Goal: Task Accomplishment & Management: Use online tool/utility

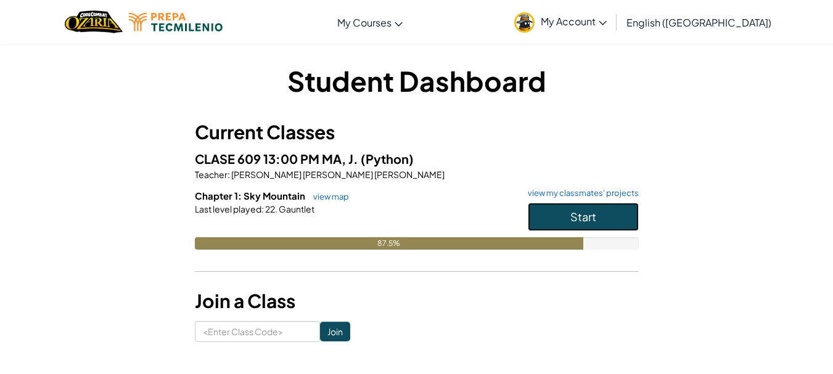
click at [576, 216] on span "Start" at bounding box center [583, 217] width 26 height 14
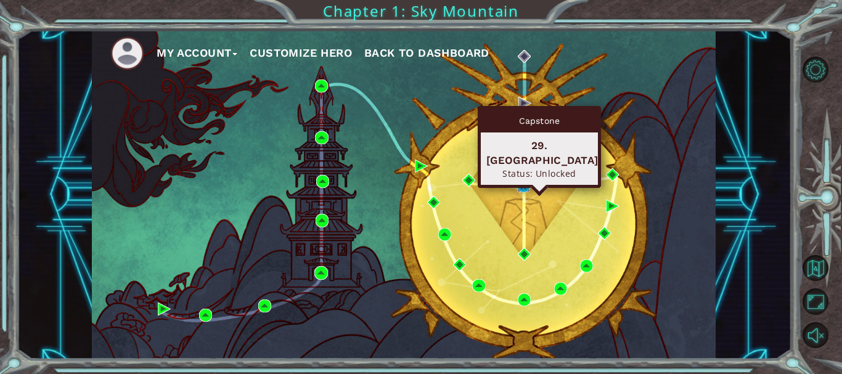
click at [522, 185] on img at bounding box center [523, 185] width 13 height 13
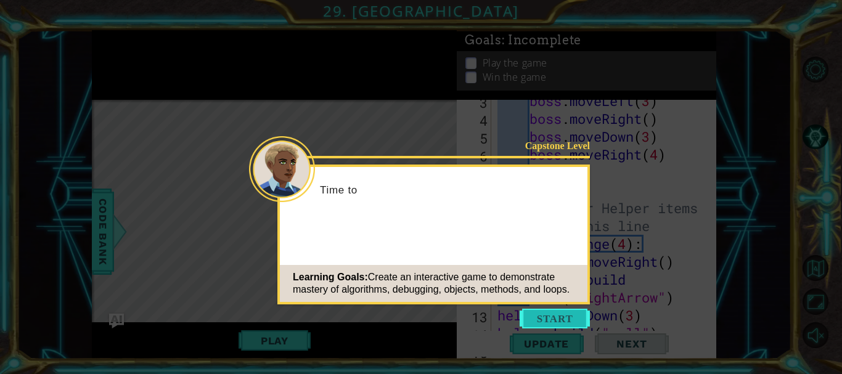
click at [546, 322] on button "Start" at bounding box center [555, 319] width 70 height 20
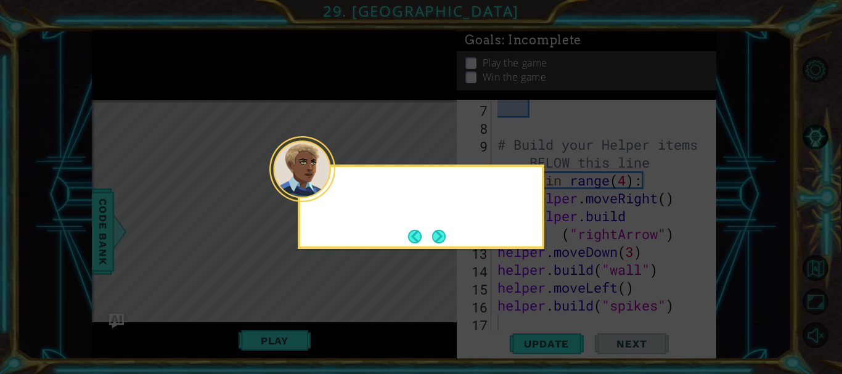
scroll to position [143, 0]
click at [445, 234] on button "Next" at bounding box center [439, 237] width 19 height 19
click at [441, 236] on button "Next" at bounding box center [439, 237] width 14 height 14
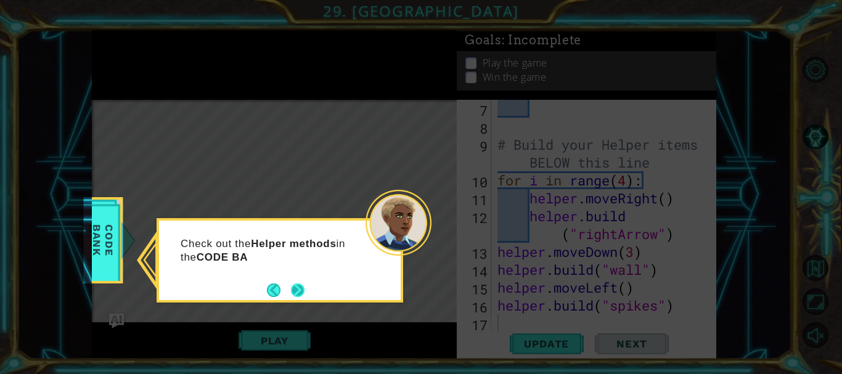
click at [296, 290] on button "Next" at bounding box center [298, 291] width 14 height 14
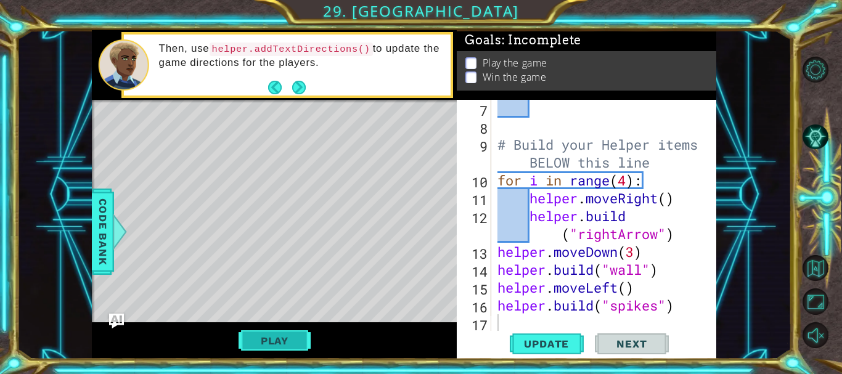
click at [296, 332] on button "Play" at bounding box center [275, 340] width 72 height 23
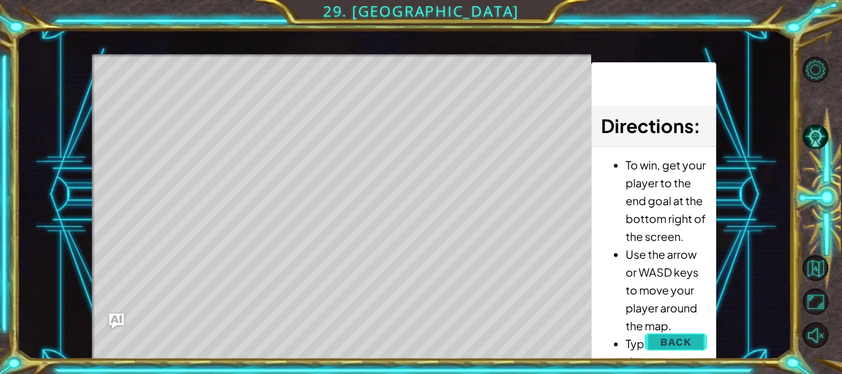
click at [674, 346] on span "Back" at bounding box center [675, 342] width 31 height 12
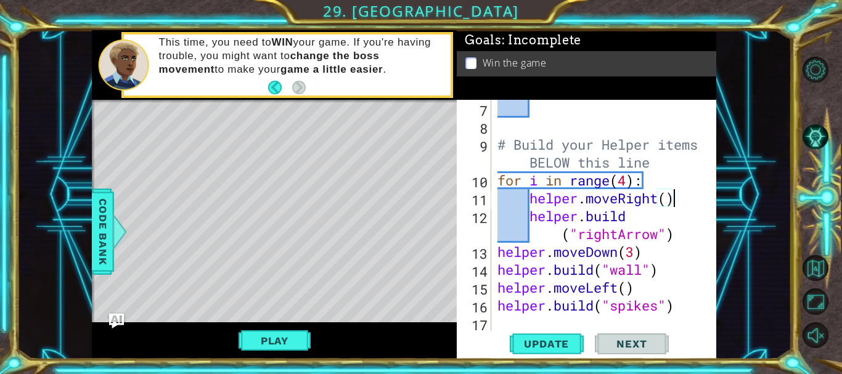
click at [685, 202] on div "# Build your Helper items BELOW this line for i in range ( 4 ) : helper . moveR…" at bounding box center [602, 234] width 215 height 268
click at [687, 234] on div "# Build your Helper items BELOW this line for i in range ( 4 ) : helper . moveR…" at bounding box center [602, 234] width 215 height 268
type textarea "[DOMAIN_NAME]("rightArrow")"
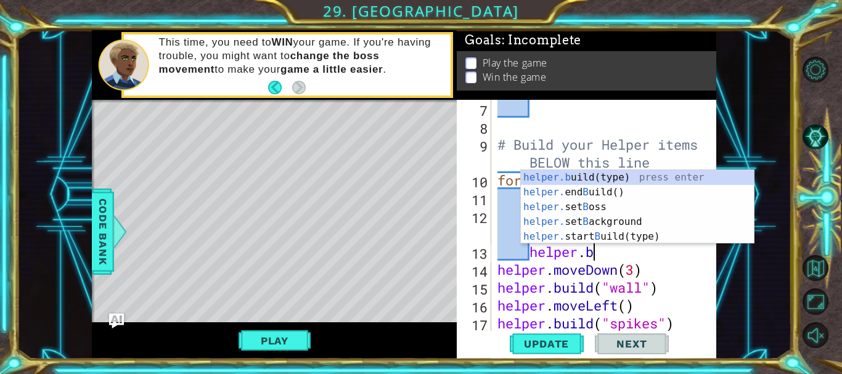
scroll to position [0, 6]
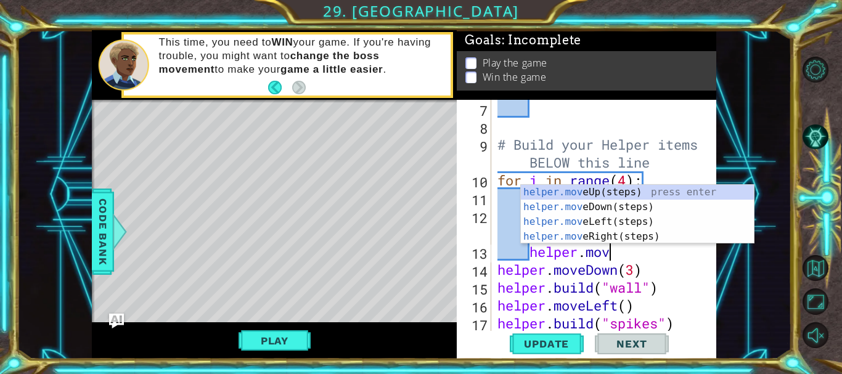
type textarea "helper.move"
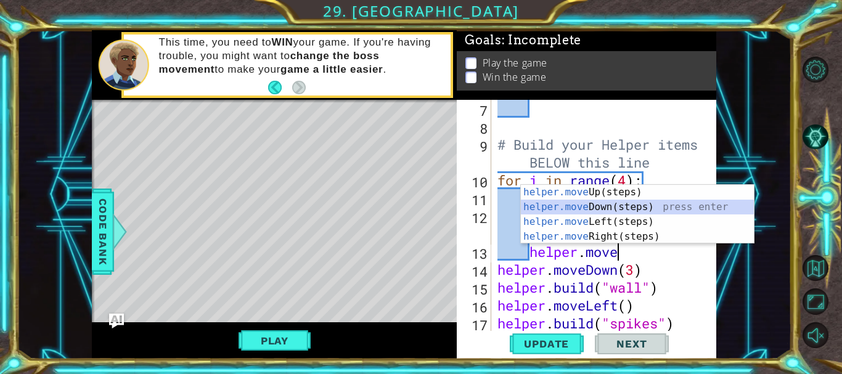
click at [615, 209] on div "helper.move Up(steps) press enter helper.move Down(steps) press enter helper.mo…" at bounding box center [637, 229] width 233 height 89
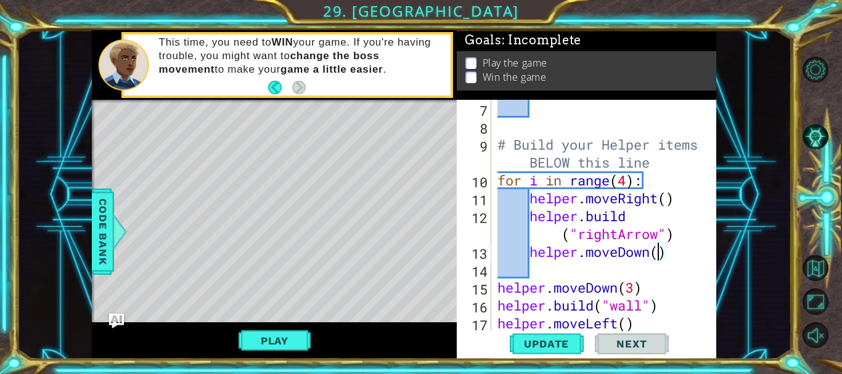
click at [658, 252] on div "# Build your Helper items BELOW this line for i in range ( 4 ) : helper . moveR…" at bounding box center [602, 234] width 215 height 268
click at [281, 347] on button "Play" at bounding box center [275, 340] width 72 height 23
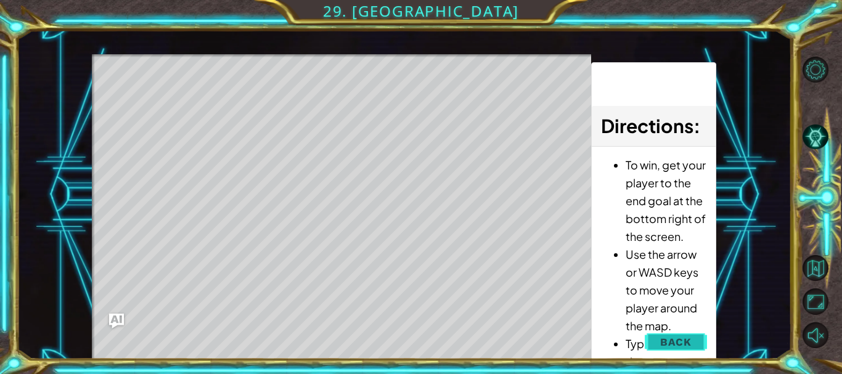
click at [673, 338] on span "Back" at bounding box center [675, 342] width 31 height 12
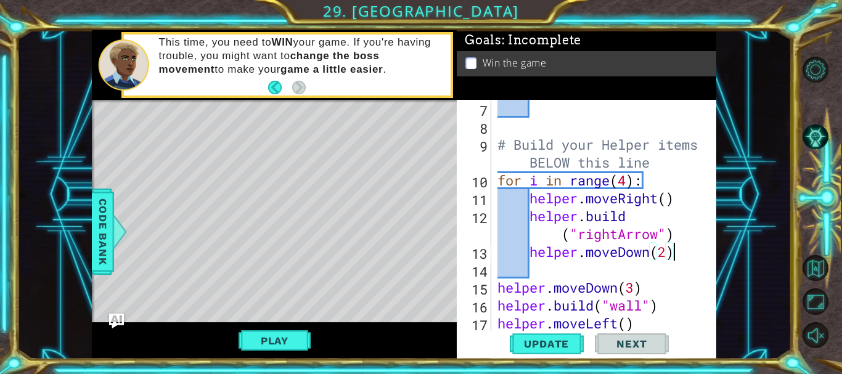
click at [671, 250] on div "# Build your Helper items BELOW this line for i in range ( 4 ) : helper . moveR…" at bounding box center [602, 234] width 215 height 268
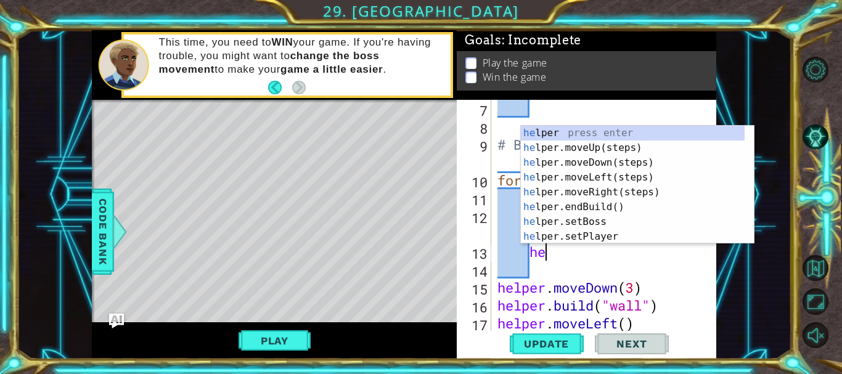
type textarea "h"
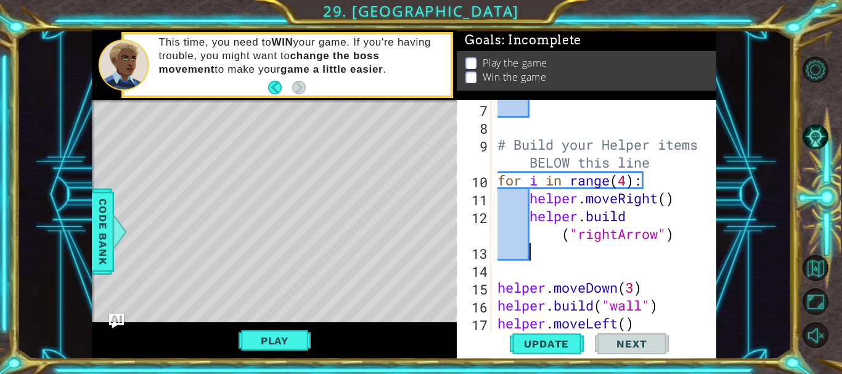
scroll to position [0, 0]
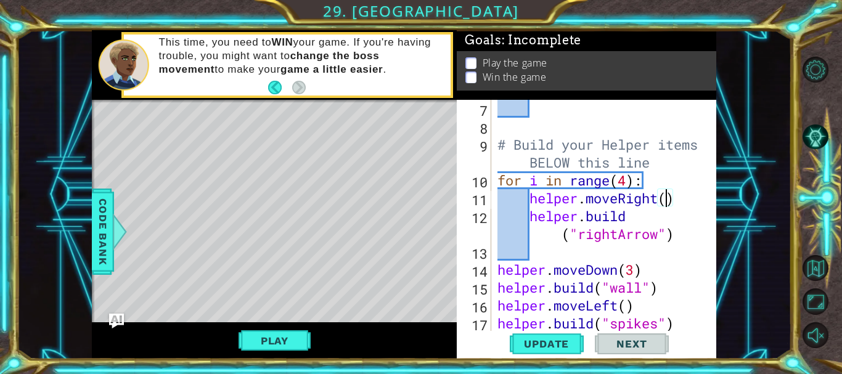
click at [668, 201] on div "# Build your Helper items BELOW this line for i in range ( 4 ) : helper . moveR…" at bounding box center [602, 234] width 215 height 268
type textarea "helper.moveRight()"
click at [540, 254] on div "# Build your Helper items BELOW this line for i in range ( 4 ) : helper . moveR…" at bounding box center [602, 234] width 215 height 268
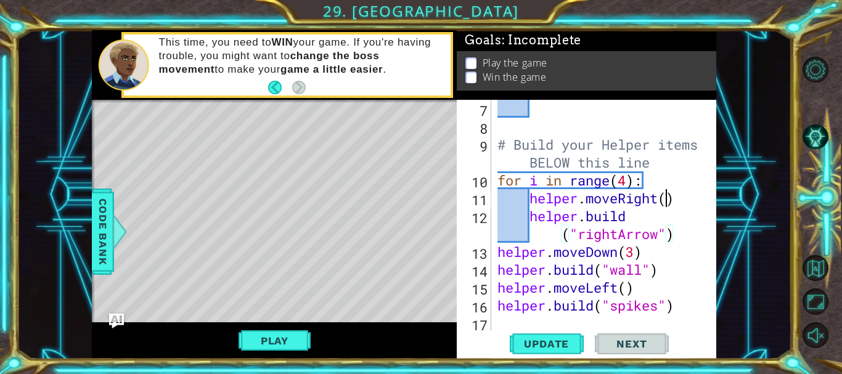
click at [666, 203] on div "# Build your Helper items BELOW this line for i in range ( 4 ) : helper . moveR…" at bounding box center [602, 234] width 215 height 268
click at [249, 340] on button "Play" at bounding box center [275, 340] width 72 height 23
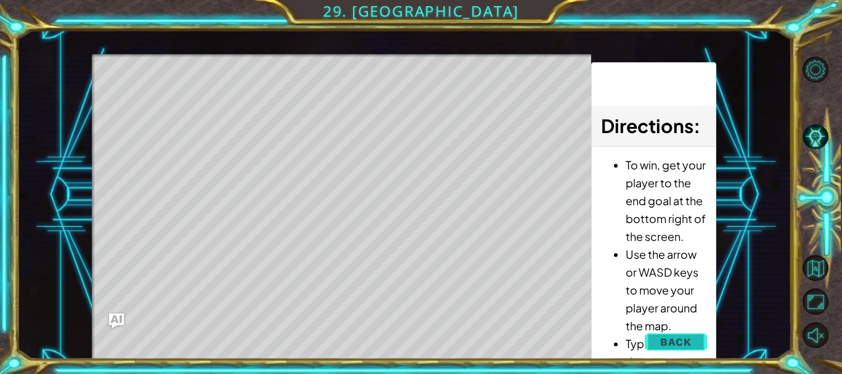
click at [668, 339] on span "Back" at bounding box center [675, 342] width 31 height 12
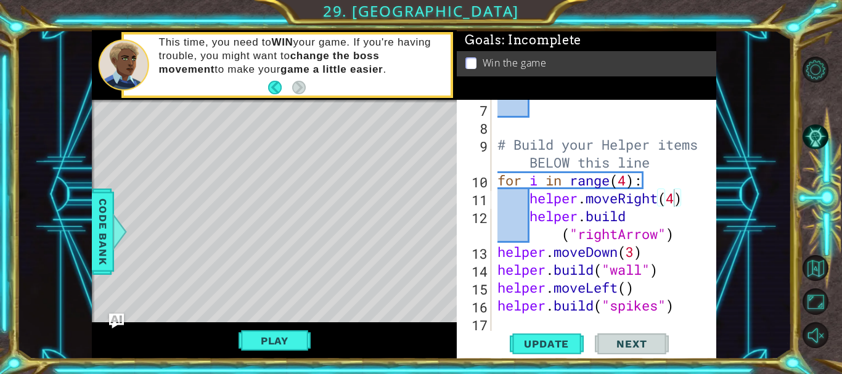
click at [627, 183] on div "# Build your Helper items BELOW this line for i in range ( 4 ) : helper . moveR…" at bounding box center [602, 234] width 215 height 268
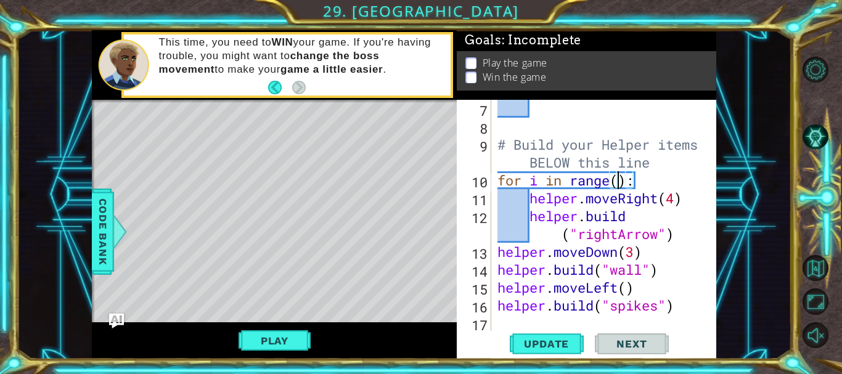
scroll to position [0, 10]
click at [641, 256] on div "# Build your Helper items BELOW this line for i in range ( ) : helper . moveRig…" at bounding box center [602, 234] width 215 height 268
click at [673, 196] on div "# Build your Helper items BELOW this line for i in range ( ) : helper . moveRig…" at bounding box center [602, 234] width 215 height 268
click at [261, 349] on button "Play" at bounding box center [275, 340] width 72 height 23
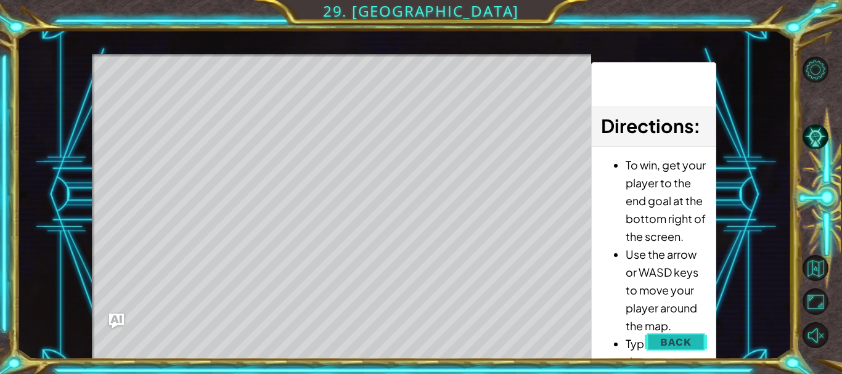
click at [660, 346] on span "Back" at bounding box center [675, 342] width 31 height 12
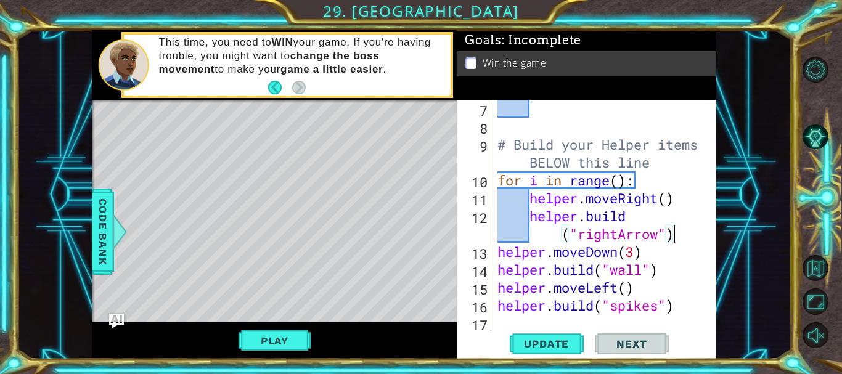
click at [679, 243] on div "# Build your Helper items BELOW this line for i in range ( ) : helper . moveRig…" at bounding box center [602, 234] width 215 height 268
click at [632, 253] on div "# Build your Helper items BELOW this line for i in range ( ) : helper . moveRig…" at bounding box center [602, 234] width 215 height 268
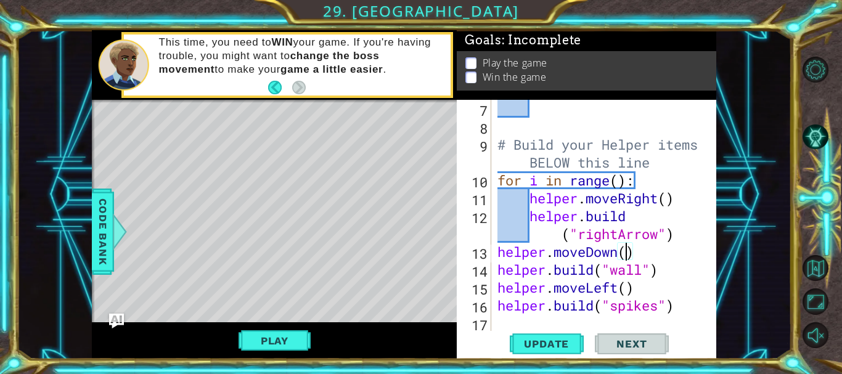
click at [678, 259] on div "# Build your Helper items BELOW this line for i in range ( ) : helper . moveRig…" at bounding box center [602, 234] width 215 height 268
click at [683, 204] on div "# Build your Helper items BELOW this line for i in range ( ) : helper . moveRig…" at bounding box center [602, 234] width 215 height 268
type textarea "helper.moveRight()"
click at [670, 199] on div "# Build your Helper items BELOW this line for i in range ( ) : helper . moveRig…" at bounding box center [602, 234] width 215 height 268
click at [667, 196] on div "# Build your Helper items BELOW this line for i in range ( ) : helper . moveRig…" at bounding box center [602, 234] width 215 height 268
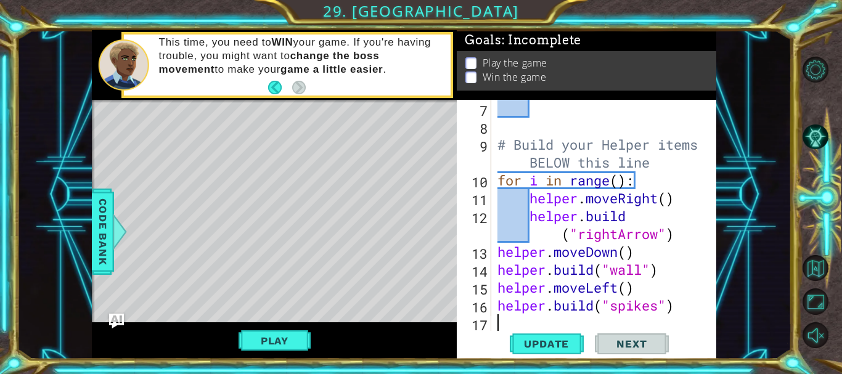
scroll to position [0, 0]
click at [664, 199] on div "# Build your Helper items BELOW this line for i in range ( ) : helper . moveRig…" at bounding box center [602, 234] width 215 height 268
type textarea "helper.moveRight()"
click at [666, 198] on div "# Build your Helper items BELOW this line for i in range ( ) : helper . moveRig…" at bounding box center [602, 234] width 215 height 268
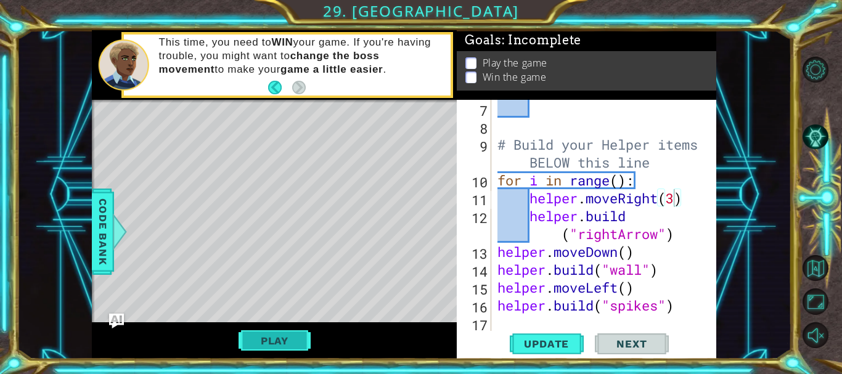
click at [275, 336] on button "Play" at bounding box center [275, 340] width 72 height 23
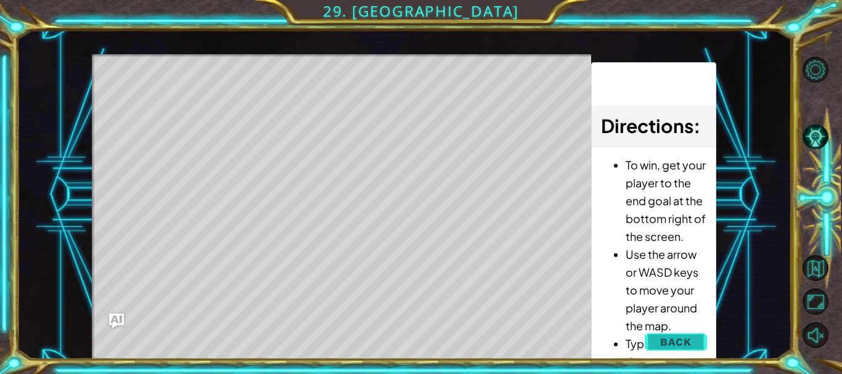
click at [667, 343] on span "Back" at bounding box center [675, 342] width 31 height 12
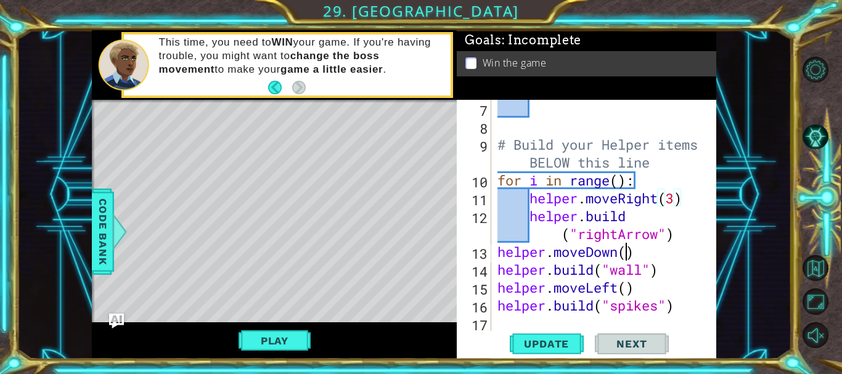
scroll to position [0, 10]
click at [625, 252] on div "# Build your Helper items BELOW this line for i in range ( ) : helper . moveRig…" at bounding box center [602, 234] width 215 height 268
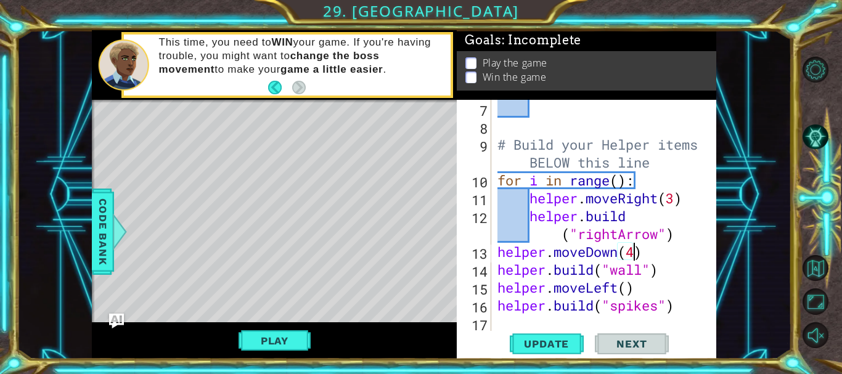
scroll to position [0, 10]
type textarea "helper.moveDown(4)"
click at [261, 347] on button "Play" at bounding box center [275, 340] width 72 height 23
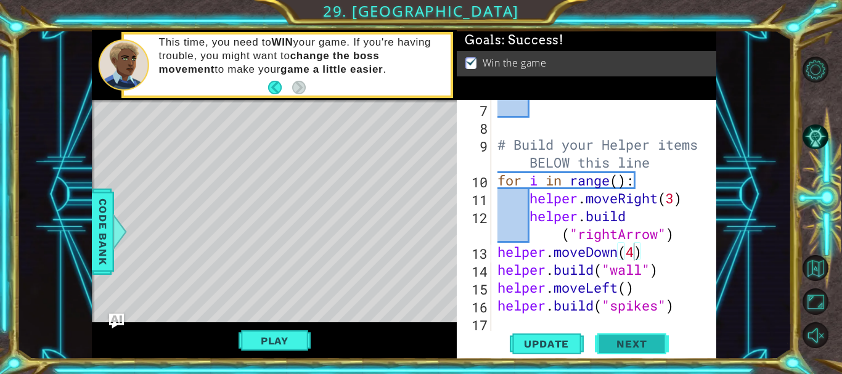
click at [630, 346] on span "Next" at bounding box center [631, 344] width 55 height 12
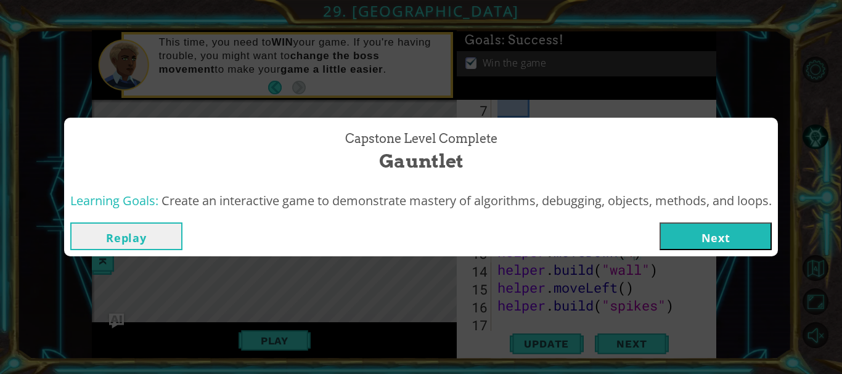
click at [685, 230] on button "Next" at bounding box center [716, 237] width 112 height 28
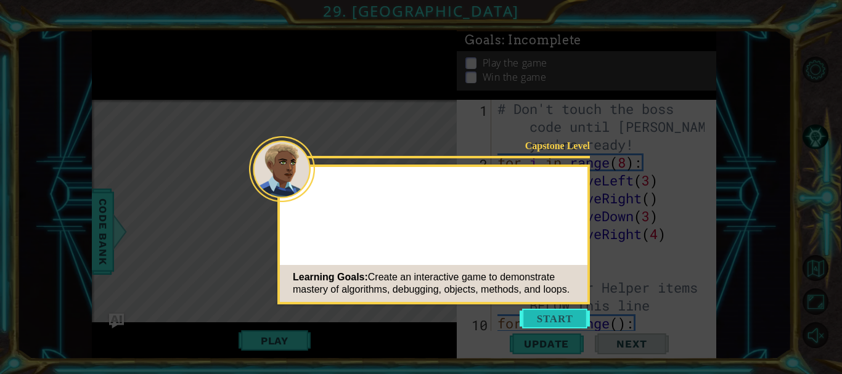
click at [549, 310] on button "Start" at bounding box center [555, 319] width 70 height 20
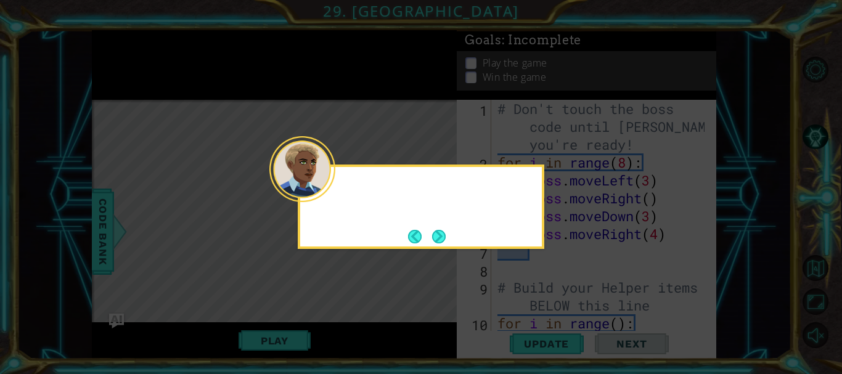
scroll to position [143, 0]
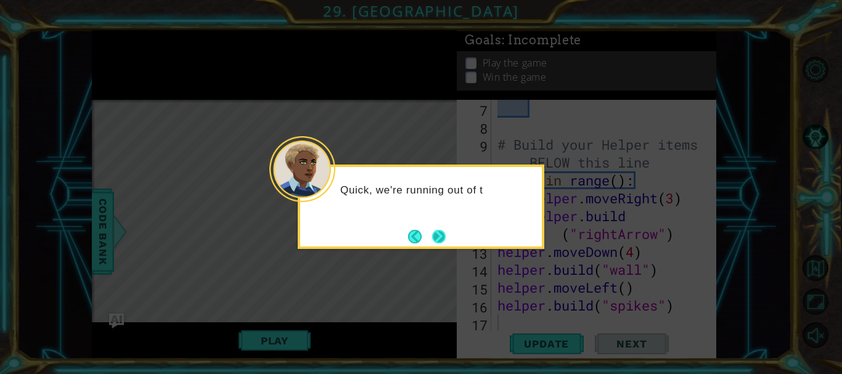
click at [438, 237] on button "Next" at bounding box center [439, 237] width 14 height 14
click at [434, 241] on button "Next" at bounding box center [439, 236] width 15 height 15
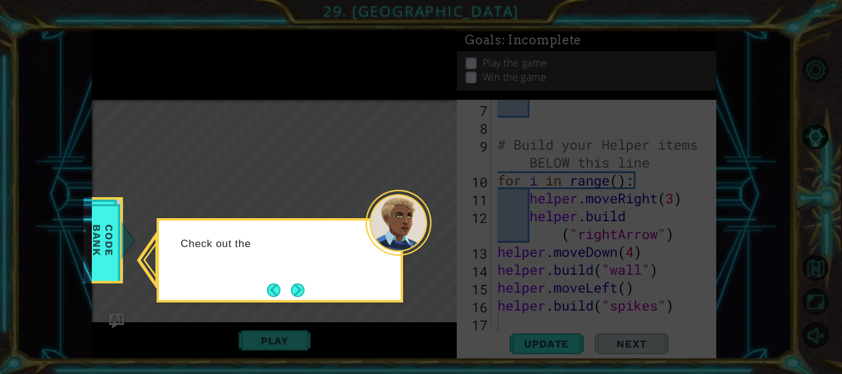
click at [295, 287] on button "Next" at bounding box center [298, 291] width 14 height 14
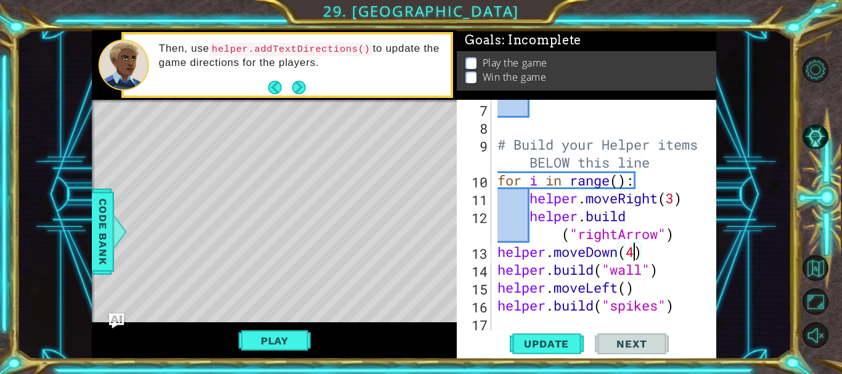
click at [636, 248] on div "# Build your Helper items BELOW this line for i in range ( ) : helper . moveRig…" at bounding box center [602, 234] width 215 height 268
click at [265, 335] on button "Play" at bounding box center [275, 340] width 72 height 23
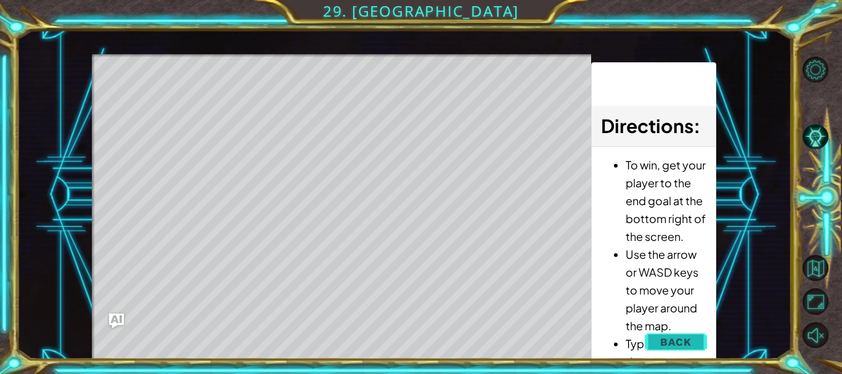
click at [688, 339] on span "Back" at bounding box center [675, 342] width 31 height 12
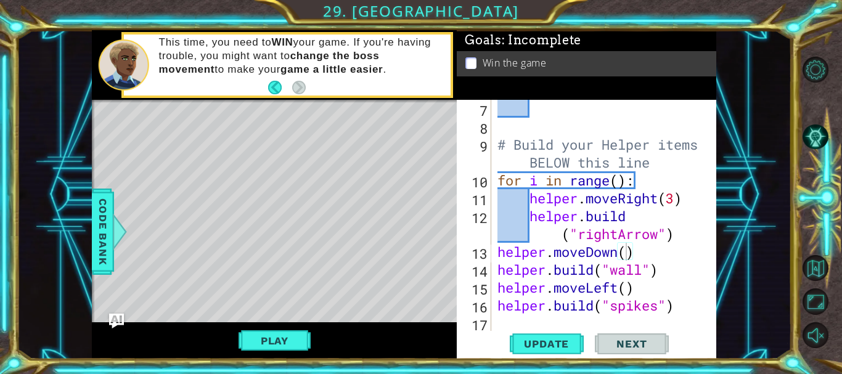
click at [714, 255] on div "helper.moveDown() 7 8 9 10 11 12 13 14 15 16 17 # Build your Helper items BELOW…" at bounding box center [587, 229] width 260 height 259
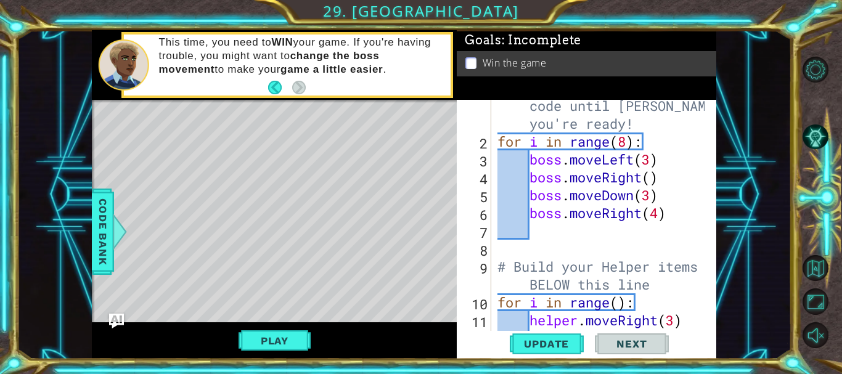
scroll to position [21, 0]
click at [649, 176] on div "# Don't touch the boss code until [PERSON_NAME] says you're ready! for i in ran…" at bounding box center [602, 240] width 215 height 322
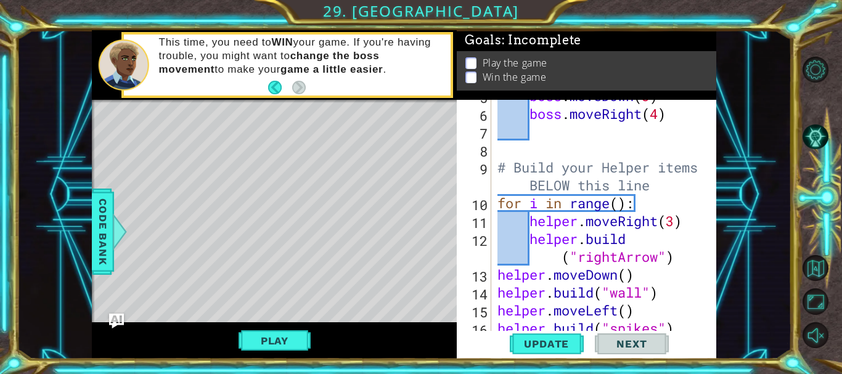
scroll to position [134, 0]
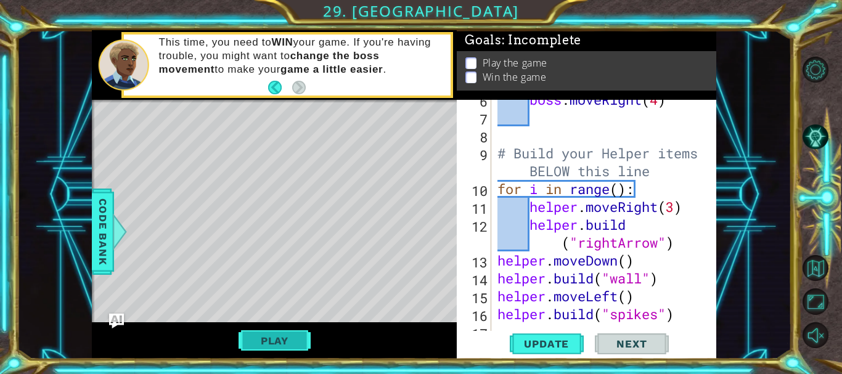
click at [284, 337] on button "Play" at bounding box center [275, 340] width 72 height 23
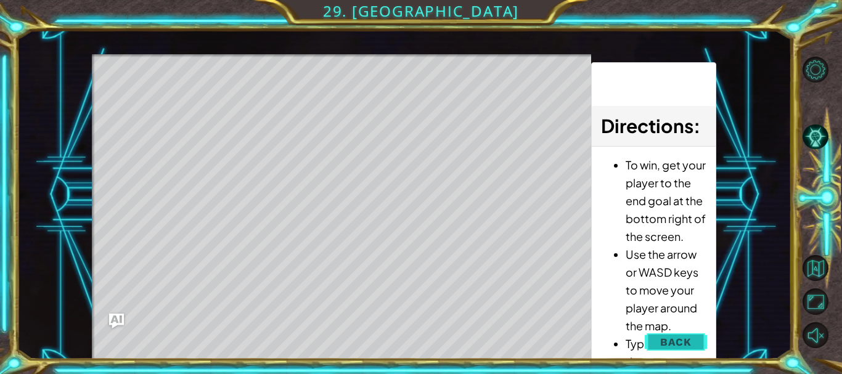
click at [673, 337] on span "Back" at bounding box center [675, 342] width 31 height 12
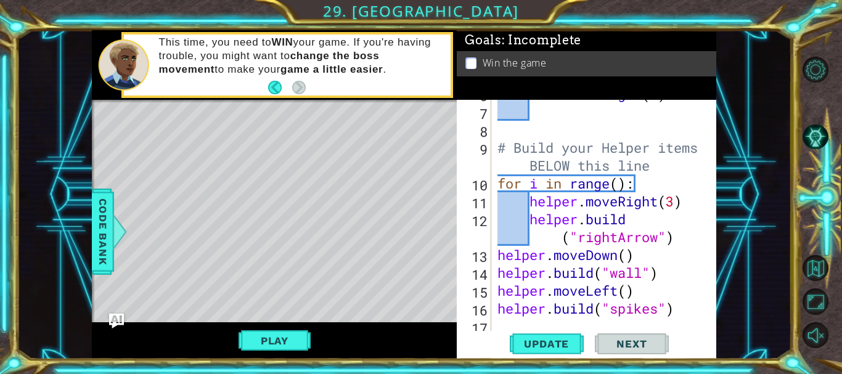
scroll to position [143, 0]
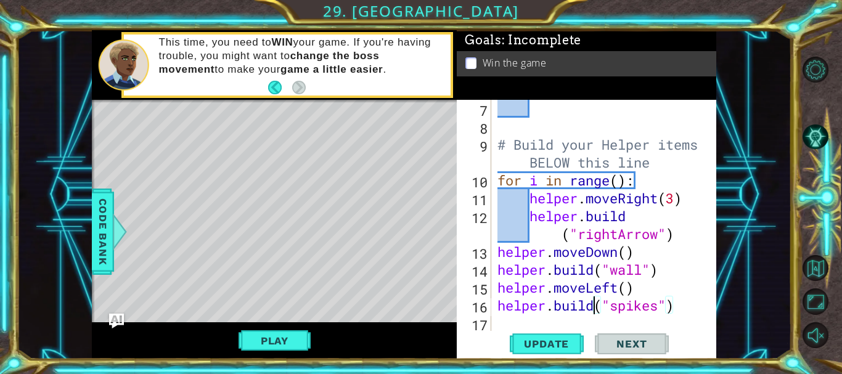
click at [598, 308] on div "# Build your Helper items BELOW this line for i in range ( ) : helper . moveRig…" at bounding box center [602, 234] width 215 height 268
click at [622, 291] on div "# Build your Helper items BELOW this line for i in range ( ) : helper . moveRig…" at bounding box center [602, 234] width 215 height 268
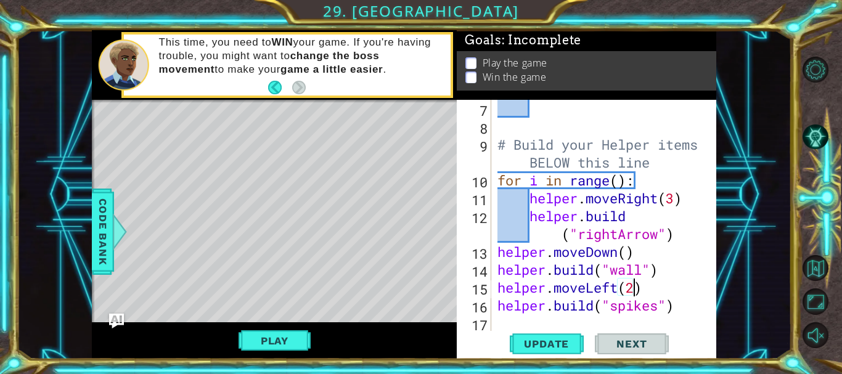
scroll to position [0, 10]
click at [253, 347] on button "Play" at bounding box center [275, 340] width 72 height 23
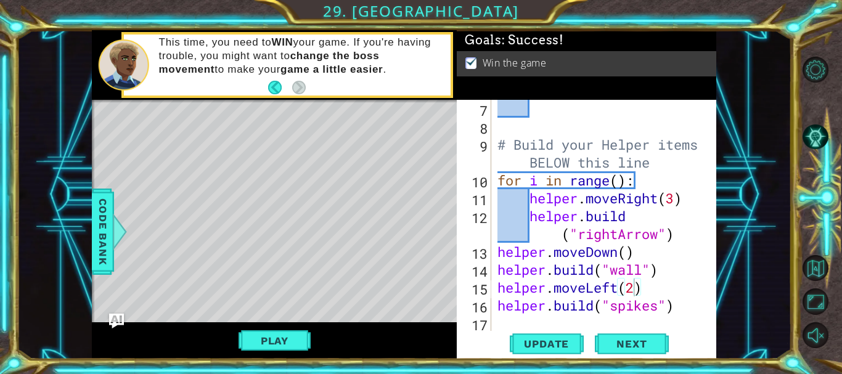
click at [714, 282] on div "helper.moveLeft(2) 7 8 9 10 11 12 13 14 15 16 17 # Build your Helper items BELO…" at bounding box center [587, 229] width 260 height 259
click at [614, 185] on div "# Build your Helper items BELOW this line for i in range ( ) : helper . moveRig…" at bounding box center [602, 234] width 215 height 268
click at [520, 197] on div "# Build your Helper items BELOW this line for i in range ( ) : helper . moveRig…" at bounding box center [602, 234] width 215 height 268
click at [646, 213] on div "# Build your Helper items BELOW this line for i in range ( ) : helper . moveRig…" at bounding box center [602, 234] width 215 height 268
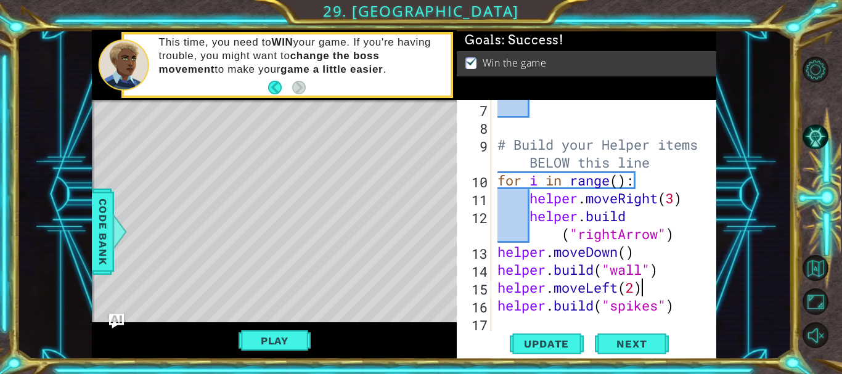
click at [648, 293] on div "# Build your Helper items BELOW this line for i in range ( ) : helper . moveRig…" at bounding box center [602, 234] width 215 height 268
type textarea "helper.moveLeft(2)"
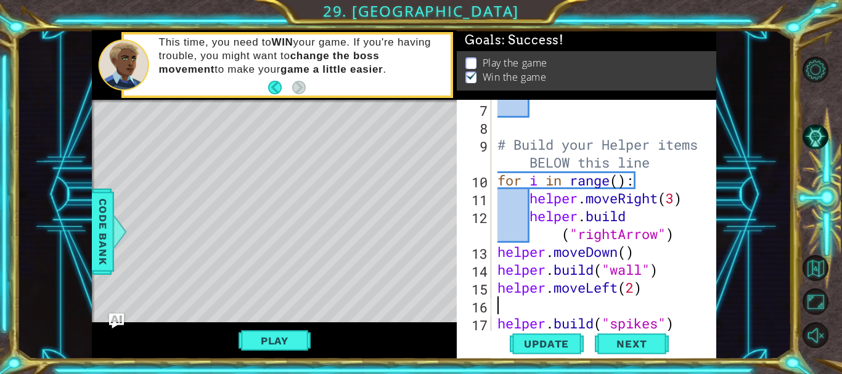
scroll to position [0, 0]
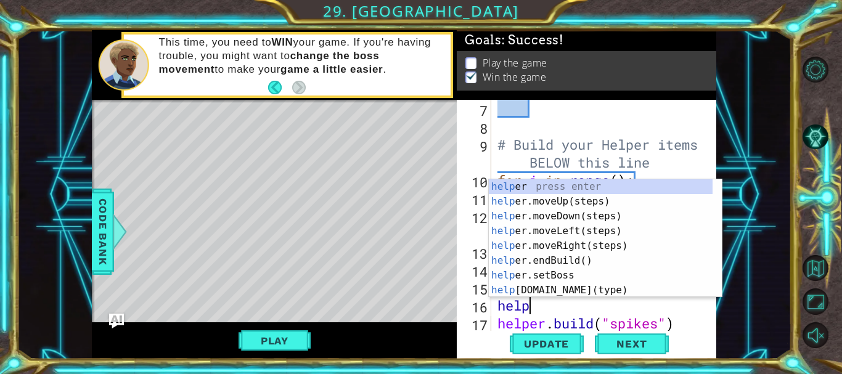
type textarea "helper"
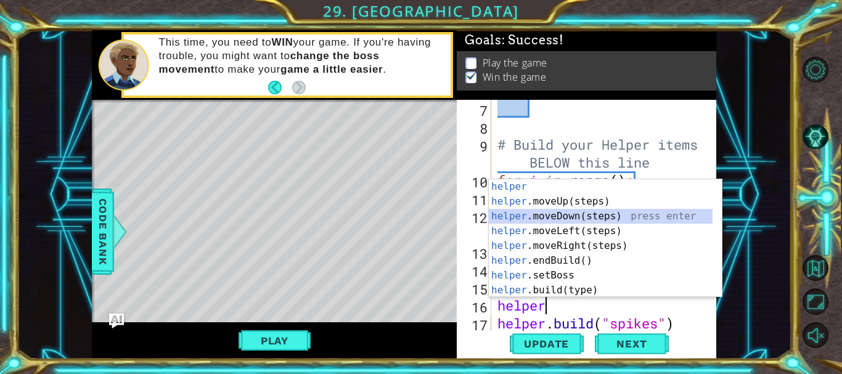
click at [588, 221] on div "helper press enter helper .moveUp(steps) press enter helper .moveDown(steps) pr…" at bounding box center [601, 253] width 224 height 148
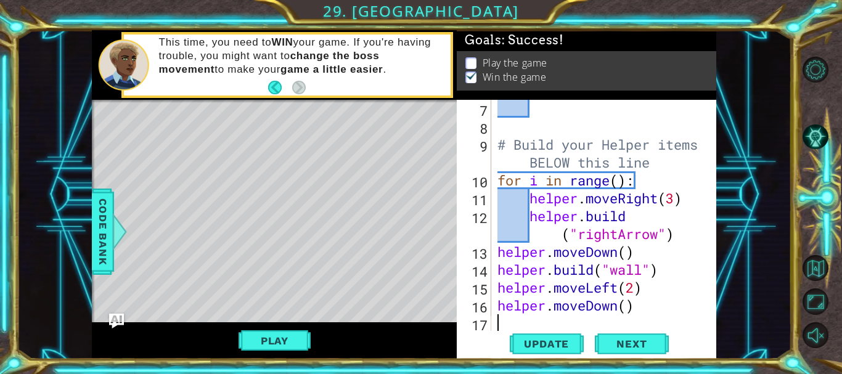
type textarea "h"
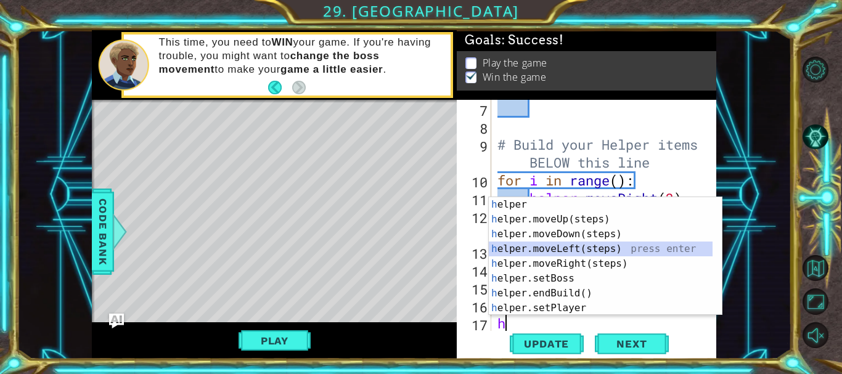
click at [566, 253] on div "h elper press enter h elper.moveUp(steps) press enter h elper.moveDown(steps) p…" at bounding box center [601, 271] width 224 height 148
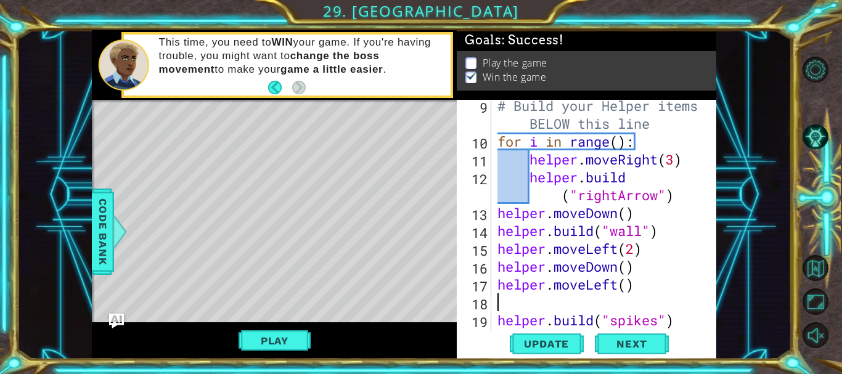
scroll to position [197, 0]
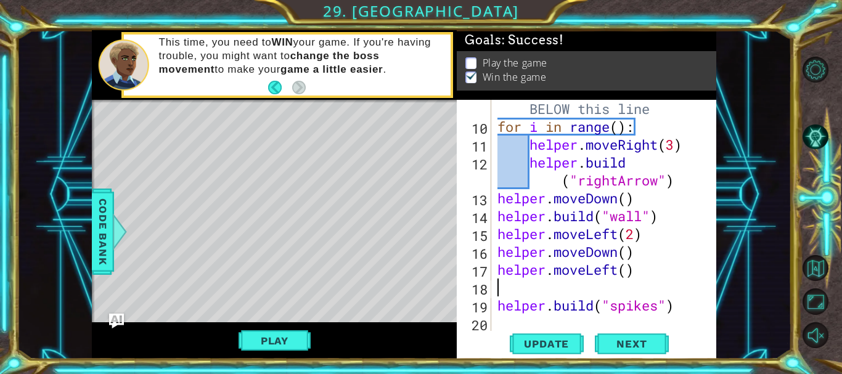
type textarea "h"
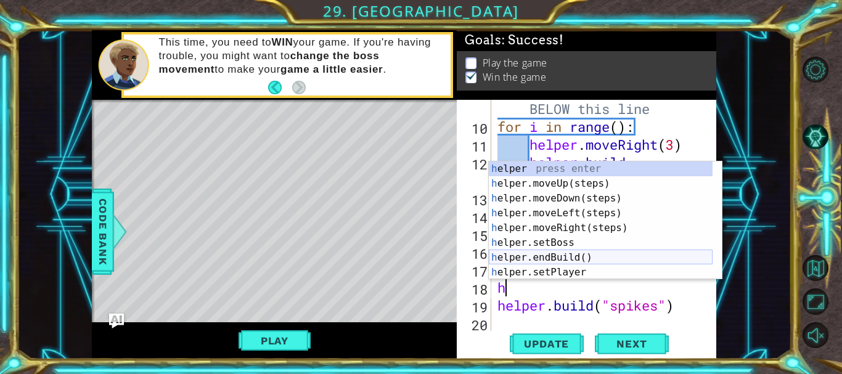
click at [564, 258] on div "h elper press enter h elper.moveUp(steps) press enter h elper.moveDown(steps) p…" at bounding box center [601, 236] width 224 height 148
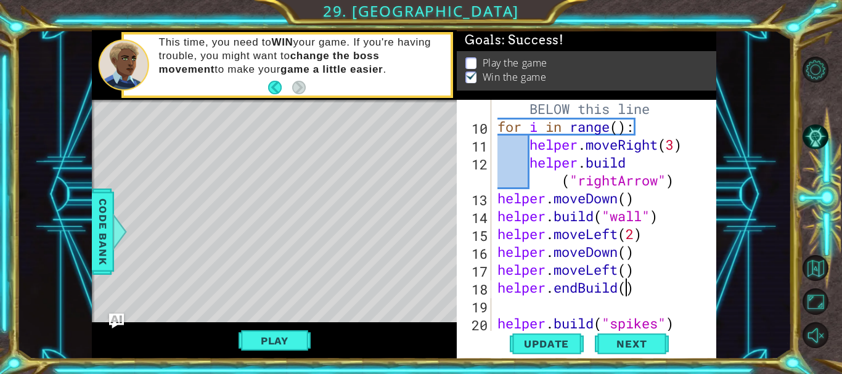
click at [625, 289] on div "# Build your Helper items BELOW this line for i in range ( ) : helper . moveRig…" at bounding box center [602, 225] width 215 height 286
click at [577, 317] on div "# Build your Helper items BELOW this line for i in range ( ) : helper . moveRig…" at bounding box center [602, 225] width 215 height 286
type textarea "[DOMAIN_NAME]("spikes")"
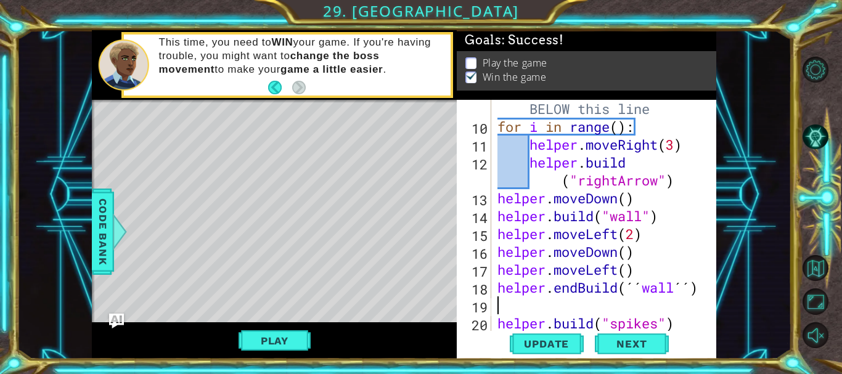
click at [569, 308] on div "# Build your Helper items BELOW this line for i in range ( ) : helper . moveRig…" at bounding box center [602, 225] width 215 height 286
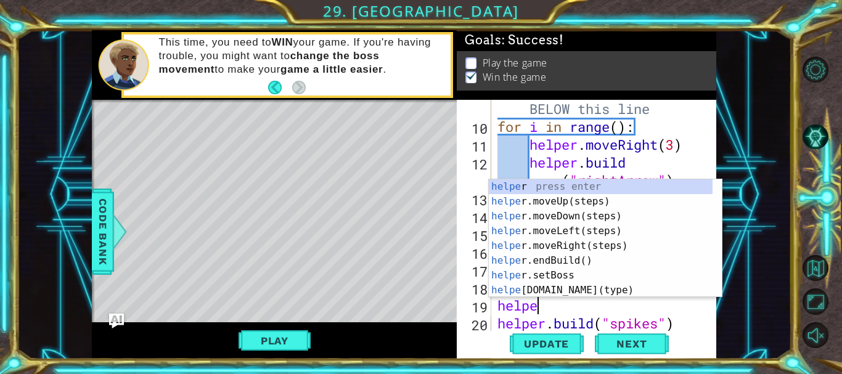
type textarea "helper"
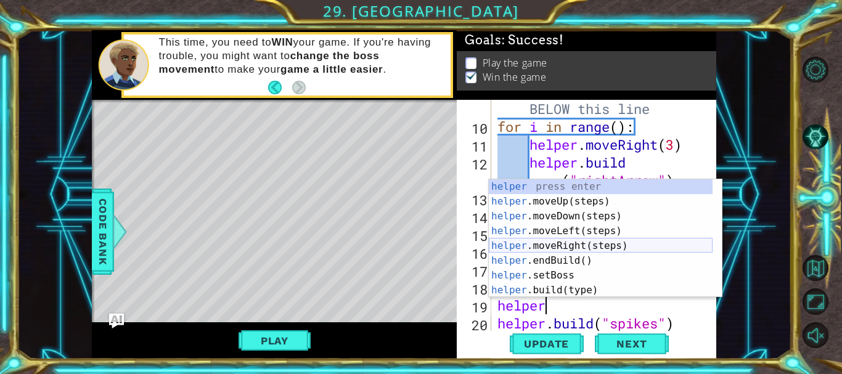
click at [565, 242] on div "helper press enter helper .moveUp(steps) press enter helper .moveDown(steps) pr…" at bounding box center [601, 253] width 224 height 148
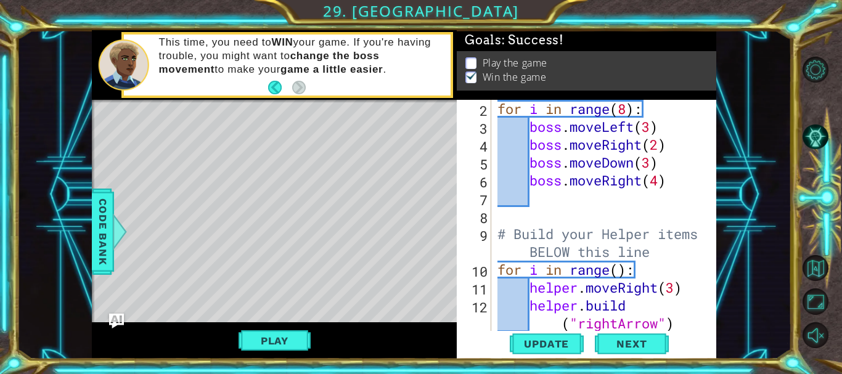
scroll to position [46, 0]
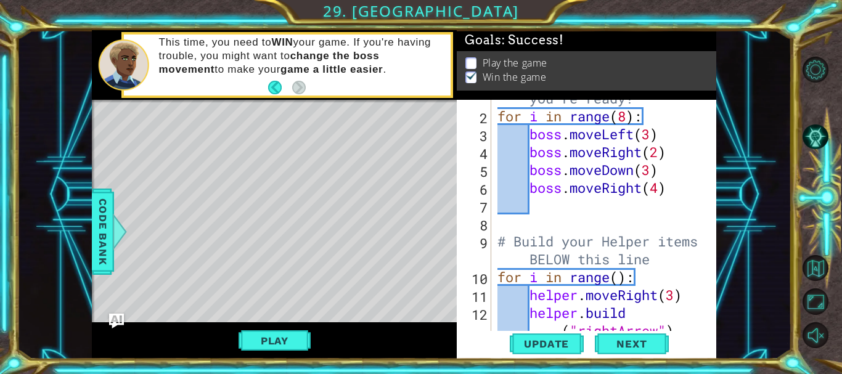
click at [529, 224] on div "# Don't touch the boss code until [PERSON_NAME] says you're ready! for i in ran…" at bounding box center [602, 215] width 215 height 322
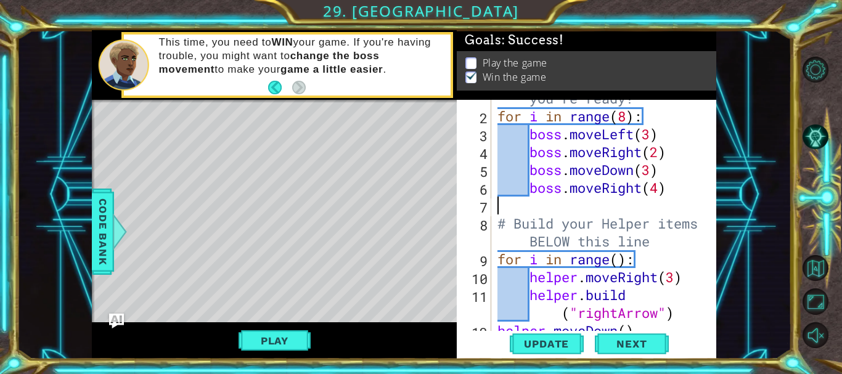
type textarea "boss.moveRight(4)"
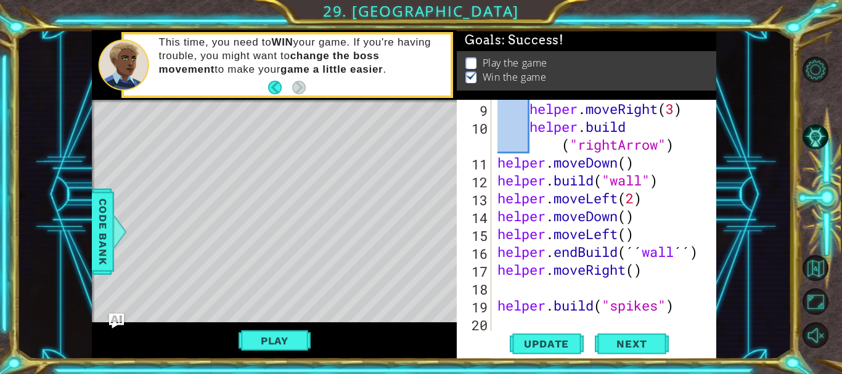
scroll to position [197, 0]
click at [516, 288] on div "helper . moveRight ( 3 ) helper . build ( "rightArrow" ) helper . moveDown ( ) …" at bounding box center [602, 234] width 215 height 268
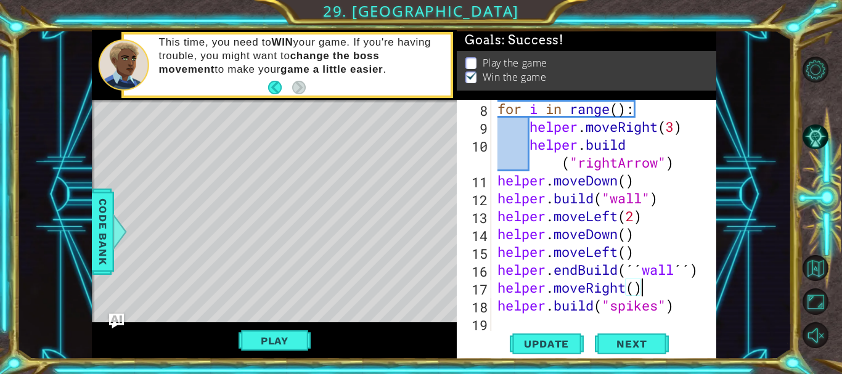
click at [631, 286] on div "for i in range ( ) : helper . moveRight ( 3 ) helper . build ( "rightArrow" ) h…" at bounding box center [602, 234] width 215 height 268
click at [469, 60] on p at bounding box center [471, 63] width 11 height 12
type textarea "[DOMAIN_NAME]("spikes")"
click at [680, 304] on div "for i in range ( ) : helper . moveRight ( 3 ) helper . build ( "rightArrow" ) h…" at bounding box center [602, 234] width 215 height 268
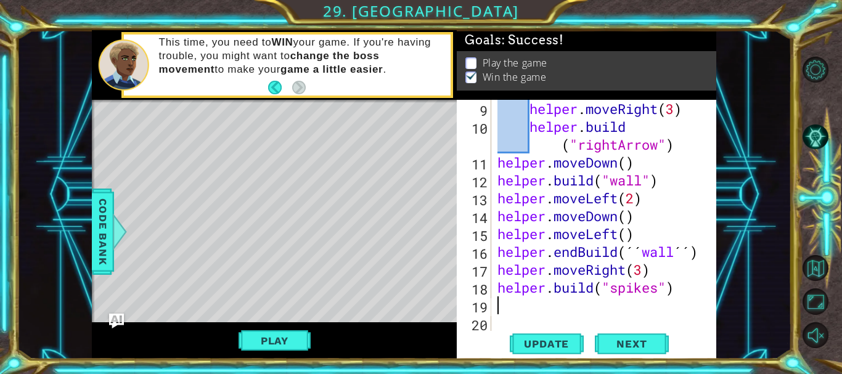
scroll to position [197, 0]
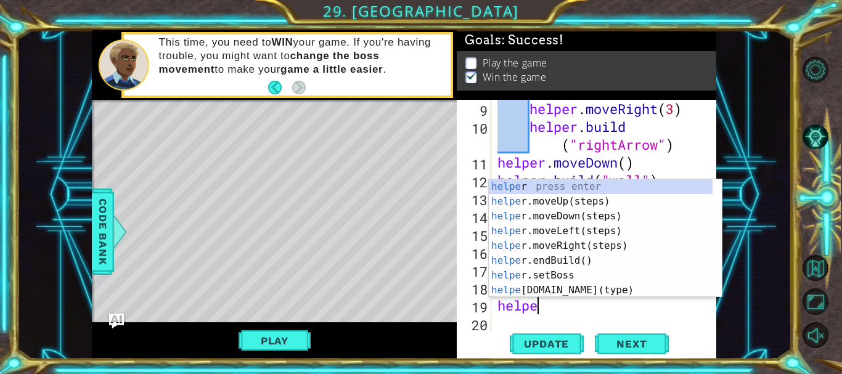
type textarea "helper"
click at [608, 231] on div "helper press enter helper .moveUp(steps) press enter helper .moveDown(steps) pr…" at bounding box center [601, 253] width 224 height 148
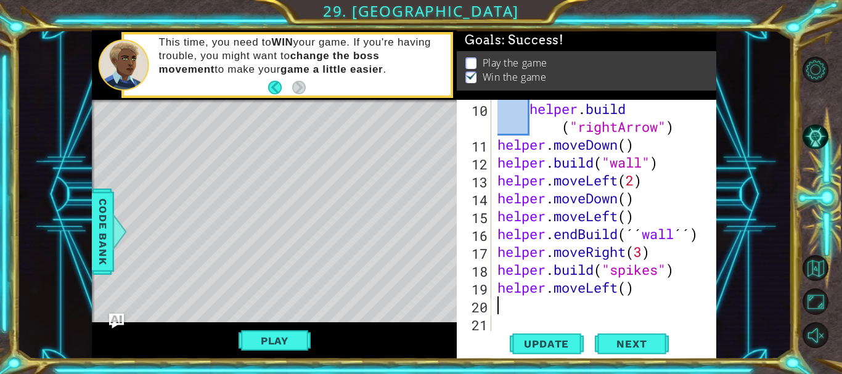
scroll to position [215, 0]
click at [625, 291] on div "helper . build ( "rightArrow" ) helper . moveDown ( ) helper . build ( "wall" )…" at bounding box center [602, 243] width 215 height 286
type textarea "helper.moveLeft(5)"
click at [653, 290] on div "helper . build ( "rightArrow" ) helper . moveDown ( ) helper . build ( "wall" )…" at bounding box center [602, 243] width 215 height 286
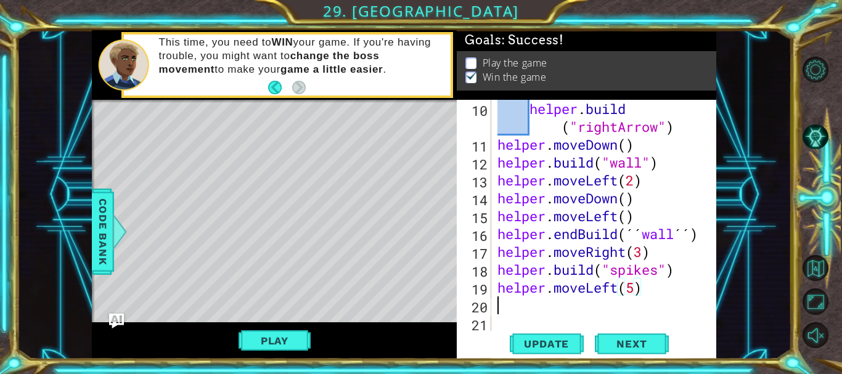
scroll to position [0, 0]
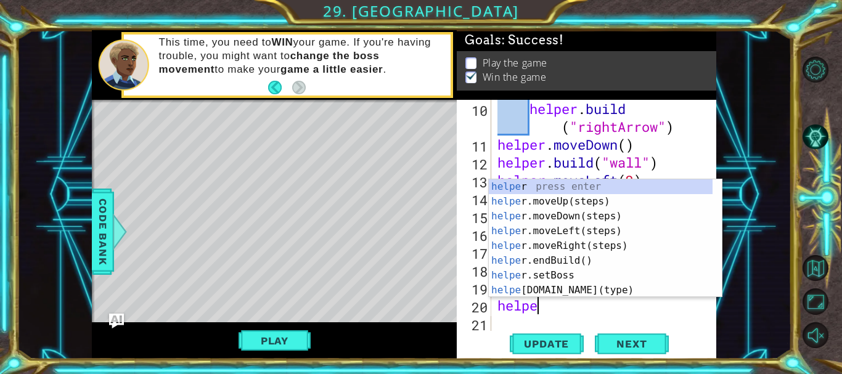
type textarea "helper"
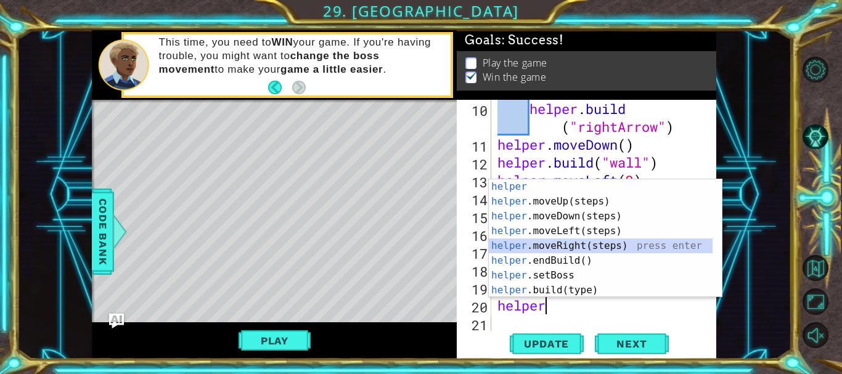
click at [581, 242] on div "helper press enter helper .moveUp(steps) press enter helper .moveDown(steps) pr…" at bounding box center [601, 253] width 224 height 148
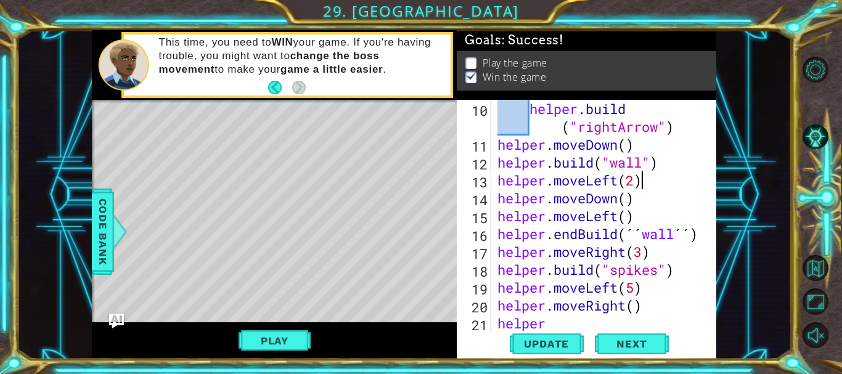
click at [681, 187] on div "helper . build ( "rightArrow" ) helper . moveDown ( ) helper . build ( "wall" )…" at bounding box center [602, 243] width 215 height 286
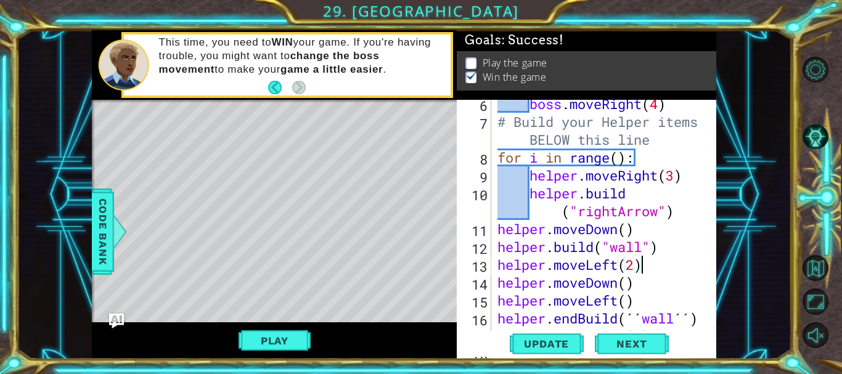
scroll to position [123, 0]
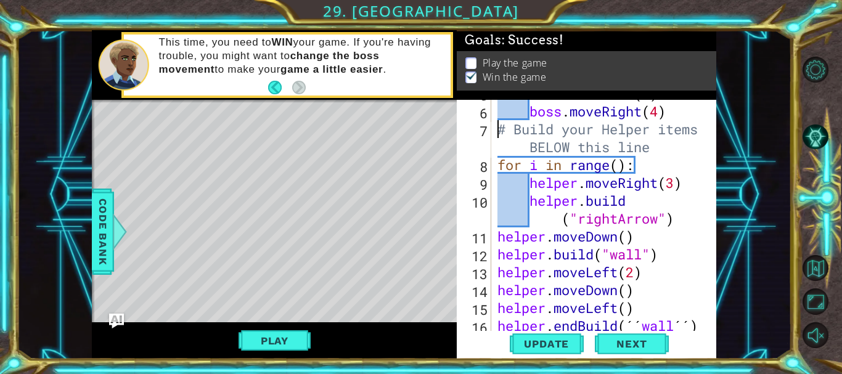
click at [498, 126] on div "boss . moveDown ( 3 ) boss . moveRight ( 4 ) # Build your Helper items BELOW th…" at bounding box center [602, 218] width 215 height 268
click at [658, 140] on div "boss . moveDown ( 3 ) boss . moveRight ( 4 ) # Build your Helper items BELOW th…" at bounding box center [602, 218] width 215 height 268
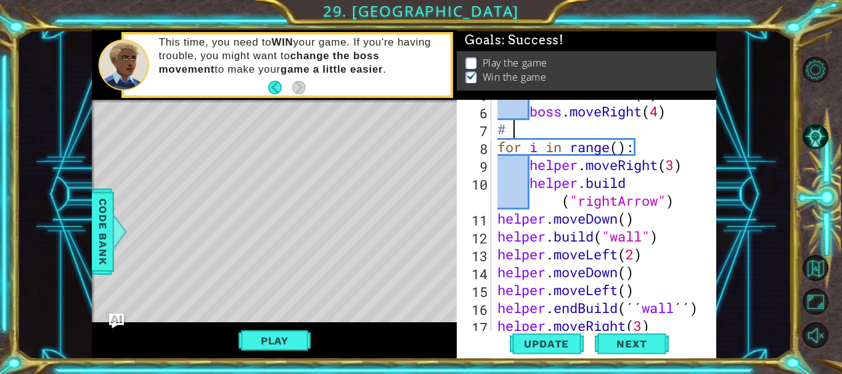
scroll to position [0, 1]
type textarea "#"
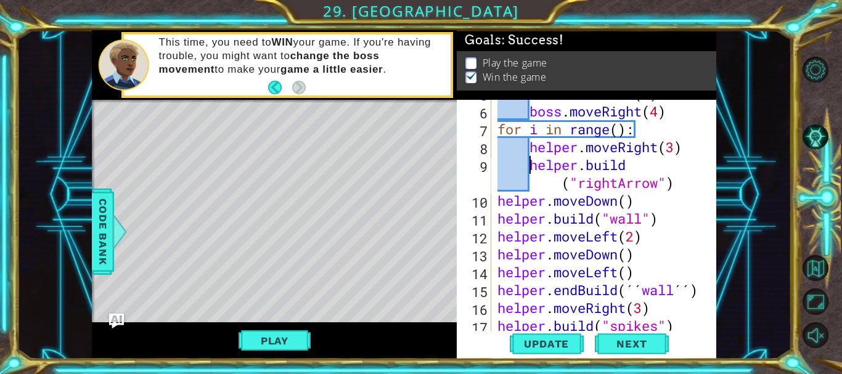
click at [527, 166] on div "boss . moveDown ( 3 ) boss . moveRight ( 4 ) for i in range ( ) : helper . move…" at bounding box center [602, 218] width 215 height 268
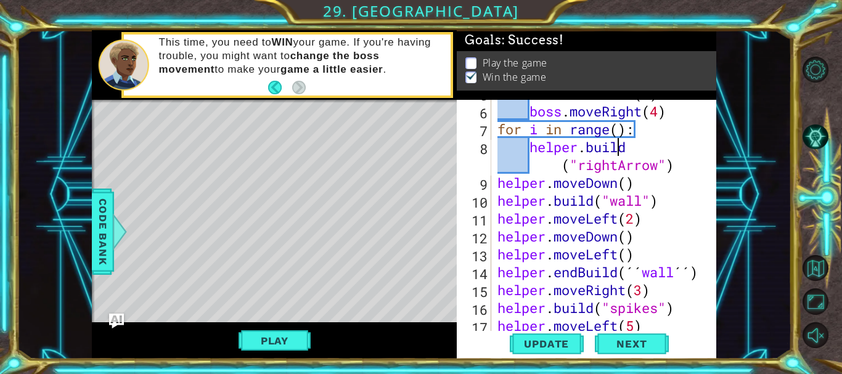
click at [633, 147] on div "boss . moveDown ( 3 ) boss . moveRight ( 4 ) for i in range ( ) : helper . buil…" at bounding box center [602, 218] width 215 height 268
click at [679, 165] on div "boss . moveDown ( 3 ) boss . moveRight ( 4 ) for i in range ( ) : helper . buil…" at bounding box center [602, 218] width 215 height 268
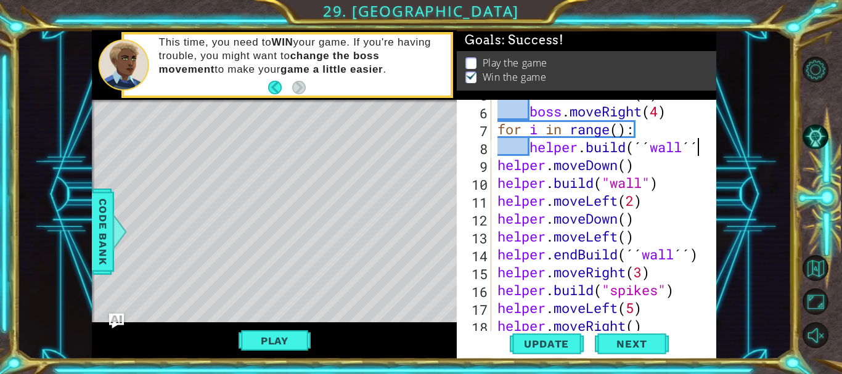
scroll to position [0, 15]
click at [679, 160] on div "boss . moveDown ( 3 ) boss . moveRight ( 4 ) for i in range ( ) : helper . buil…" at bounding box center [602, 218] width 215 height 268
click at [617, 167] on div "boss . moveDown ( 3 ) boss . moveRight ( 4 ) for i in range ( ) : helper . buil…" at bounding box center [602, 218] width 215 height 268
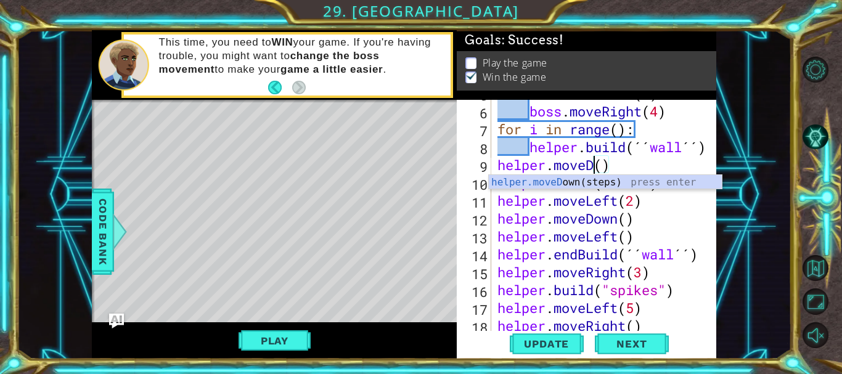
scroll to position [0, 7]
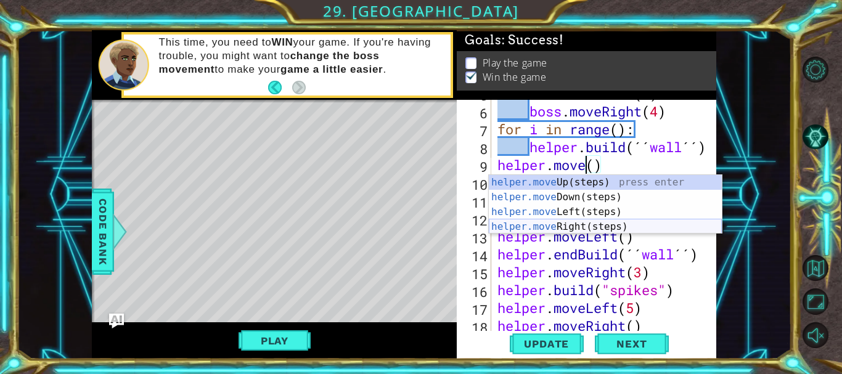
click at [560, 220] on div "helper.move Up(steps) press enter helper.move Down(steps) press enter helper.mo…" at bounding box center [605, 219] width 233 height 89
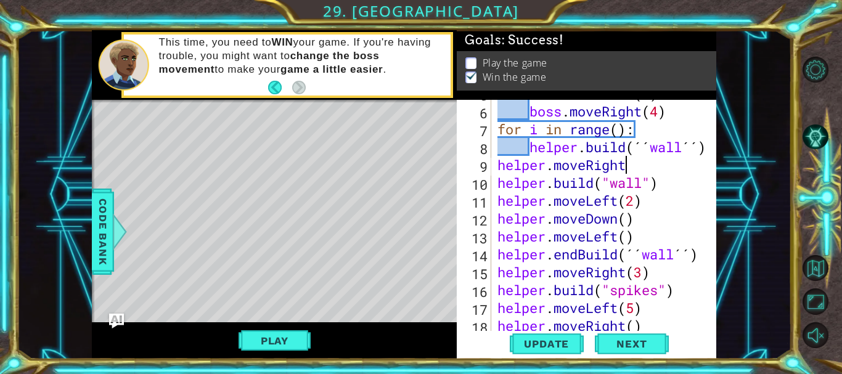
click at [664, 181] on div "boss . moveDown ( 3 ) boss . moveRight ( 4 ) for i in range ( ) : helper . buil…" at bounding box center [602, 218] width 215 height 268
click at [631, 170] on div "boss . moveDown ( 3 ) boss . moveRight ( 4 ) for i in range ( ) : helper . buil…" at bounding box center [602, 218] width 215 height 268
type textarea "helper.moveRight"
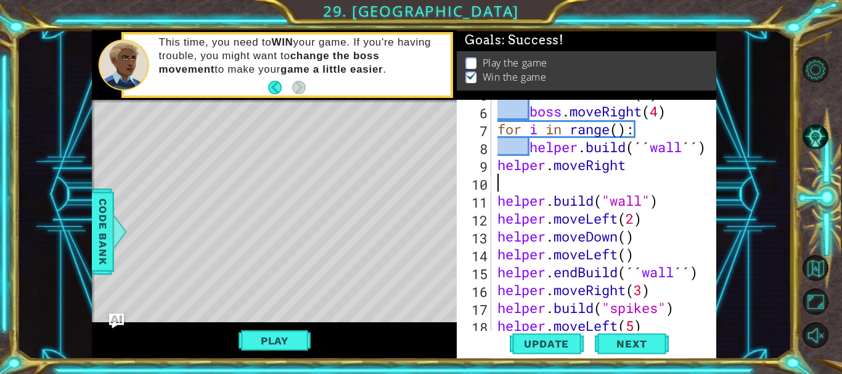
type textarea "h"
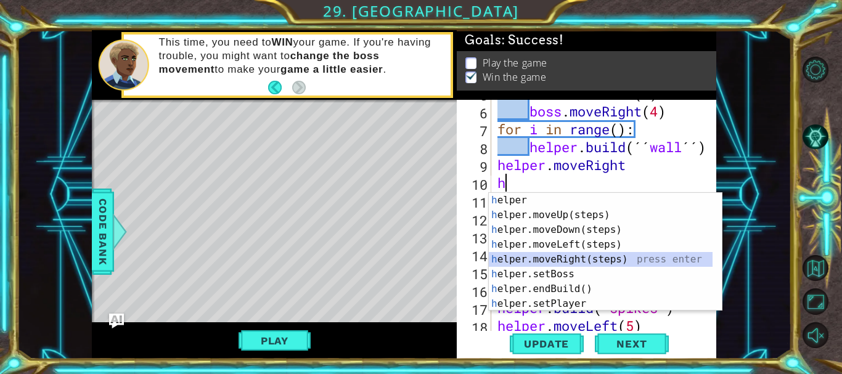
click at [579, 255] on div "h elper press enter h elper.moveUp(steps) press enter h elper.moveDown(steps) p…" at bounding box center [601, 267] width 224 height 148
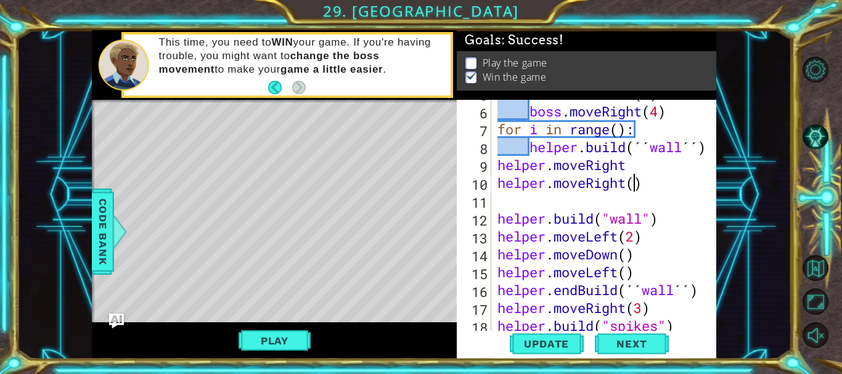
click at [636, 184] on div "boss . moveDown ( 3 ) boss . moveRight ( 4 ) for i in range ( ) : helper . buil…" at bounding box center [602, 218] width 215 height 268
type textarea "helper.moveRight(3)"
click at [519, 205] on div "boss . moveDown ( 3 ) boss . moveRight ( 4 ) for i in range ( ) : helper . buil…" at bounding box center [602, 218] width 215 height 268
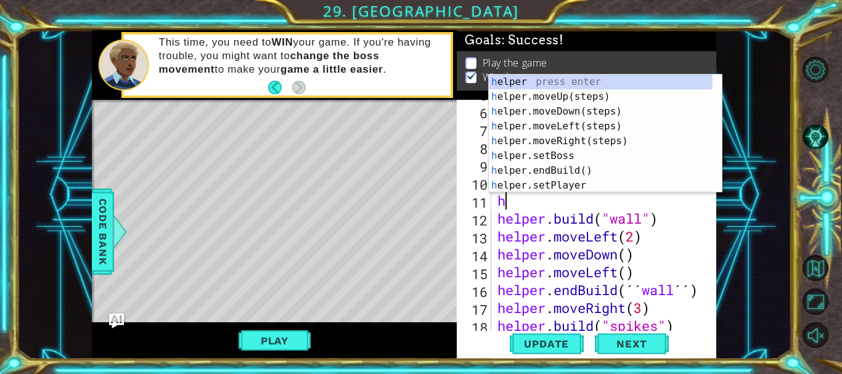
type textarea "he"
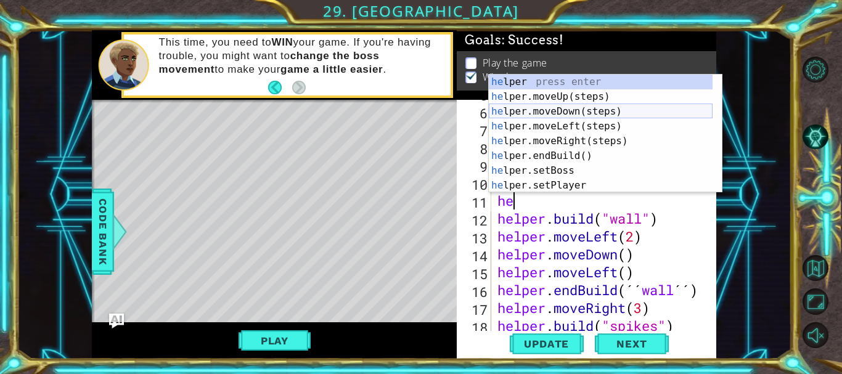
click at [542, 111] on div "he lper press enter he lper.moveUp(steps) press enter he lper.moveDown(steps) p…" at bounding box center [601, 149] width 224 height 148
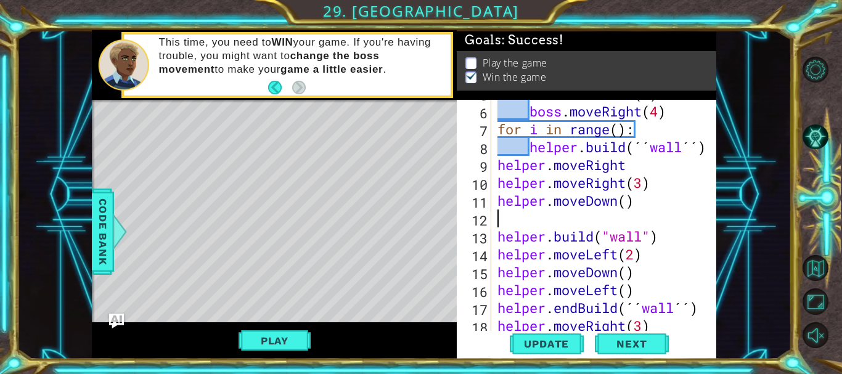
scroll to position [0, 0]
click at [527, 147] on div "boss . moveDown ( 3 ) boss . moveRight ( 4 ) for i in range ( ) : helper . buil…" at bounding box center [602, 218] width 215 height 268
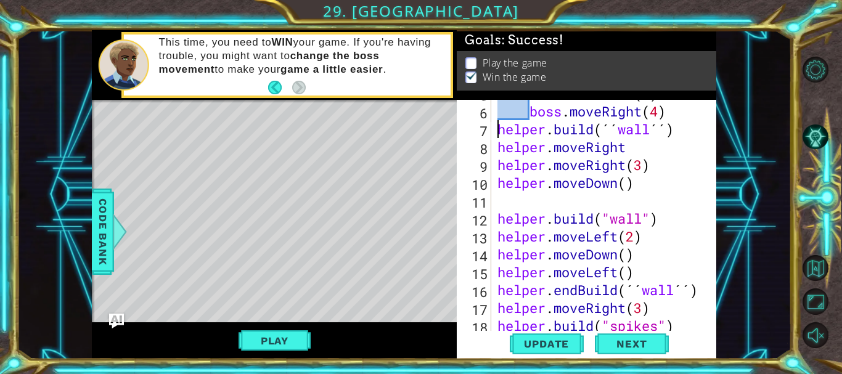
click at [639, 154] on div "boss . moveDown ( 3 ) boss . moveRight ( 4 ) helper . build ( ´´ wall ´´ ) help…" at bounding box center [602, 218] width 215 height 268
click at [496, 217] on div "boss . moveDown ( 3 ) boss . moveRight ( 4 ) helper . build ( ´´ wall ´´ ) help…" at bounding box center [602, 218] width 215 height 268
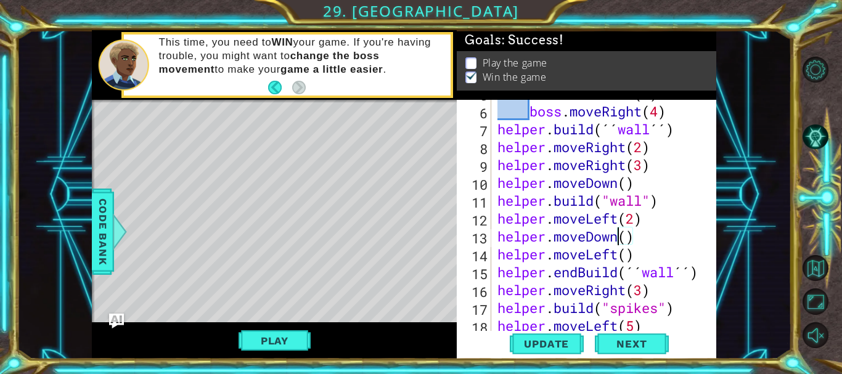
click at [616, 237] on div "boss . moveDown ( 3 ) boss . moveRight ( 4 ) helper . build ( ´´ wall ´´ ) help…" at bounding box center [602, 218] width 215 height 268
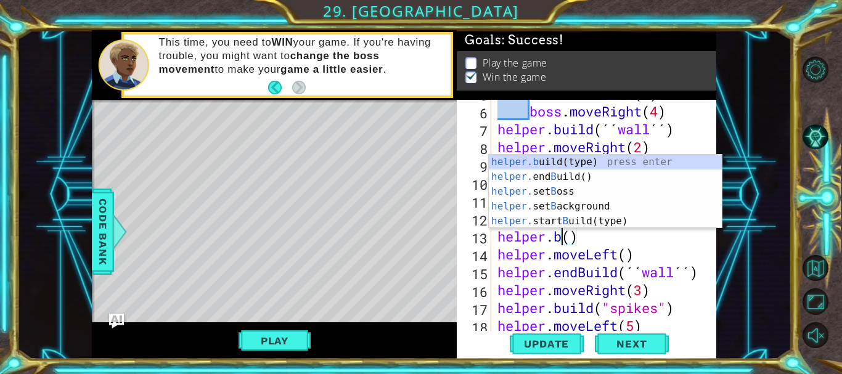
scroll to position [0, 6]
click at [582, 181] on div "helper.b uild(type) press enter helper. end B uild() press enter helper. set B …" at bounding box center [605, 207] width 233 height 104
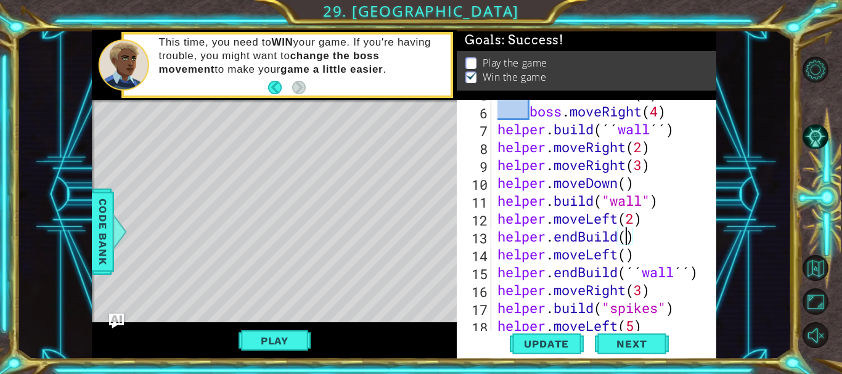
click at [628, 239] on div "boss . moveDown ( 3 ) boss . moveRight ( 4 ) helper . build ( ´´ wall ´´ ) help…" at bounding box center [602, 218] width 215 height 268
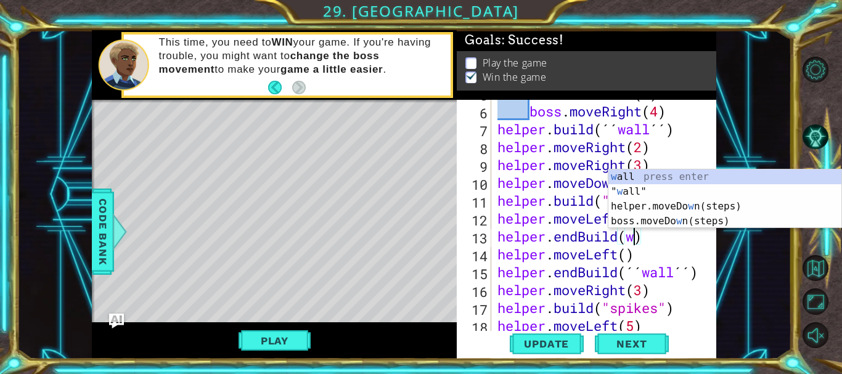
scroll to position [0, 11]
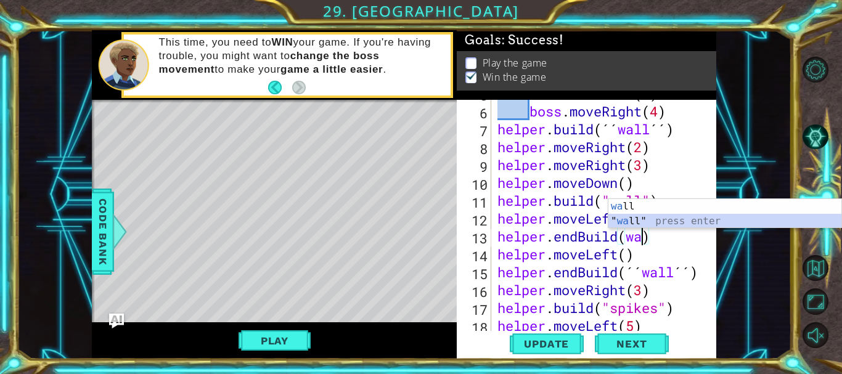
click at [619, 215] on div "wa ll press enter " wa ll" press enter" at bounding box center [725, 228] width 233 height 59
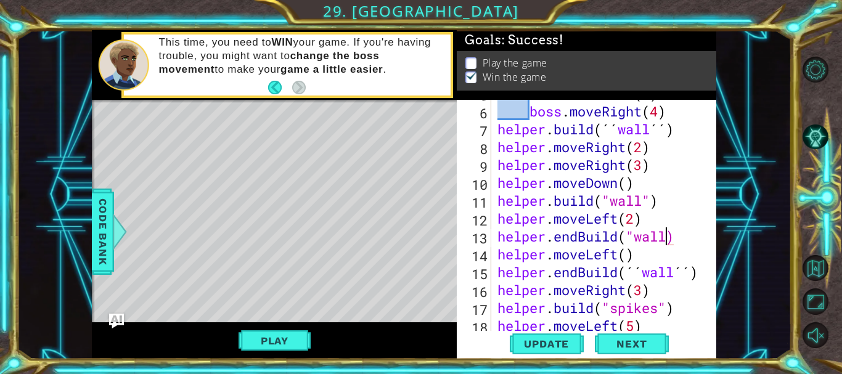
scroll to position [0, 14]
click at [623, 258] on div "boss . moveDown ( 3 ) boss . moveRight ( 4 ) helper . build ( ´´ wall ´´ ) help…" at bounding box center [602, 218] width 215 height 268
click at [694, 269] on div "boss . moveDown ( 3 ) boss . moveRight ( 4 ) helper . build ( ´´ wall ´´ ) help…" at bounding box center [602, 218] width 215 height 268
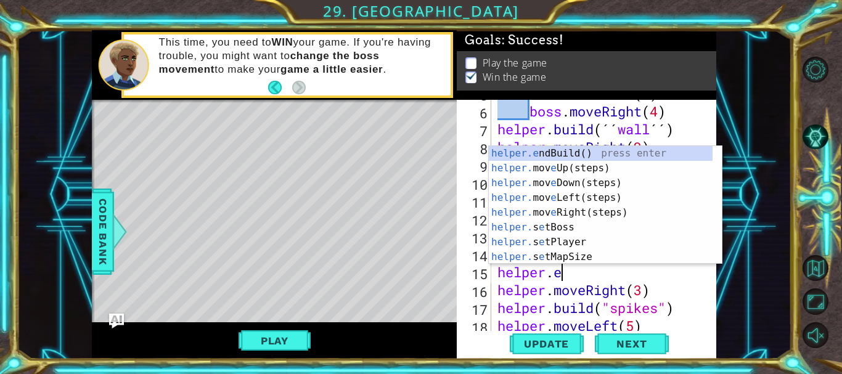
scroll to position [0, 4]
type textarea "helper."
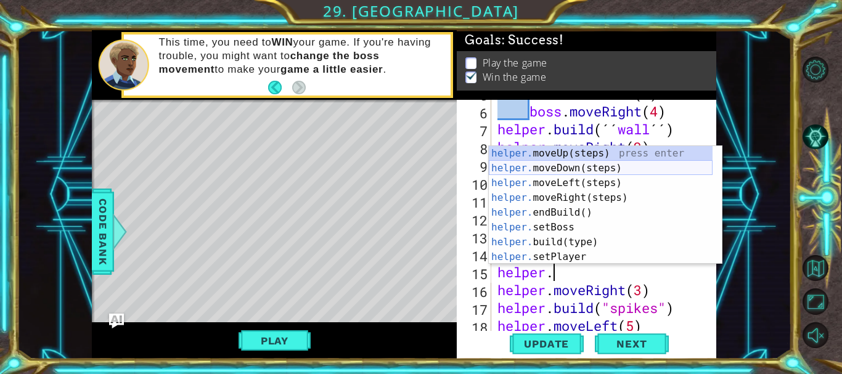
click at [601, 170] on div "helper. moveUp(steps) press enter helper. moveDown(steps) press enter helper. m…" at bounding box center [601, 220] width 224 height 148
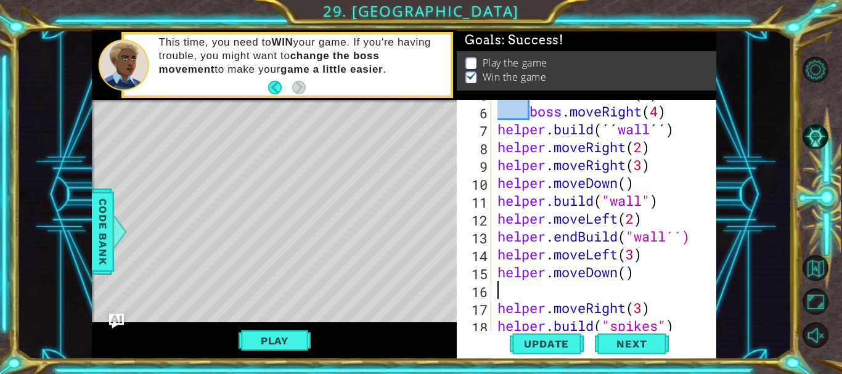
scroll to position [0, 0]
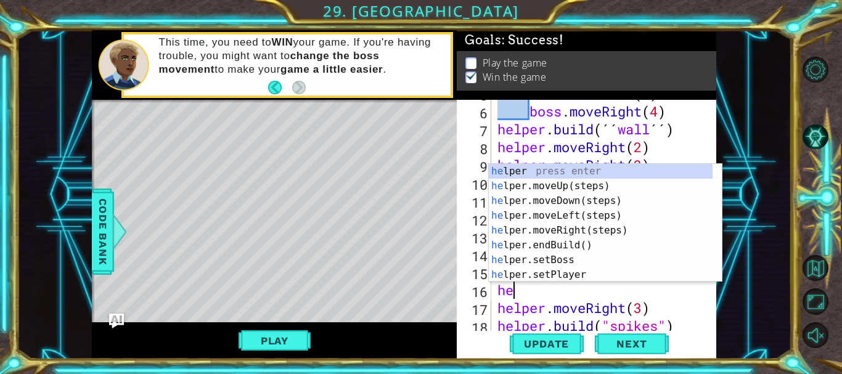
type textarea "hel"
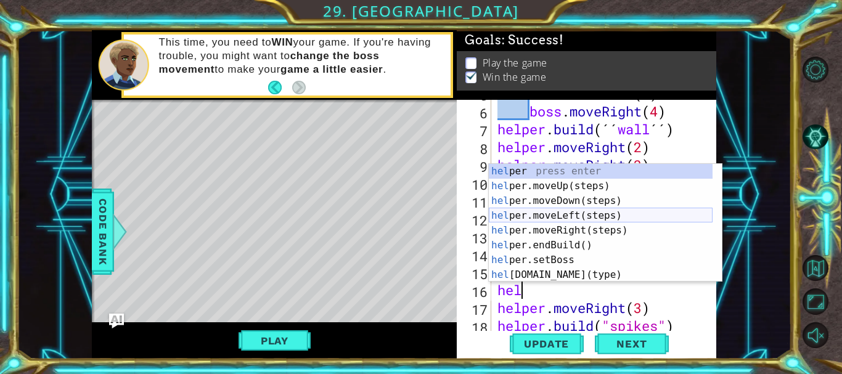
click at [551, 215] on div "hel per press enter hel per.moveUp(steps) press enter hel per.moveDown(steps) p…" at bounding box center [601, 238] width 224 height 148
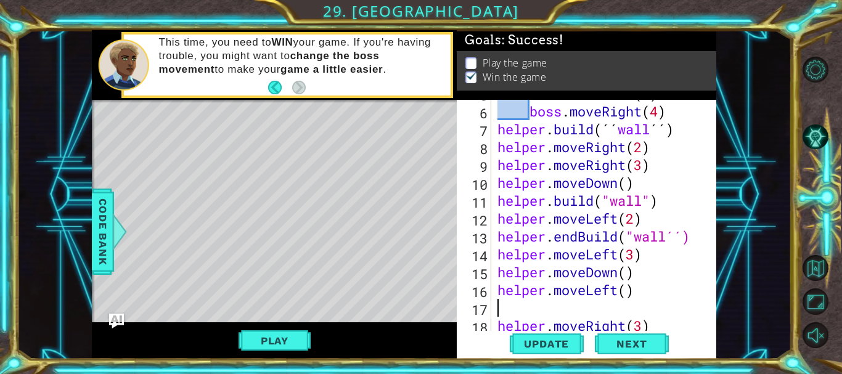
type textarea "h"
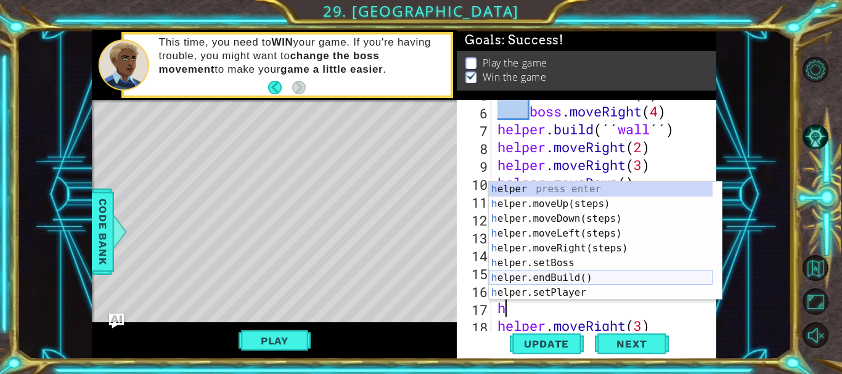
click at [570, 274] on div "h elper press enter h elper.moveUp(steps) press enter h elper.moveDown(steps) p…" at bounding box center [601, 256] width 224 height 148
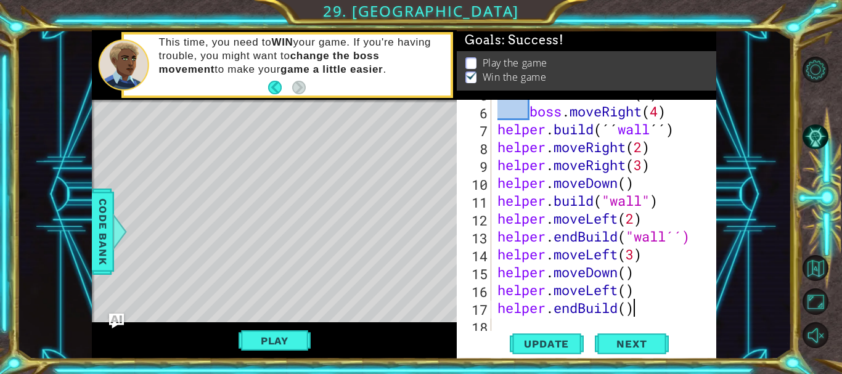
click at [632, 308] on div "boss . moveDown ( 3 ) boss . moveRight ( 4 ) helper . build ( ´´ wall ´´ ) help…" at bounding box center [602, 218] width 215 height 268
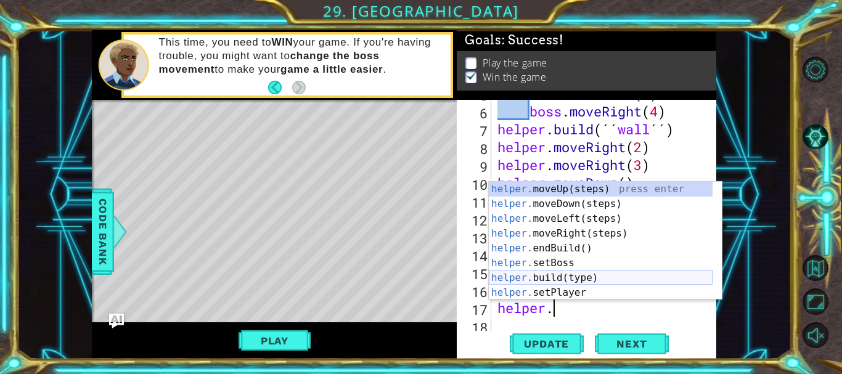
click at [571, 274] on div "helper. moveUp(steps) press enter helper. moveDown(steps) press enter helper. m…" at bounding box center [601, 256] width 224 height 148
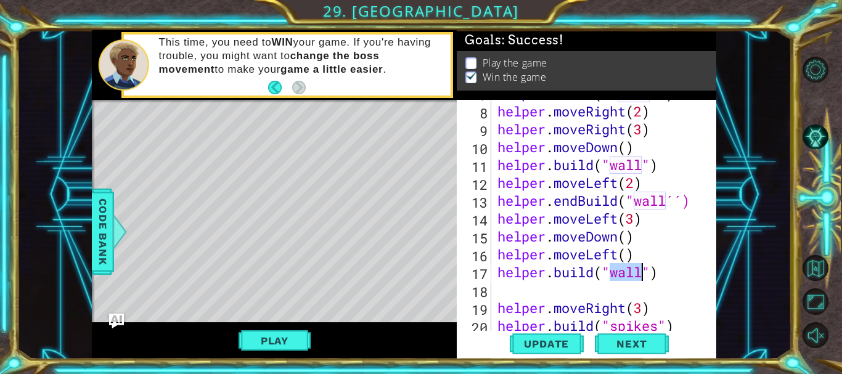
scroll to position [164, 0]
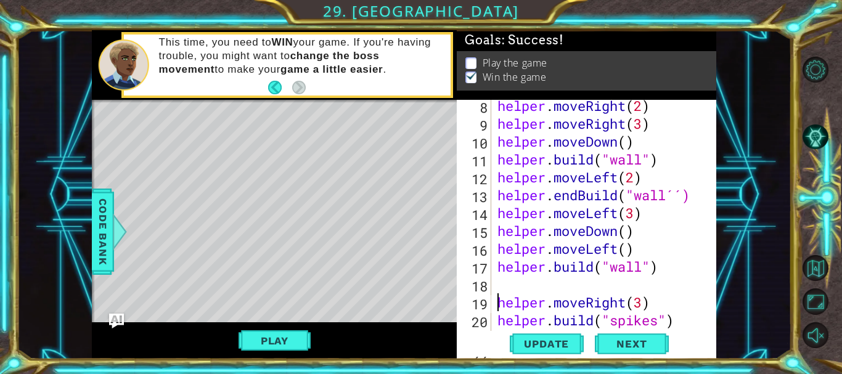
click at [496, 301] on div "helper . moveRight ( 2 ) helper . moveRight ( 3 ) helper . moveDown ( ) helper …" at bounding box center [602, 231] width 215 height 268
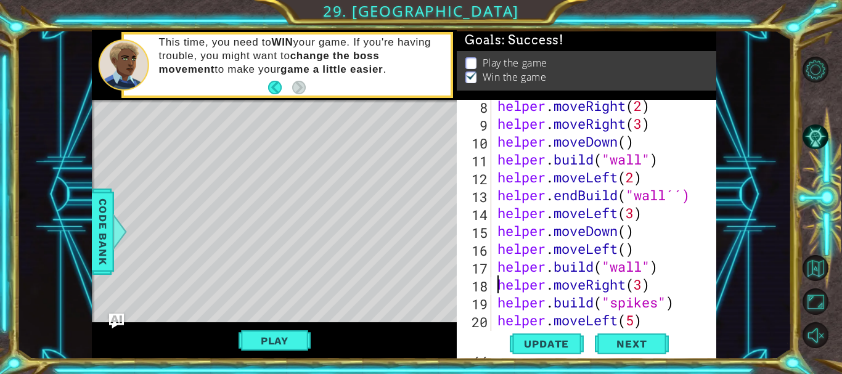
click at [677, 300] on div "helper . moveRight ( 2 ) helper . moveRight ( 3 ) helper . moveDown ( ) helper …" at bounding box center [602, 231] width 215 height 268
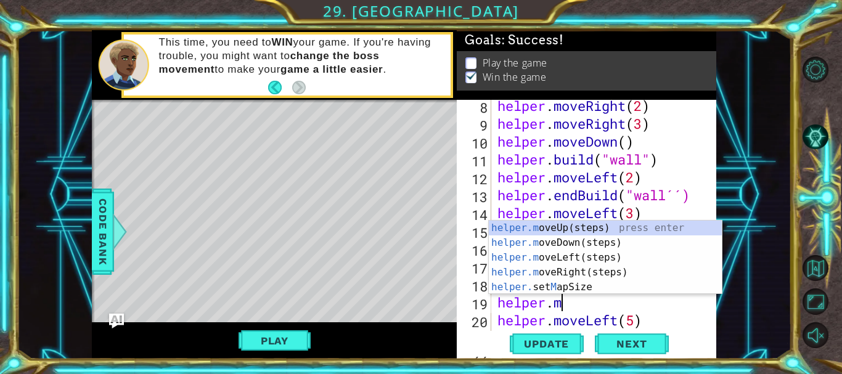
type textarea "[DOMAIN_NAME]"
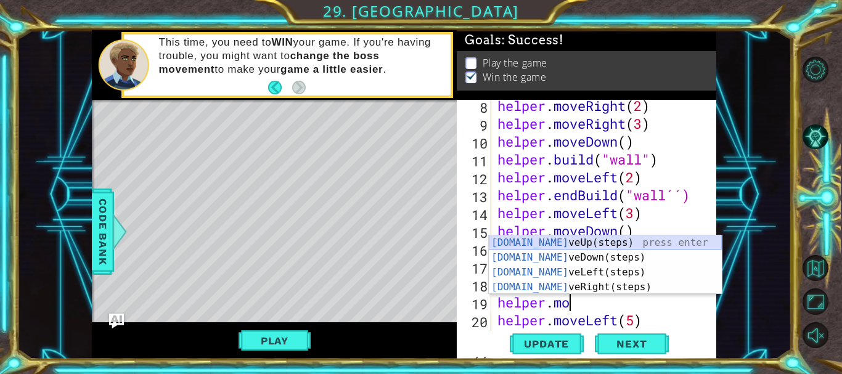
click at [604, 244] on div "[DOMAIN_NAME] veUp(steps) press enter [DOMAIN_NAME] veDown(steps) press enter […" at bounding box center [605, 280] width 233 height 89
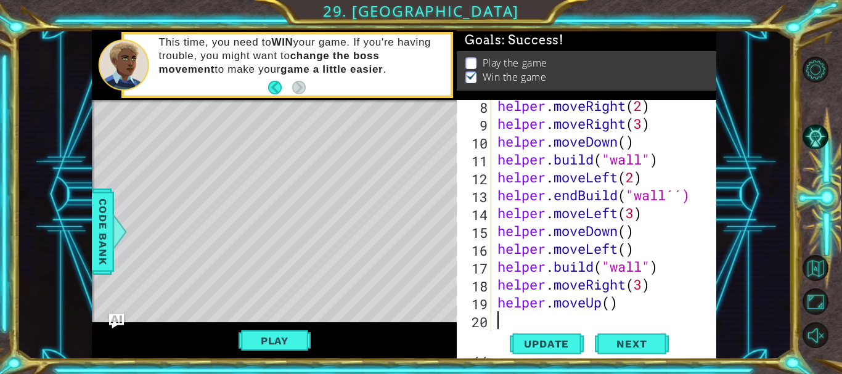
scroll to position [0, 0]
click at [607, 304] on div "helper . moveRight ( 2 ) helper . moveRight ( 3 ) helper . moveDown ( ) helper …" at bounding box center [602, 231] width 215 height 268
type textarea "helper.moveUp(2)"
click at [541, 320] on div "helper . moveRight ( 2 ) helper . moveRight ( 3 ) helper . moveDown ( ) helper …" at bounding box center [602, 231] width 215 height 268
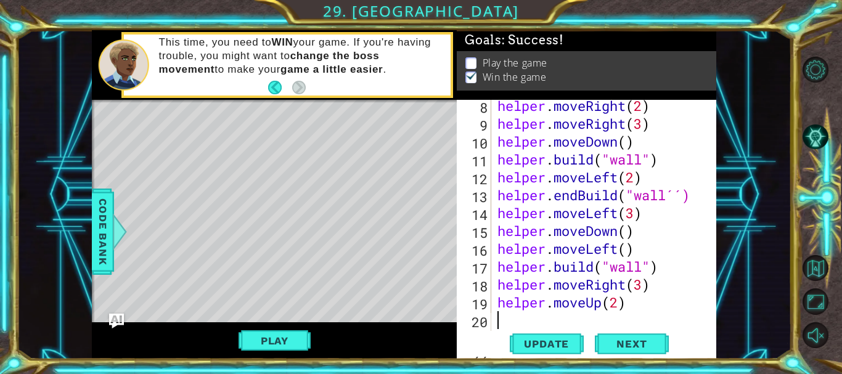
scroll to position [0, 0]
type textarea "h"
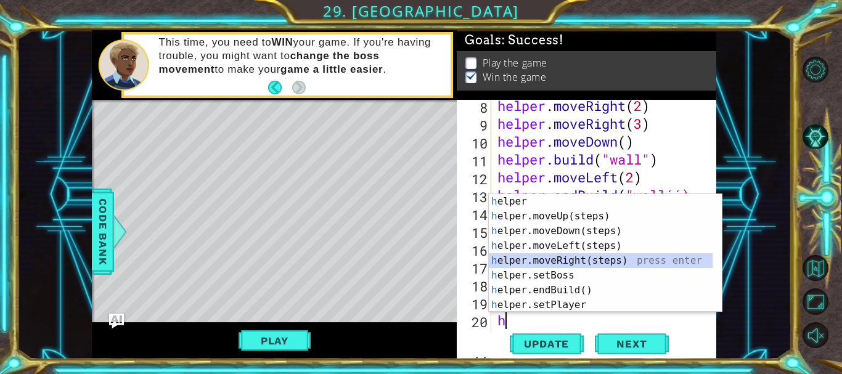
click at [570, 261] on div "h elper press enter h elper.moveUp(steps) press enter h elper.moveDown(steps) p…" at bounding box center [601, 268] width 224 height 148
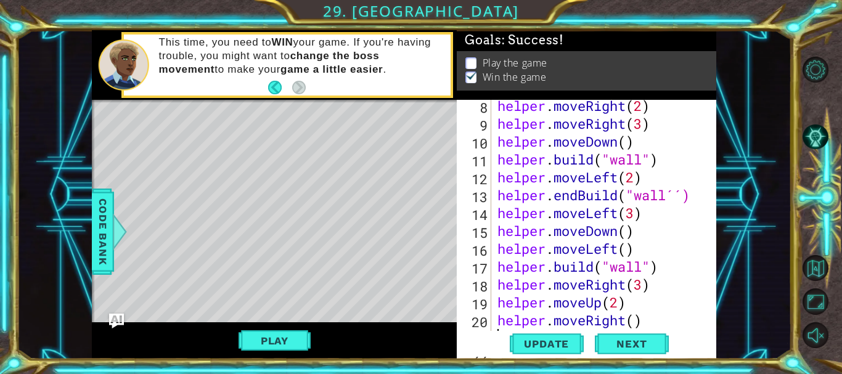
click at [629, 320] on div "helper . moveRight ( 2 ) helper . moveRight ( 3 ) helper . moveDown ( ) helper …" at bounding box center [602, 231] width 215 height 268
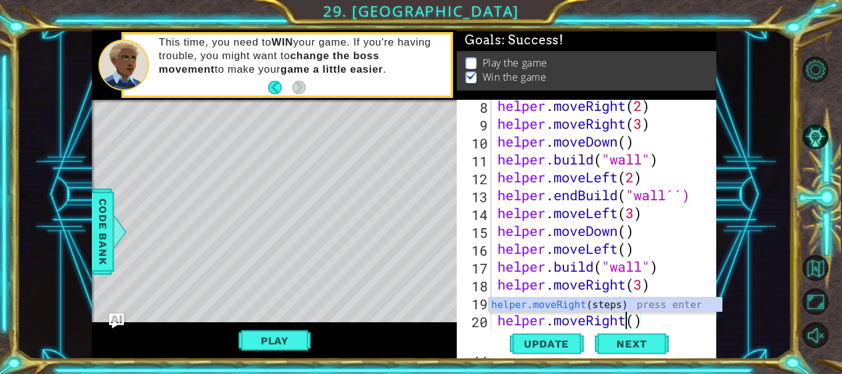
scroll to position [0, 10]
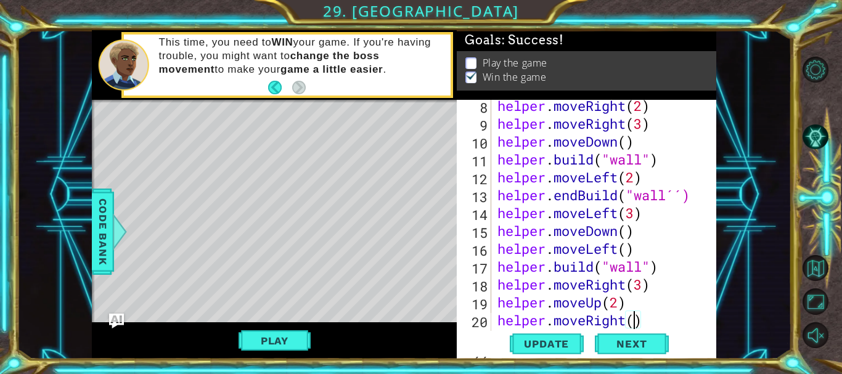
click at [637, 320] on div "helper . moveRight ( 2 ) helper . moveRight ( 3 ) helper . moveDown ( ) helper …" at bounding box center [602, 231] width 215 height 268
type textarea "helper.moveRight(2)"
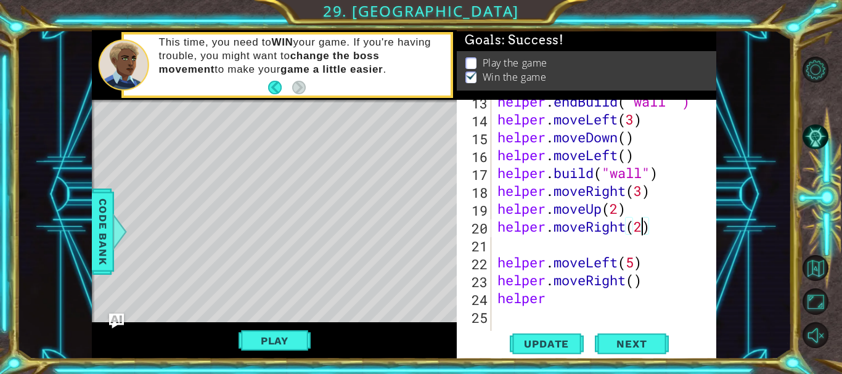
scroll to position [264, 0]
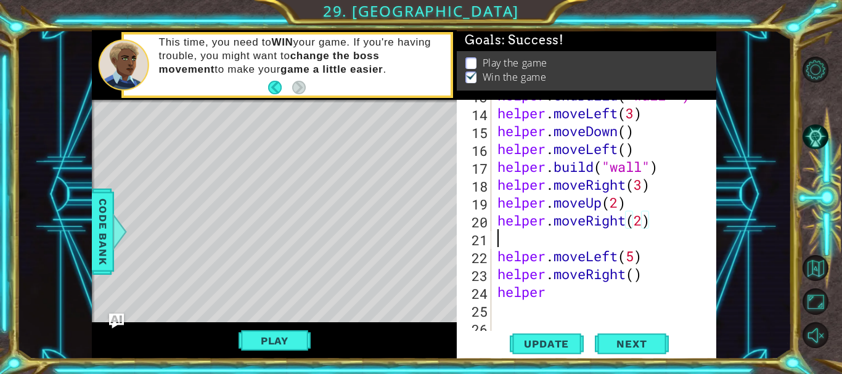
click at [549, 236] on div "helper . endBuild ( "wall´´) helper . moveLeft ( 3 ) helper . moveDown ( ) help…" at bounding box center [602, 220] width 215 height 268
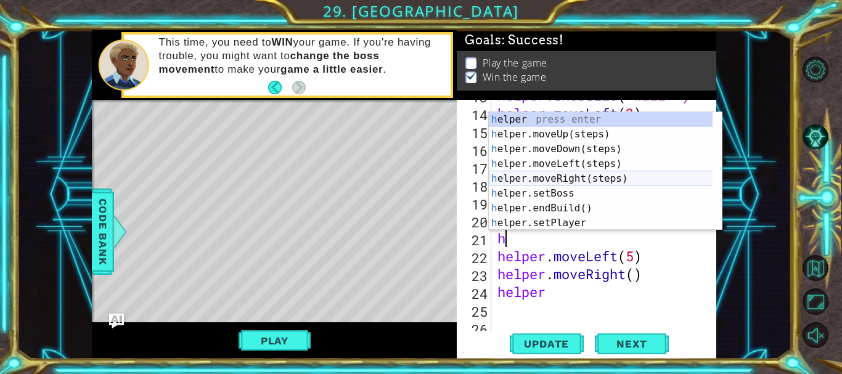
type textarea "he"
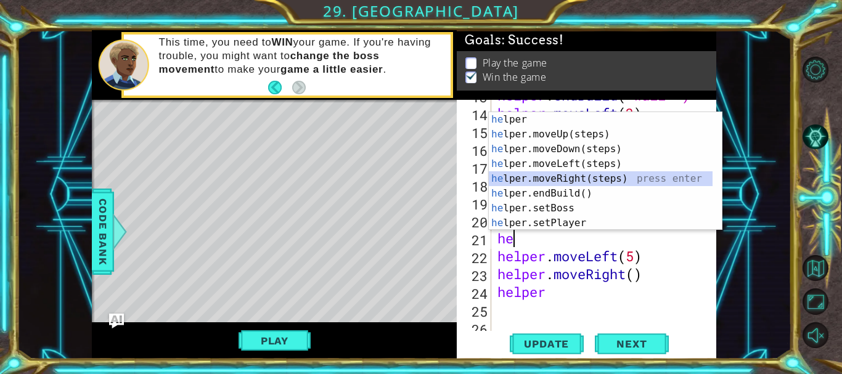
click at [566, 181] on div "he lper press enter he lper.moveUp(steps) press enter he lper.moveDown(steps) p…" at bounding box center [601, 186] width 224 height 148
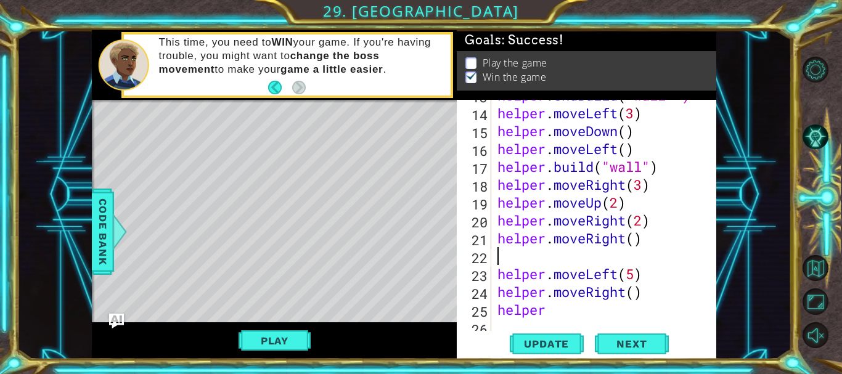
type textarea "l"
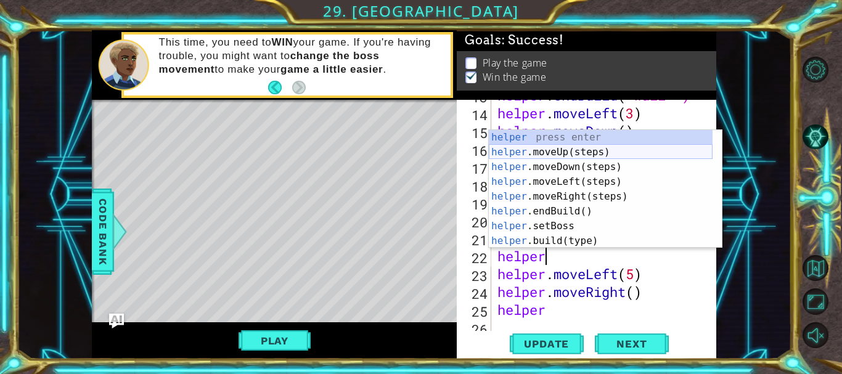
scroll to position [0, 4]
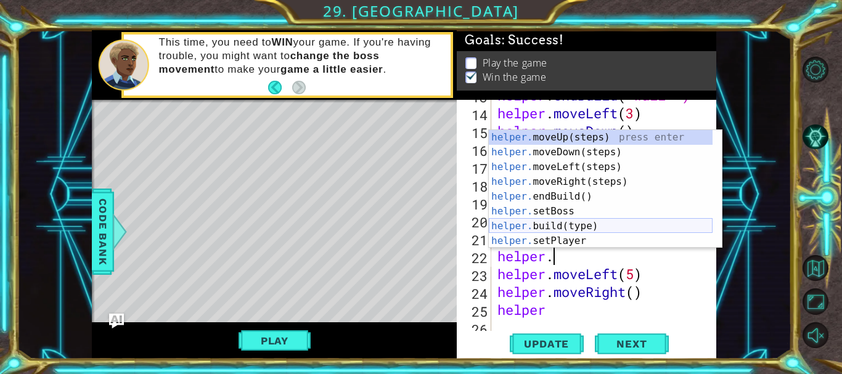
click at [544, 229] on div "helper. moveUp(steps) press enter helper. moveDown(steps) press enter helper. m…" at bounding box center [601, 204] width 224 height 148
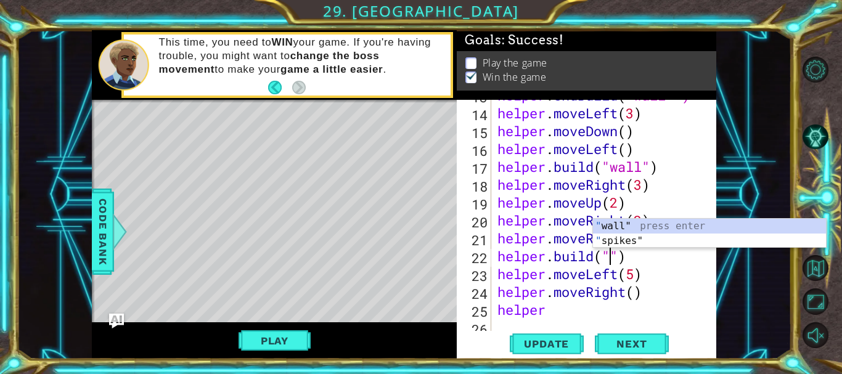
scroll to position [0, 10]
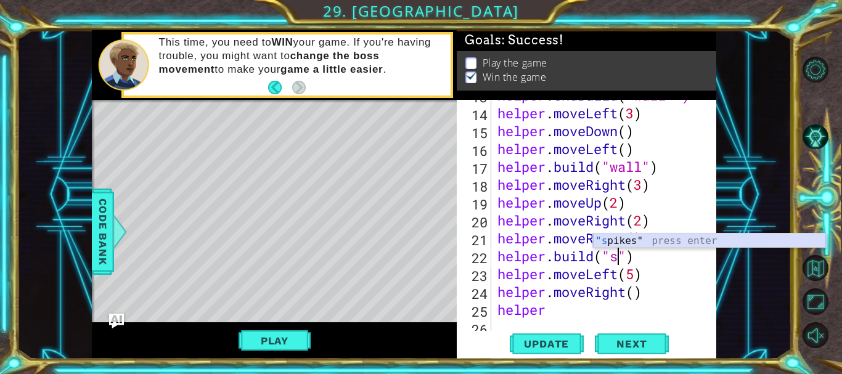
click at [651, 239] on div ""s pikes" press enter" at bounding box center [709, 256] width 233 height 44
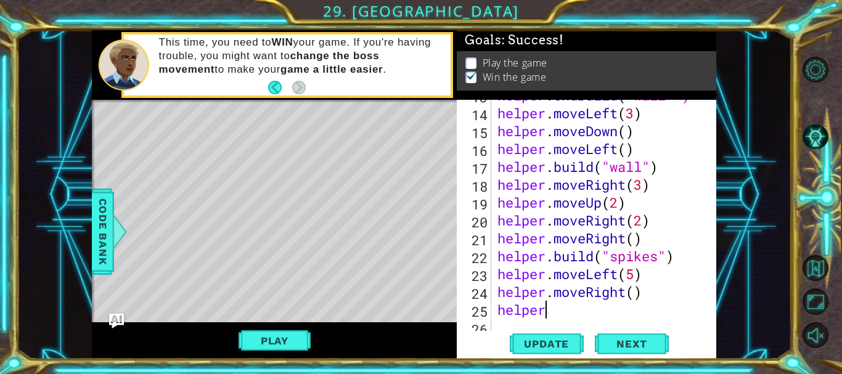
click at [564, 317] on div "helper . endBuild ( "wall´´) helper . moveLeft ( 3 ) helper . moveDown ( ) help…" at bounding box center [602, 220] width 215 height 268
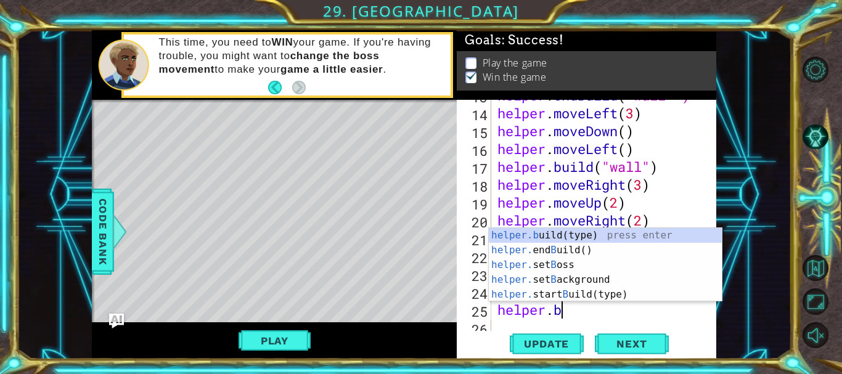
scroll to position [0, 4]
click at [591, 236] on div "helper.b uild(type) press enter helper. end B uild() press enter helper. set B …" at bounding box center [605, 280] width 233 height 104
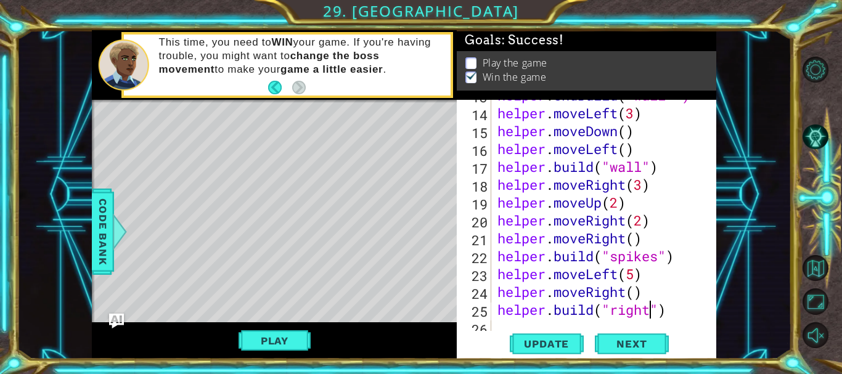
scroll to position [0, 12]
type textarea "[DOMAIN_NAME]("rightArrow")"
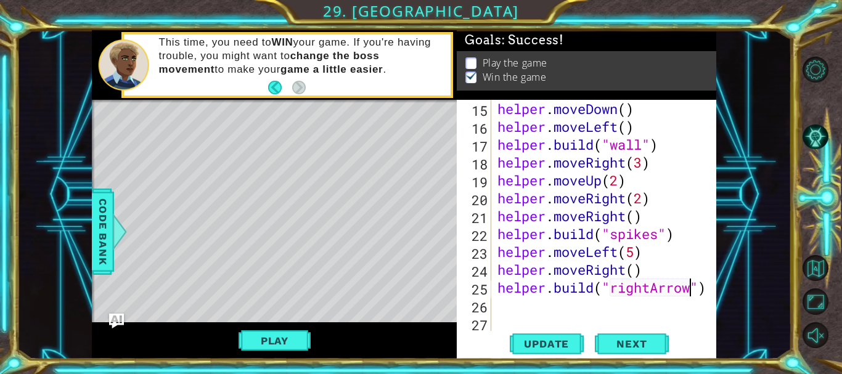
scroll to position [286, 0]
click at [503, 307] on div "helper . moveDown ( ) helper . moveLeft ( ) helper . build ( "wall" ) helper . …" at bounding box center [602, 234] width 215 height 268
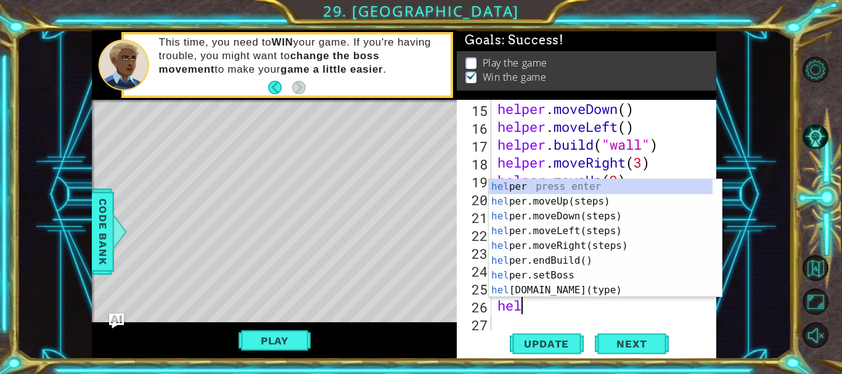
scroll to position [0, 1]
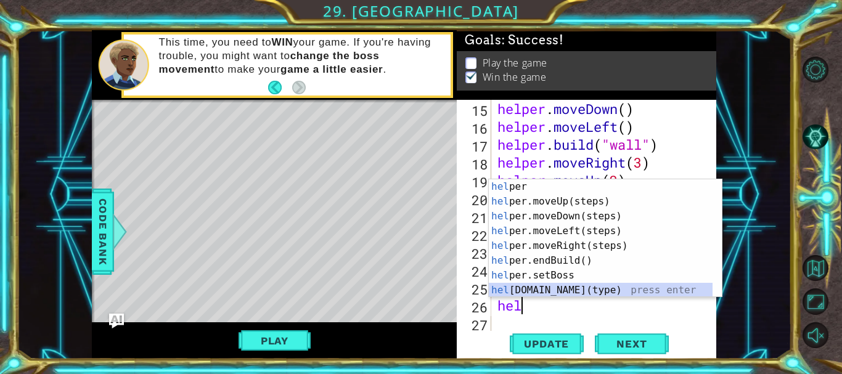
click at [546, 288] on div "hel per press enter hel per.moveUp(steps) press enter hel per.moveDown(steps) p…" at bounding box center [601, 253] width 224 height 148
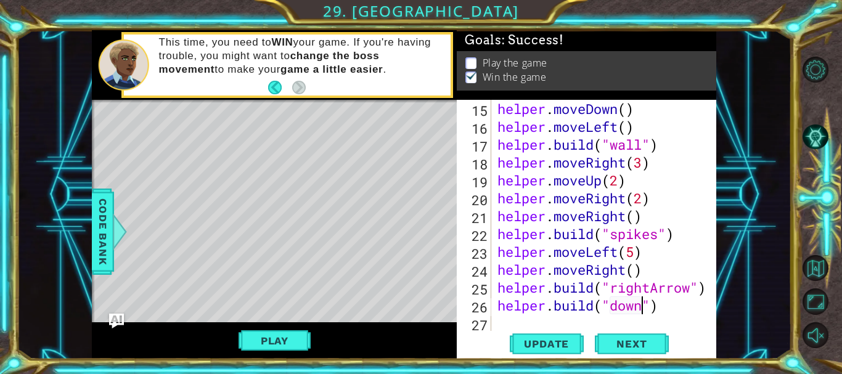
scroll to position [0, 12]
type textarea "[DOMAIN_NAME]("downArrow")"
click at [541, 326] on div "helper . moveDown ( ) helper . moveLeft ( ) helper . build ( "wall" ) helper . …" at bounding box center [602, 234] width 215 height 268
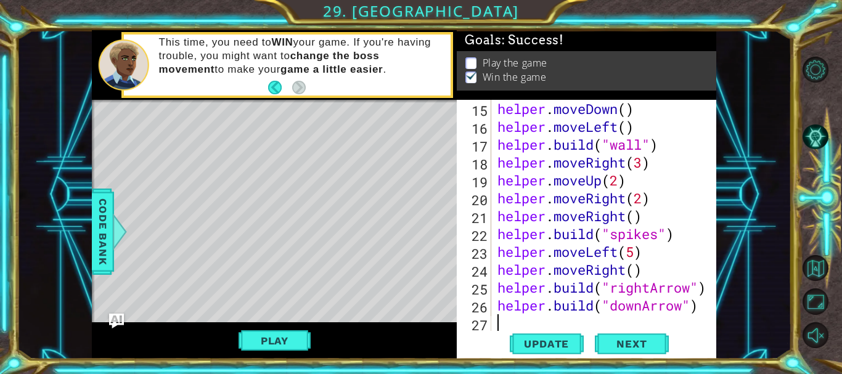
type textarea "h"
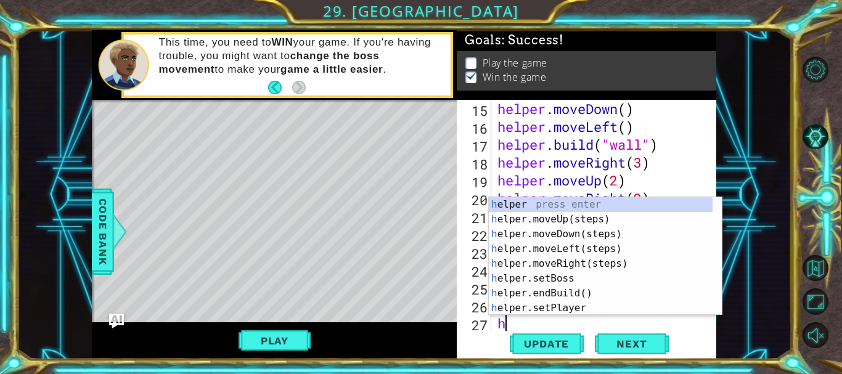
scroll to position [304, 0]
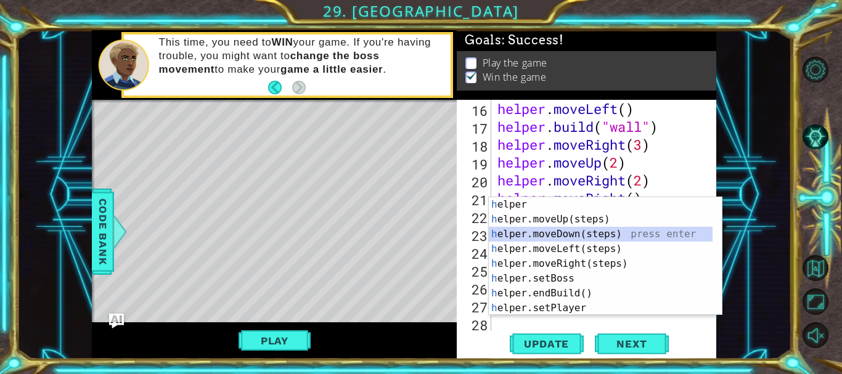
click at [580, 236] on div "h elper press enter h elper.moveUp(steps) press enter h elper.moveDown(steps) p…" at bounding box center [601, 271] width 224 height 148
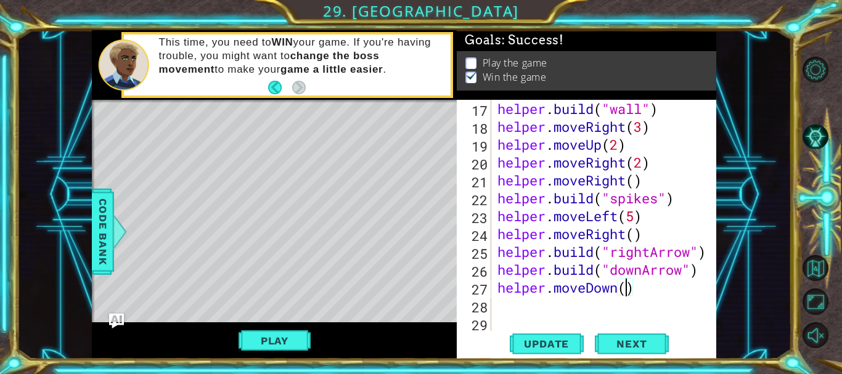
click at [625, 292] on div "helper . build ( "wall" ) helper . moveRight ( 3 ) helper . moveUp ( 2 ) helper…" at bounding box center [602, 234] width 215 height 268
type textarea "helper.moveDown(2)"
click at [509, 302] on div "helper . build ( "wall" ) helper . moveRight ( 3 ) helper . moveUp ( 2 ) helper…" at bounding box center [602, 234] width 215 height 268
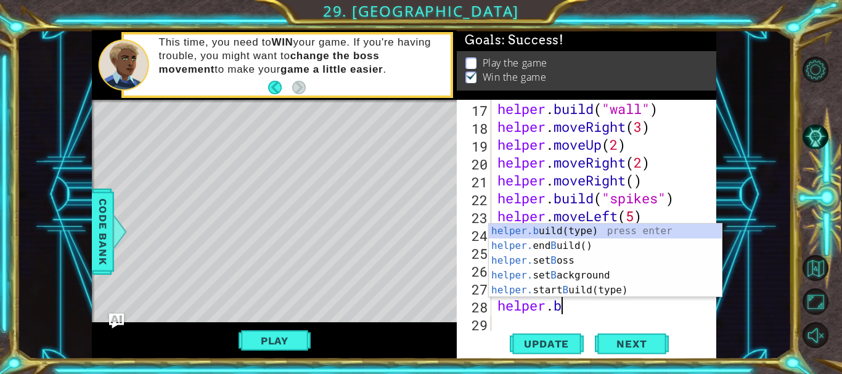
scroll to position [0, 4]
click at [569, 232] on div "helper.b uild(type) press enter helper. end B uild() press enter helper. set B …" at bounding box center [605, 276] width 233 height 104
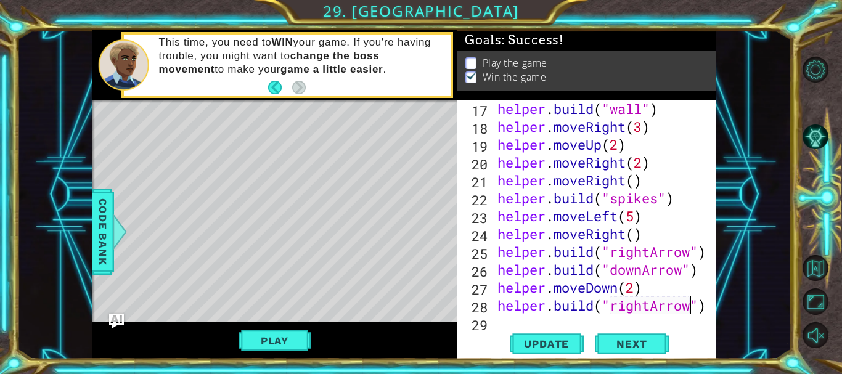
scroll to position [322, 0]
click at [290, 343] on button "Play" at bounding box center [275, 340] width 72 height 23
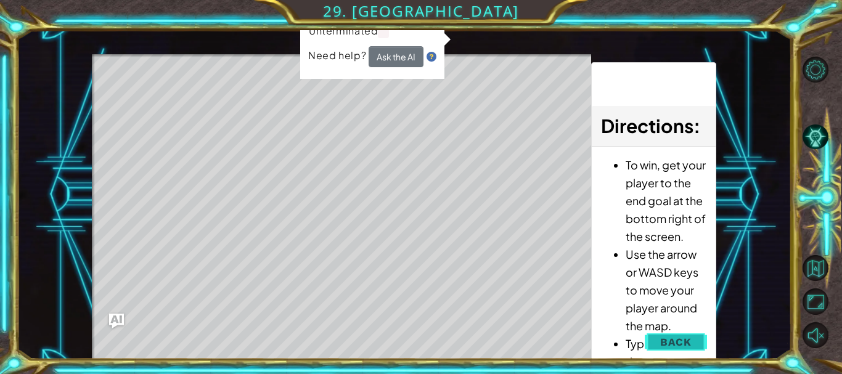
click at [672, 342] on span "Back" at bounding box center [675, 342] width 31 height 12
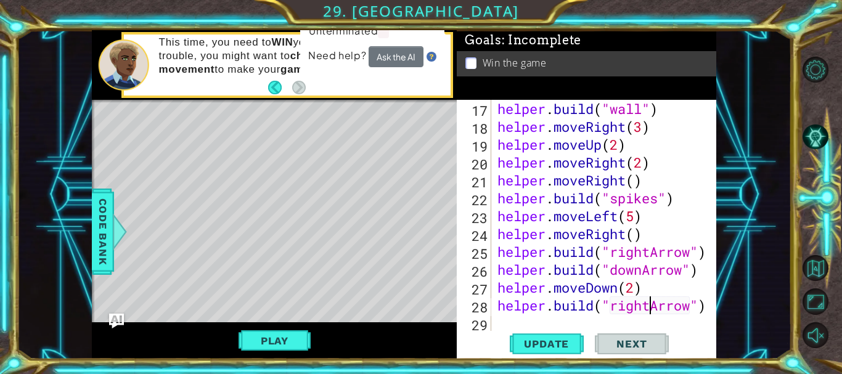
click at [646, 314] on div "helper . build ( "wall" ) helper . moveRight ( 3 ) helper . moveUp ( 2 ) helper…" at bounding box center [602, 234] width 215 height 268
click at [627, 346] on span "Next" at bounding box center [631, 344] width 55 height 12
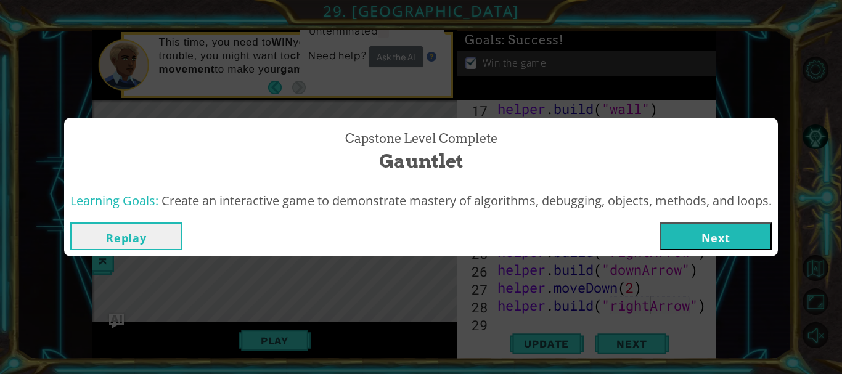
click at [513, 267] on div "Capstone Level Complete Gauntlet Learning Goals: Create an interactive game to …" at bounding box center [421, 187] width 842 height 374
click at [126, 234] on button "Replay" at bounding box center [126, 237] width 112 height 28
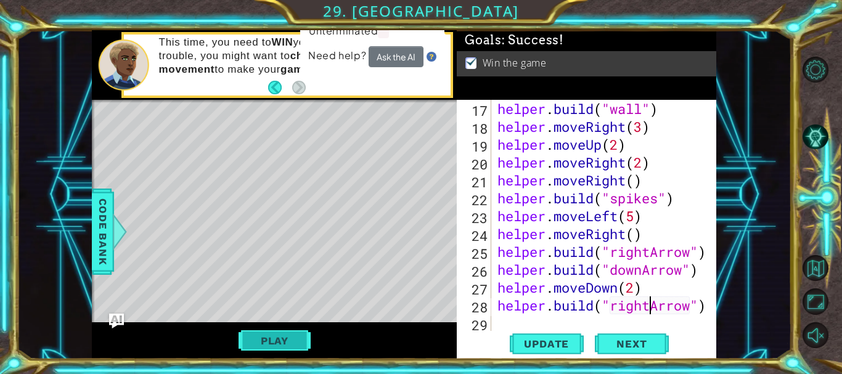
click at [265, 349] on button "Play" at bounding box center [275, 340] width 72 height 23
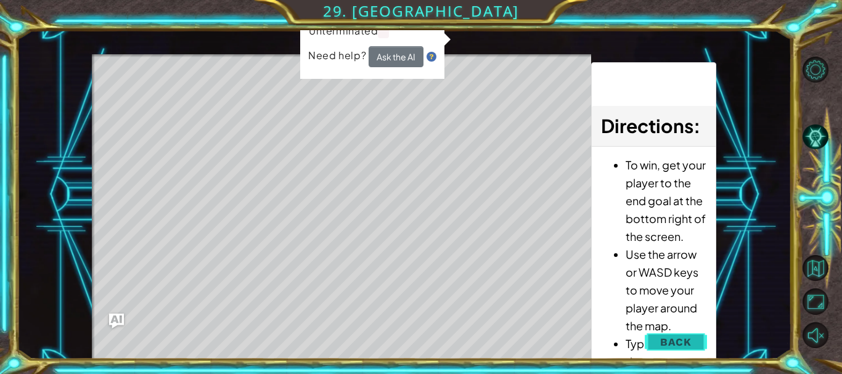
click at [662, 337] on span "Back" at bounding box center [675, 342] width 31 height 12
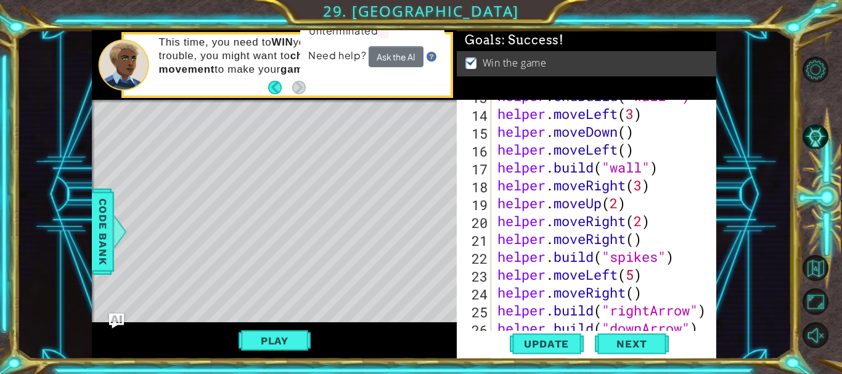
scroll to position [183, 0]
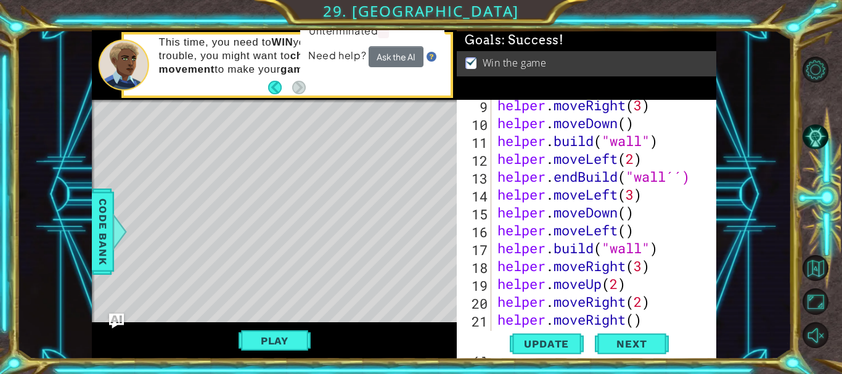
click at [678, 178] on div "helper . moveRight ( 3 ) helper . moveDown ( ) helper . build ( "wall" ) helper…" at bounding box center [602, 230] width 215 height 268
click at [682, 176] on div "helper . moveRight ( 3 ) helper . moveDown ( ) helper . build ( "wall" ) helper…" at bounding box center [602, 230] width 215 height 268
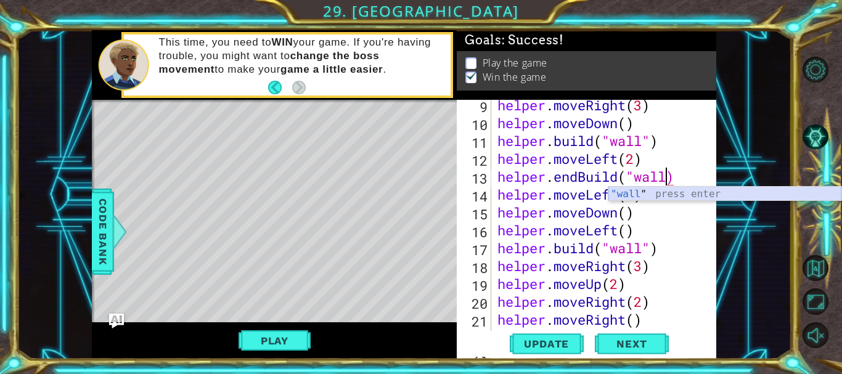
click at [625, 193] on div ""wall " press enter" at bounding box center [725, 209] width 233 height 44
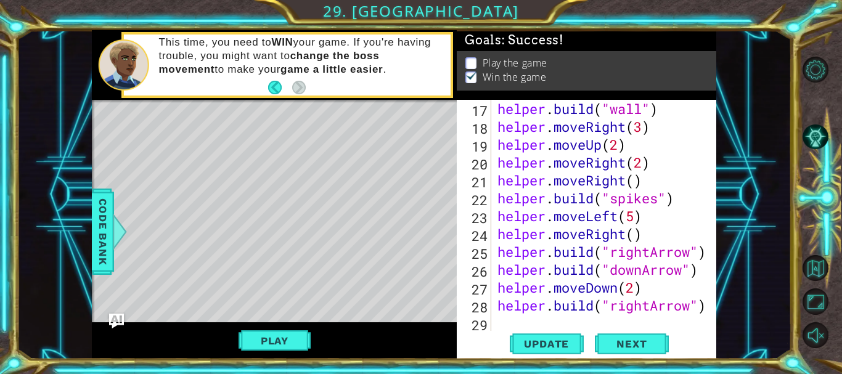
scroll to position [322, 0]
click at [274, 335] on button "Play" at bounding box center [275, 340] width 72 height 23
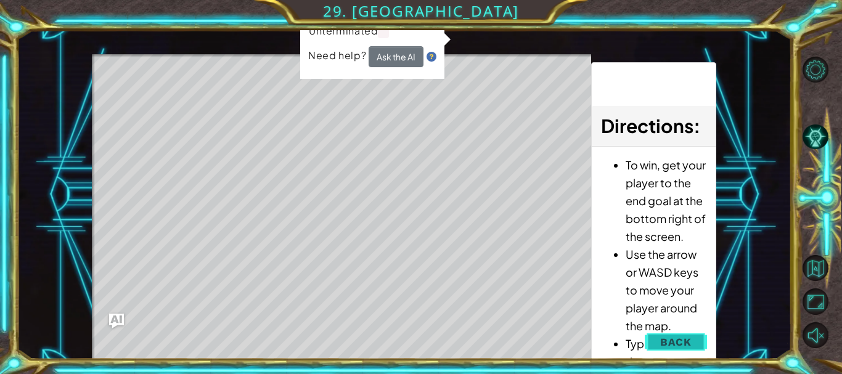
click at [661, 345] on span "Back" at bounding box center [675, 342] width 31 height 12
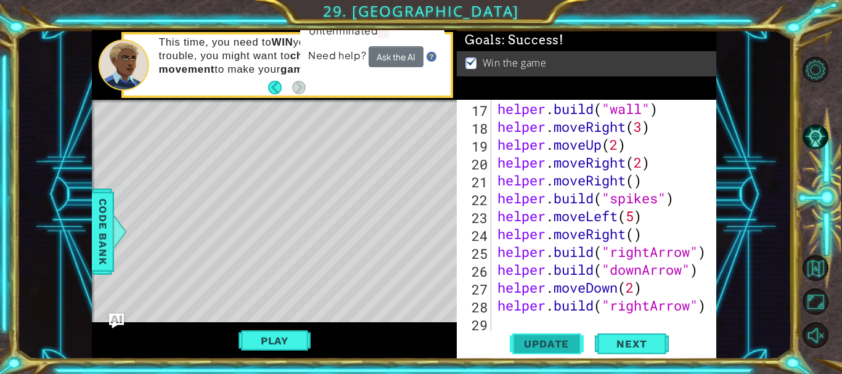
click at [548, 341] on span "Update" at bounding box center [547, 344] width 70 height 12
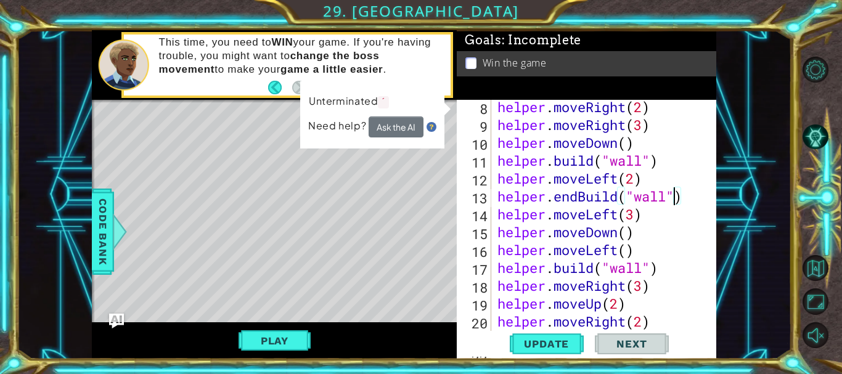
scroll to position [136, 0]
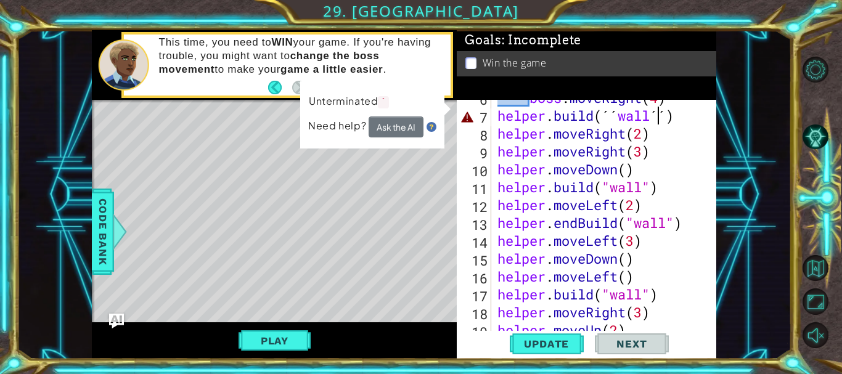
click at [659, 117] on div "boss . moveRight ( 4 ) helper . build ( ´´ wall ´´ ) helper . moveRight ( 2 ) h…" at bounding box center [602, 223] width 215 height 268
click at [667, 117] on div "boss . moveRight ( 4 ) helper . build ( ´´ wall ´´ ) helper . moveRight ( 2 ) h…" at bounding box center [602, 223] width 215 height 268
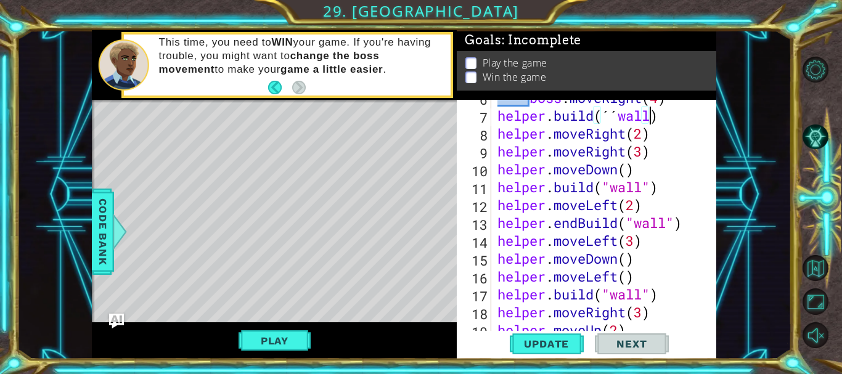
scroll to position [0, 12]
click at [648, 117] on div "boss . moveRight ( 4 ) helper . build ( ´´ wall ) helper . moveRight ( 2 ) help…" at bounding box center [602, 223] width 215 height 268
click at [627, 117] on div "boss . moveRight ( 4 ) helper . build ( ´´ wall ) helper . moveRight ( 2 ) help…" at bounding box center [602, 223] width 215 height 268
click at [621, 117] on div "boss . moveRight ( 4 ) helper . build ( ´´ wall ) helper . moveRight ( 2 ) help…" at bounding box center [599, 216] width 209 height 232
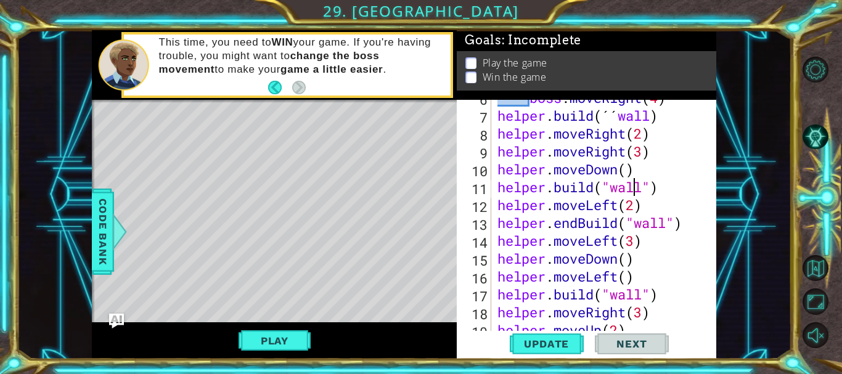
click at [631, 191] on div "boss . moveRight ( 4 ) helper . build ( ´´ wall ) helper . moveRight ( 2 ) help…" at bounding box center [602, 223] width 215 height 268
click at [649, 117] on div "boss . moveRight ( 4 ) helper . build ( ´´ wall ) helper . moveRight ( 2 ) help…" at bounding box center [602, 223] width 215 height 268
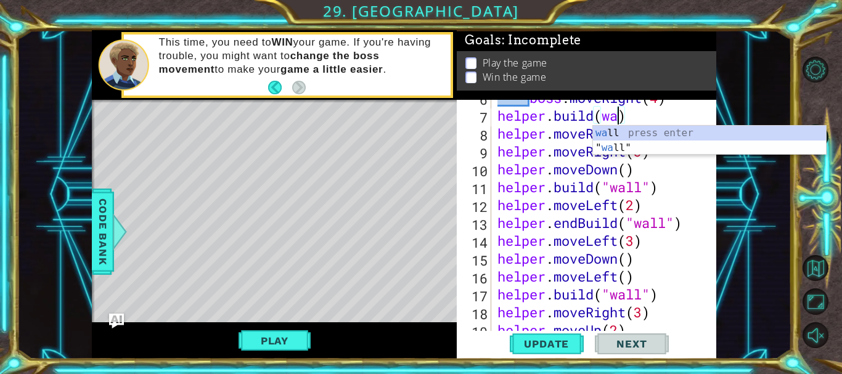
scroll to position [0, 9]
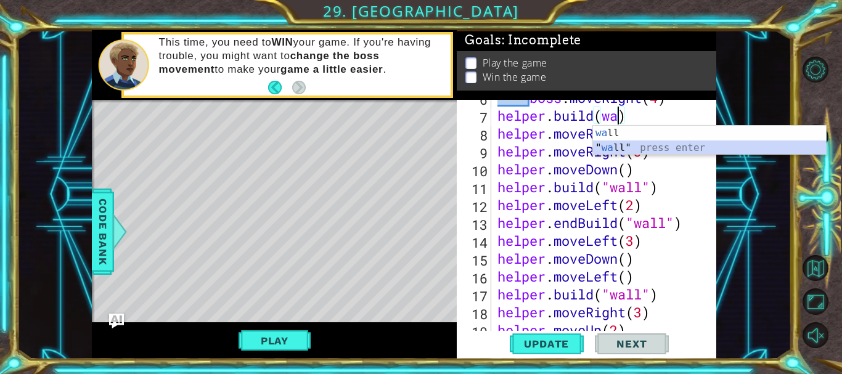
click at [632, 141] on div "wa ll press enter " wa ll" press enter" at bounding box center [709, 155] width 233 height 59
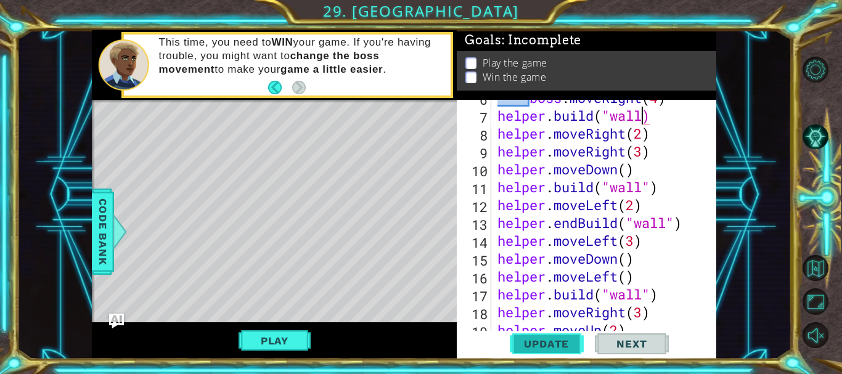
click at [540, 345] on span "Update" at bounding box center [547, 344] width 70 height 12
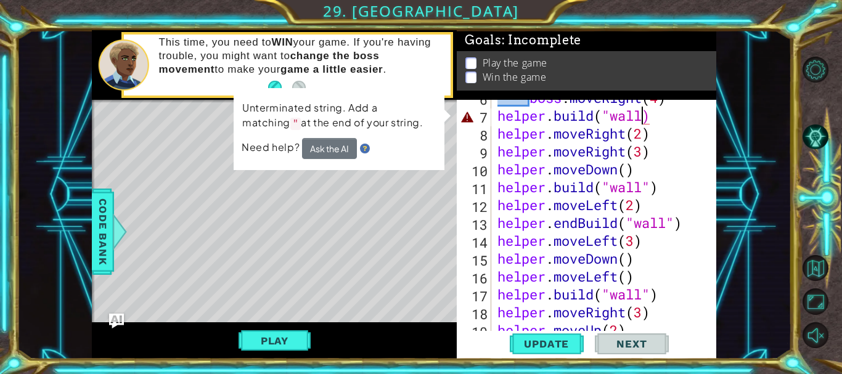
click at [641, 120] on div "boss . moveRight ( 4 ) helper . build ( "wall) helper . moveRight ( 2 ) helper …" at bounding box center [602, 223] width 215 height 268
click at [640, 123] on div "boss . moveRight ( 4 ) helper . build ( "wall) helper . moveRight ( 2 ) helper …" at bounding box center [602, 223] width 215 height 268
click at [652, 118] on div "boss . moveRight ( 4 ) helper . build ( "wall) helper . moveRight ( 2 ) helper …" at bounding box center [602, 223] width 215 height 268
click at [642, 118] on div "boss . moveRight ( 4 ) helper . build ( "wall) helper . moveRight ( 2 ) helper …" at bounding box center [602, 223] width 215 height 268
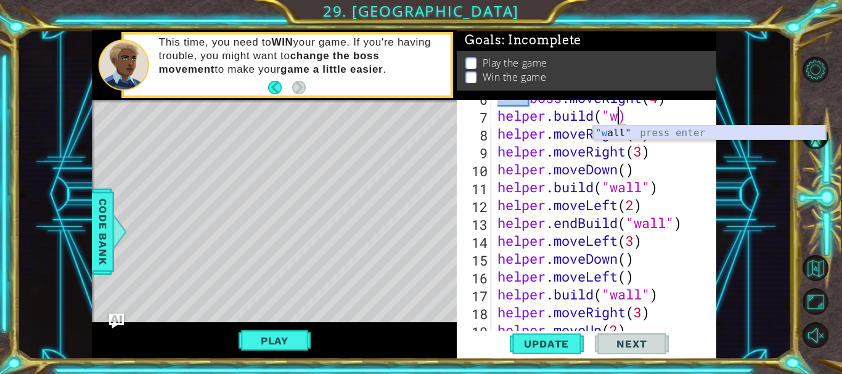
click at [631, 132] on div ""w all" press enter" at bounding box center [709, 148] width 233 height 44
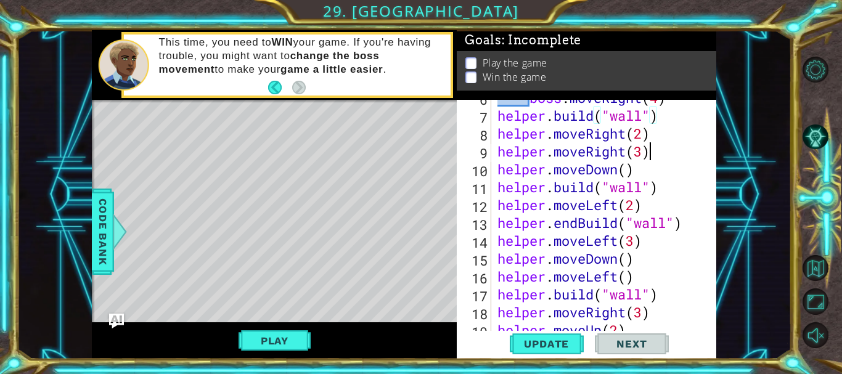
click at [660, 151] on div "boss . moveRight ( 4 ) helper . build ( "wall" ) helper . moveRight ( 2 ) helpe…" at bounding box center [602, 223] width 215 height 268
type textarea "helper.moveRight(3)"
click at [530, 351] on button "Update" at bounding box center [547, 344] width 74 height 26
click at [259, 338] on button "Play" at bounding box center [275, 340] width 72 height 23
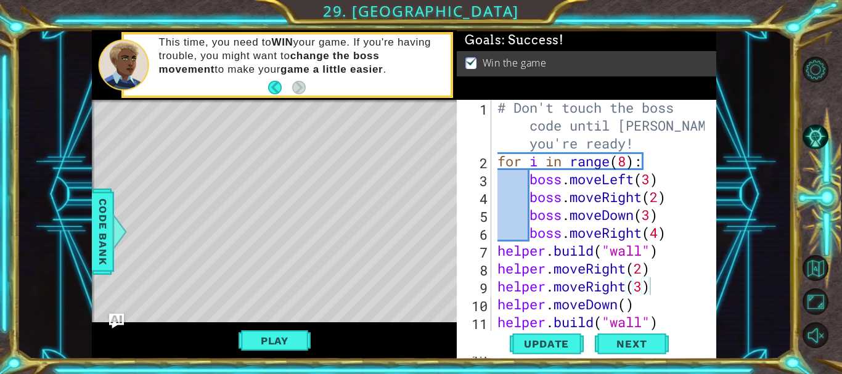
scroll to position [0, 0]
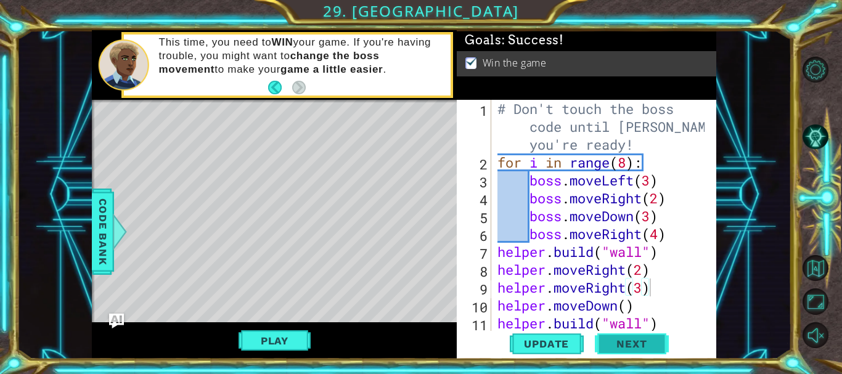
click at [616, 342] on span "Next" at bounding box center [631, 345] width 55 height 12
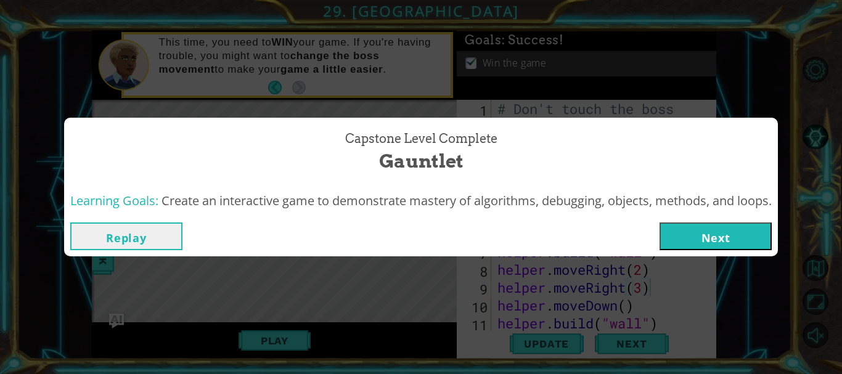
click at [119, 229] on button "Replay" at bounding box center [126, 237] width 112 height 28
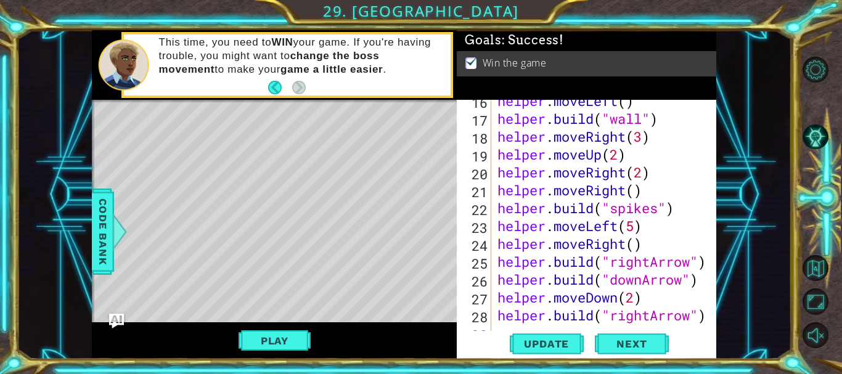
scroll to position [322, 0]
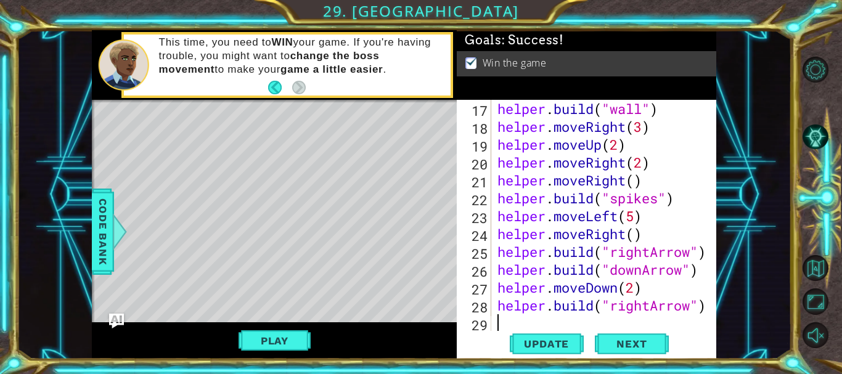
click at [506, 328] on div "helper . build ( "wall" ) helper . moveRight ( 3 ) helper . moveUp ( 2 ) helper…" at bounding box center [602, 234] width 215 height 268
type textarea "h"
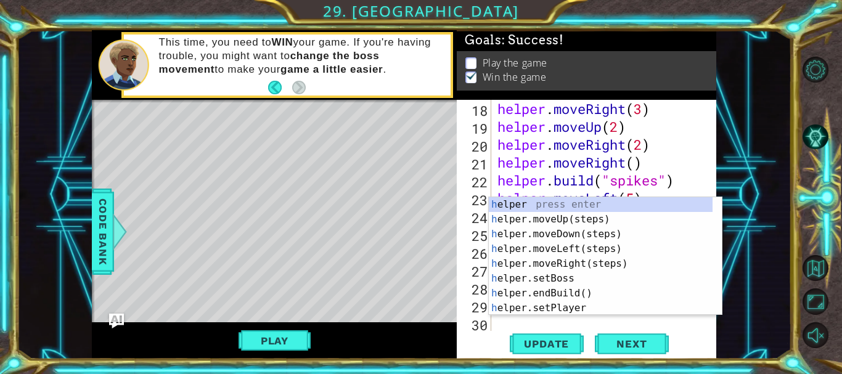
scroll to position [340, 0]
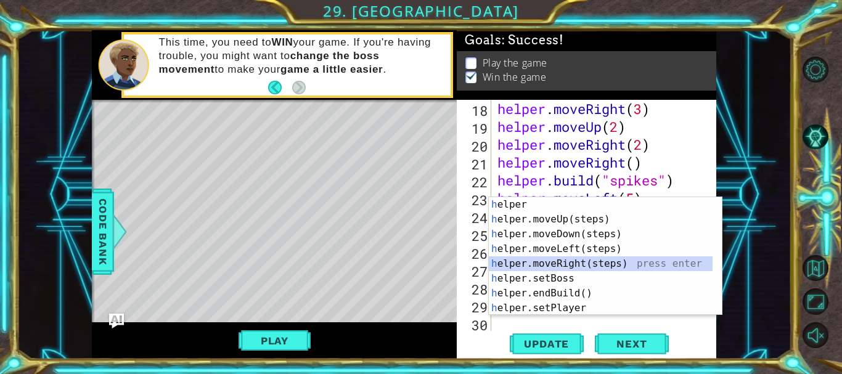
click at [561, 266] on div "h elper press enter h elper.moveUp(steps) press enter h elper.moveDown(steps) p…" at bounding box center [601, 271] width 224 height 148
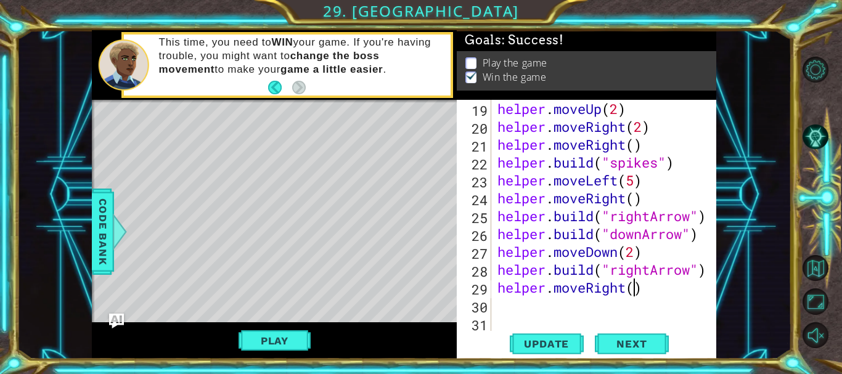
click at [635, 288] on div "helper . moveUp ( 2 ) helper . moveRight ( 2 ) helper . moveRight ( ) helper . …" at bounding box center [602, 234] width 215 height 268
type textarea "helper.moveRight(3)"
click at [514, 303] on div "helper . moveUp ( 2 ) helper . moveRight ( 2 ) helper . moveRight ( ) helper . …" at bounding box center [602, 234] width 215 height 268
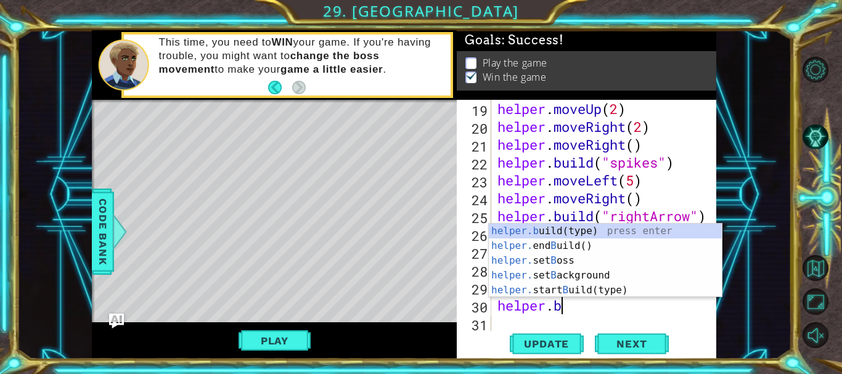
scroll to position [0, 4]
click at [565, 227] on div "helper.b uild(type) press enter helper. end B uild() press enter helper. set B …" at bounding box center [605, 276] width 233 height 104
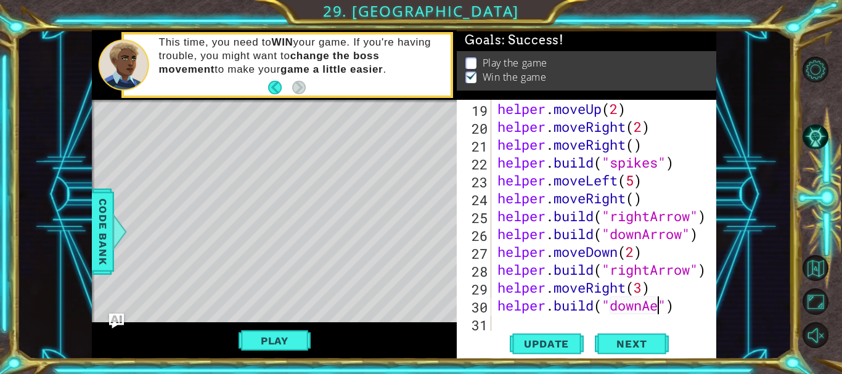
scroll to position [0, 13]
type textarea "[DOMAIN_NAME]("downArrow")"
click at [508, 322] on div "helper . moveUp ( 2 ) helper . moveRight ( 2 ) helper . moveRight ( ) helper . …" at bounding box center [602, 234] width 215 height 268
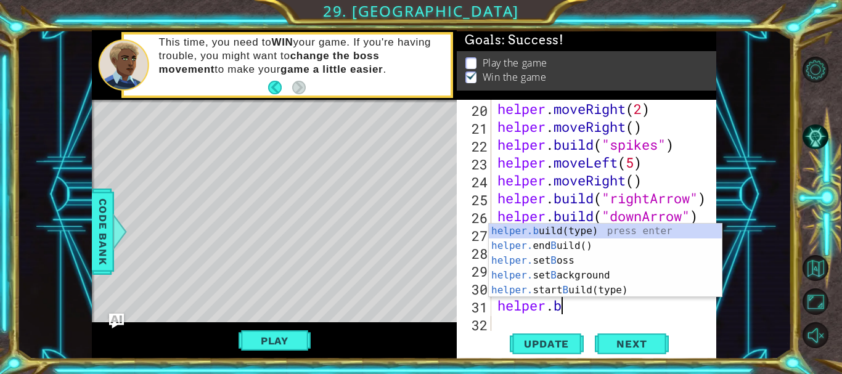
scroll to position [0, 4]
click at [598, 229] on div "helper.b uild(type) press enter helper. end B uild() press enter helper. set B …" at bounding box center [605, 276] width 233 height 104
type textarea "[DOMAIN_NAME]("wall")"
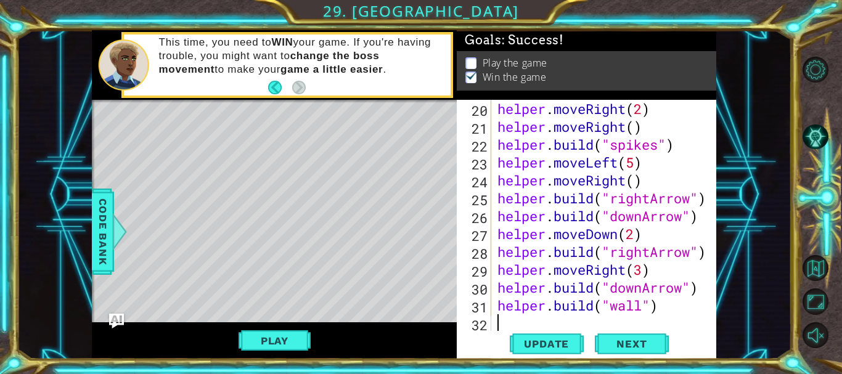
click at [506, 320] on div "helper . moveRight ( 2 ) helper . moveRight ( ) helper . build ( "spikes" ) hel…" at bounding box center [602, 234] width 215 height 268
type textarea "h"
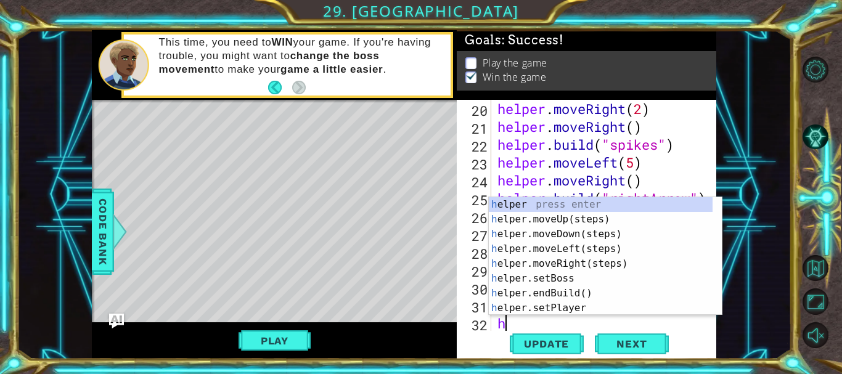
scroll to position [393, 0]
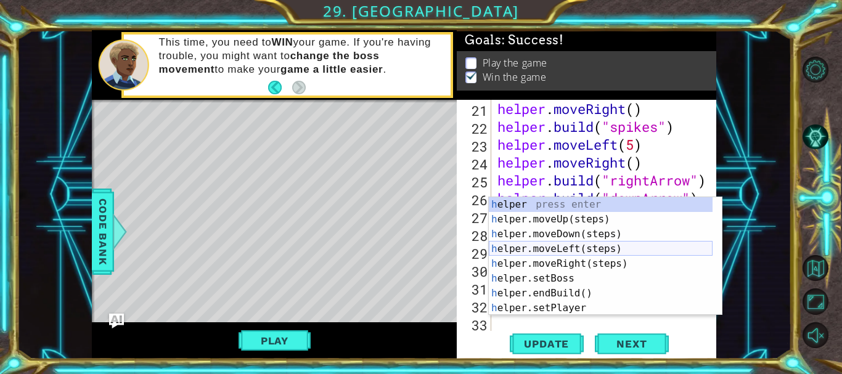
click at [579, 245] on div "h elper press enter h elper.moveUp(steps) press enter h elper.moveDown(steps) p…" at bounding box center [601, 271] width 224 height 148
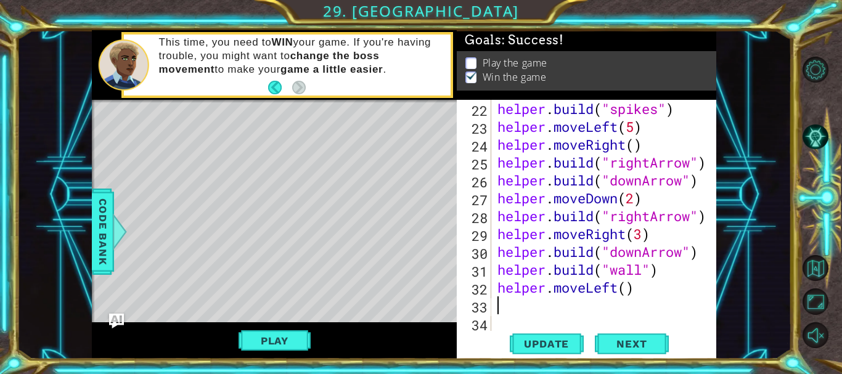
scroll to position [411, 0]
click at [624, 288] on div "helper . build ( "spikes" ) helper . moveLeft ( 5 ) helper . moveRight ( ) help…" at bounding box center [602, 234] width 215 height 268
type textarea "helper.moveLeft(2)"
click at [533, 304] on div "helper . build ( "spikes" ) helper . moveLeft ( 5 ) helper . moveRight ( ) help…" at bounding box center [602, 234] width 215 height 268
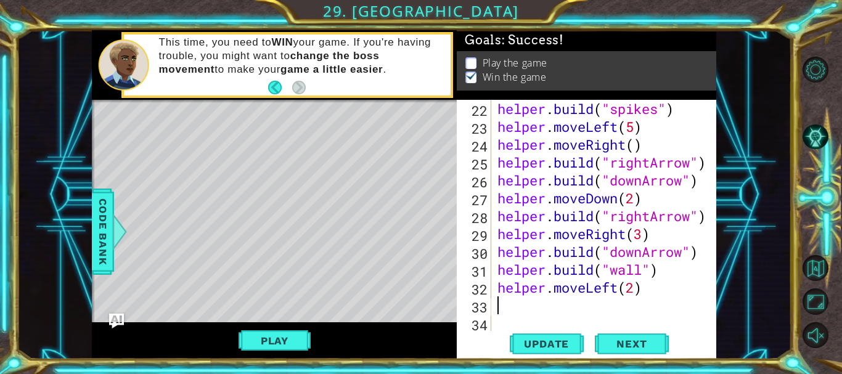
scroll to position [0, 0]
type textarea "h"
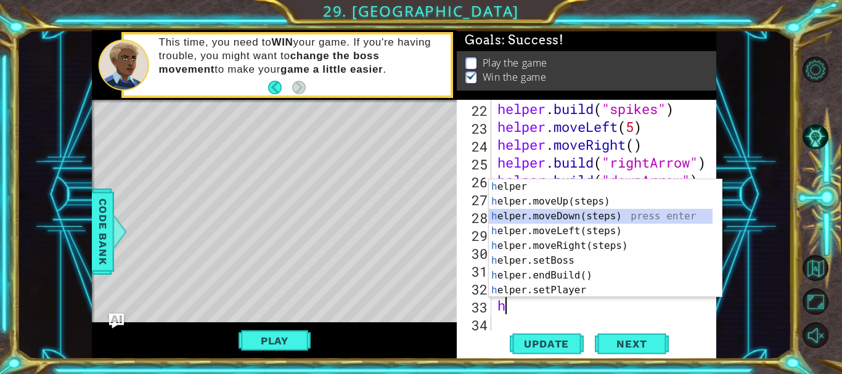
click at [580, 215] on div "h elper press enter h elper.moveUp(steps) press enter h elper.moveDown(steps) p…" at bounding box center [601, 253] width 224 height 148
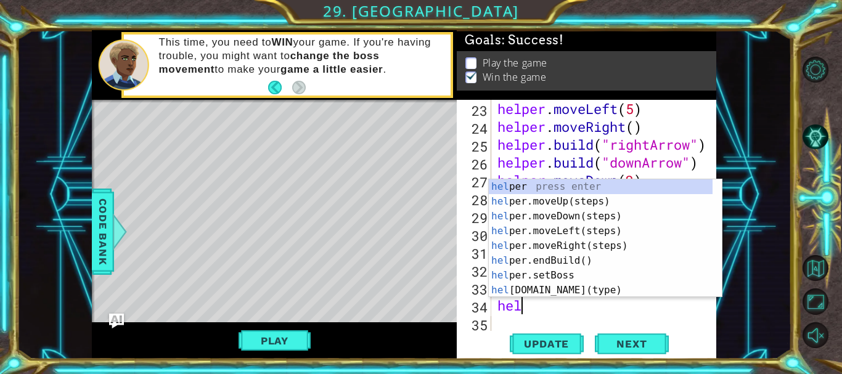
scroll to position [0, 2]
click at [543, 293] on div "help er press enter help er.moveUp(steps) press enter help er.moveDown(steps) p…" at bounding box center [601, 253] width 224 height 148
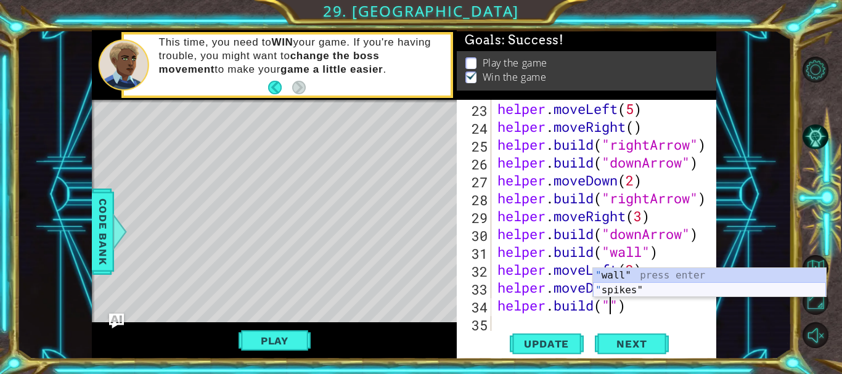
click at [641, 295] on div "" wall" press enter " spikes" press enter" at bounding box center [709, 297] width 233 height 59
type textarea "[DOMAIN_NAME]("spikes")"
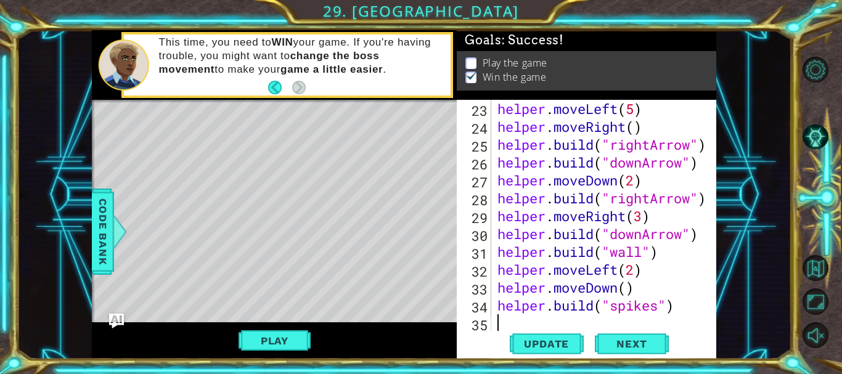
click at [524, 323] on div "helper . moveLeft ( 5 ) helper . moveRight ( ) helper . build ( "rightArrow" ) …" at bounding box center [602, 234] width 215 height 268
click at [543, 341] on span "Update" at bounding box center [547, 344] width 70 height 12
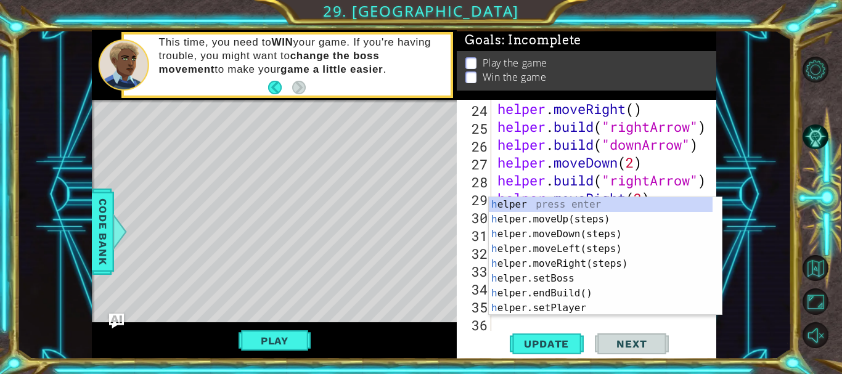
scroll to position [447, 0]
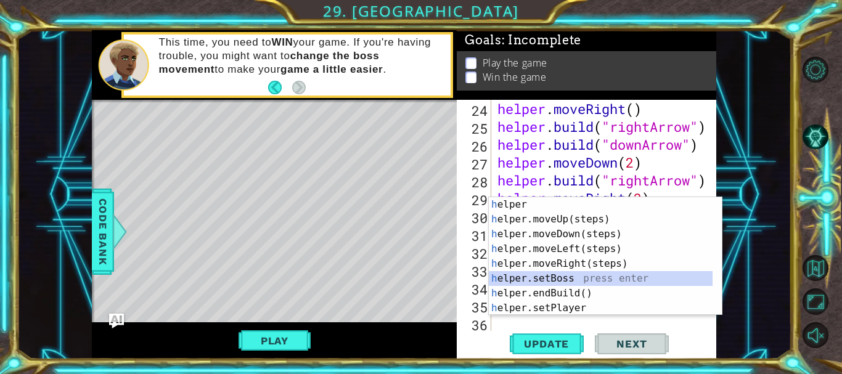
click at [563, 276] on div "h elper press enter h elper.moveUp(steps) press enter h elper.moveDown(steps) p…" at bounding box center [601, 271] width 224 height 148
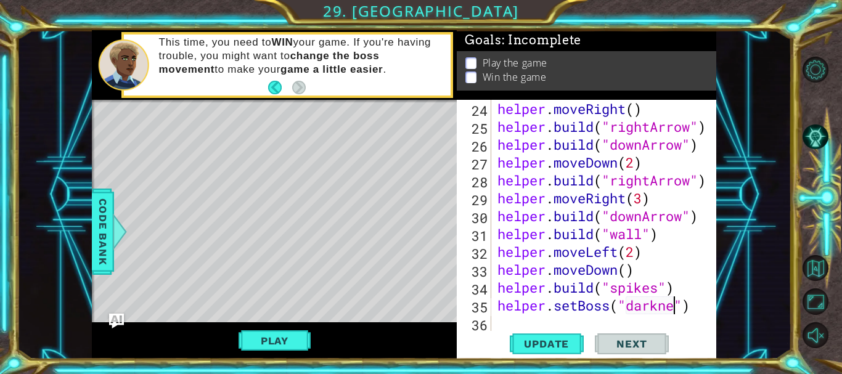
type textarea "helper.setBoss("darkness")"
click at [523, 324] on div "helper . moveRight ( ) helper . build ( "rightArrow" ) helper . build ( "downAr…" at bounding box center [602, 234] width 215 height 268
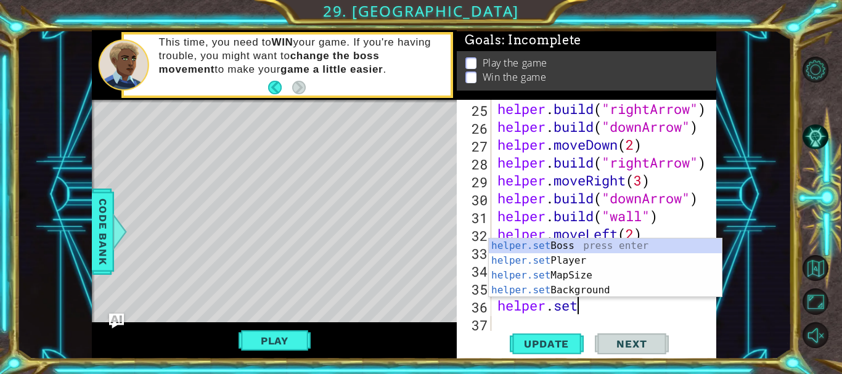
scroll to position [0, 6]
click at [588, 287] on div "helper.set Boss press enter helper.set Player press enter helper.set MapSize pr…" at bounding box center [605, 283] width 233 height 89
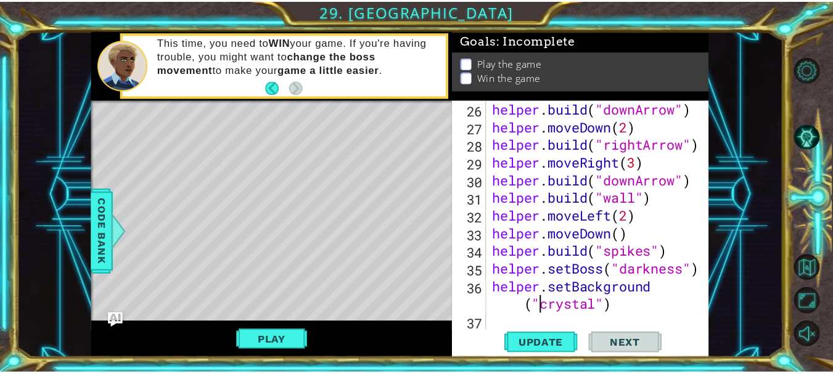
scroll to position [483, 0]
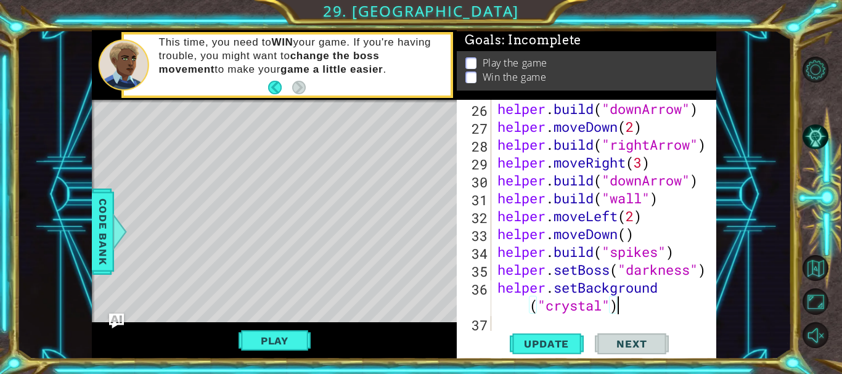
click at [646, 311] on div "helper . build ( "downArrow" ) helper . moveDown ( 2 ) helper . build ( "rightA…" at bounding box center [602, 234] width 215 height 268
type textarea "helper.setBackground("crystal")"
click at [541, 345] on span "Update" at bounding box center [547, 344] width 70 height 12
click at [302, 335] on button "Play" at bounding box center [275, 340] width 72 height 23
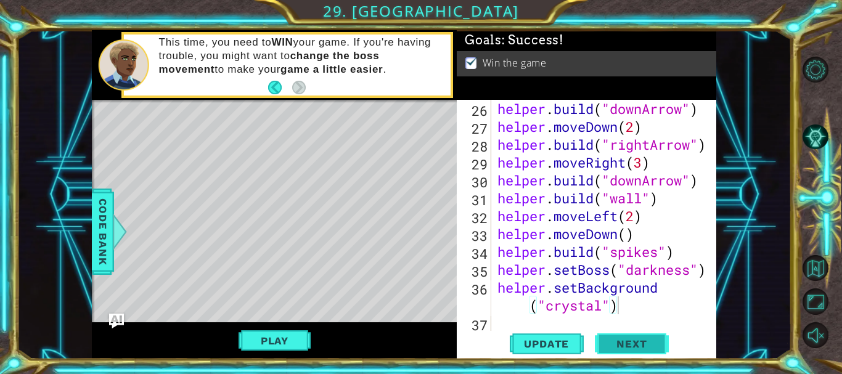
click at [625, 337] on button "Next" at bounding box center [632, 346] width 74 height 26
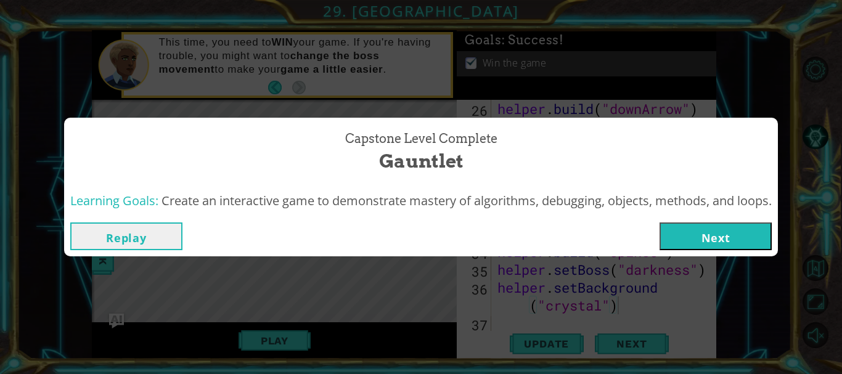
click at [717, 242] on button "Next" at bounding box center [716, 237] width 112 height 28
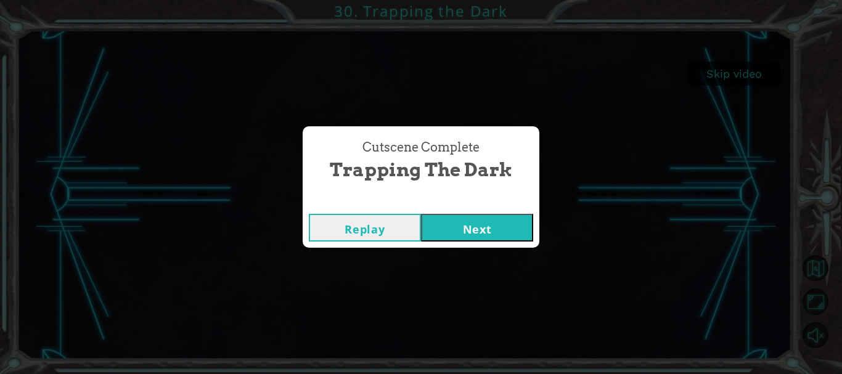
click at [488, 228] on button "Next" at bounding box center [477, 228] width 112 height 28
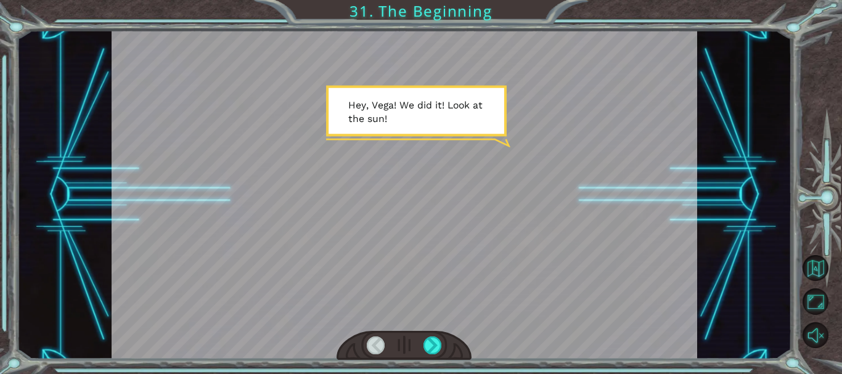
click at [431, 344] on div at bounding box center [433, 346] width 18 height 18
click at [434, 357] on div at bounding box center [404, 346] width 135 height 30
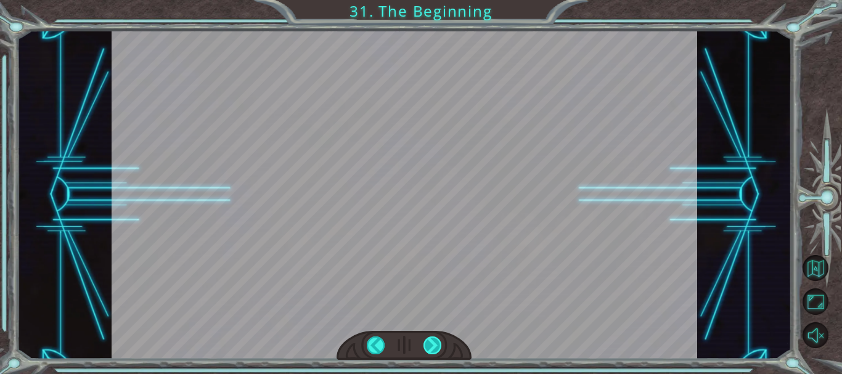
click at [429, 347] on div at bounding box center [433, 346] width 18 height 18
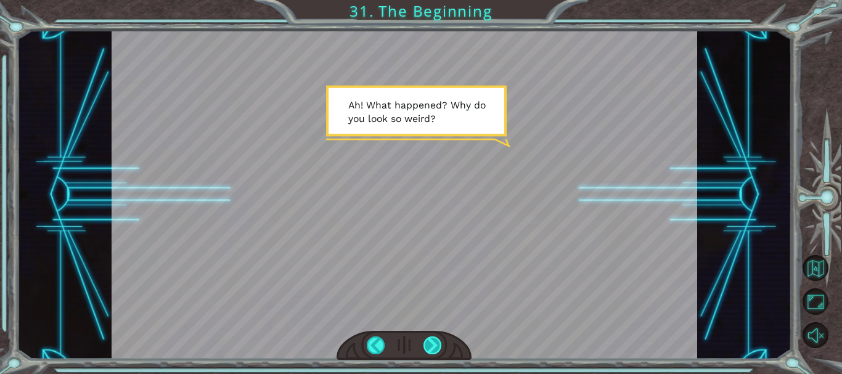
click at [430, 347] on div at bounding box center [433, 346] width 18 height 18
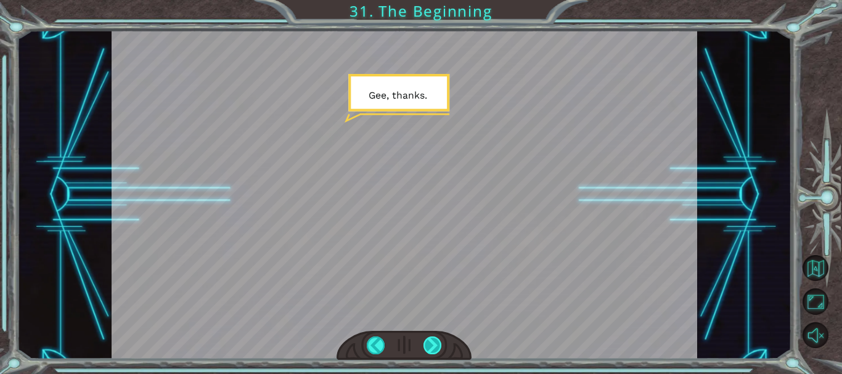
click at [437, 344] on div at bounding box center [433, 346] width 18 height 18
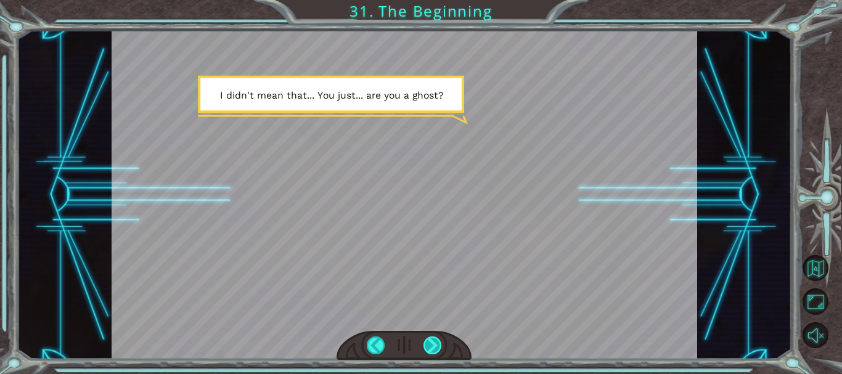
click at [437, 344] on div at bounding box center [433, 346] width 18 height 18
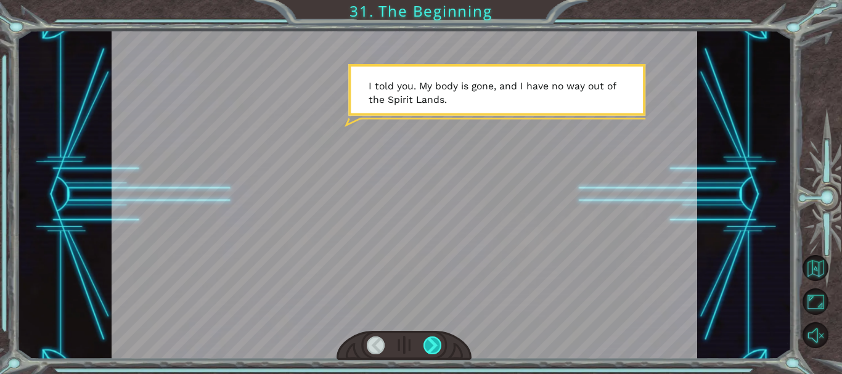
click at [437, 344] on div at bounding box center [433, 346] width 18 height 18
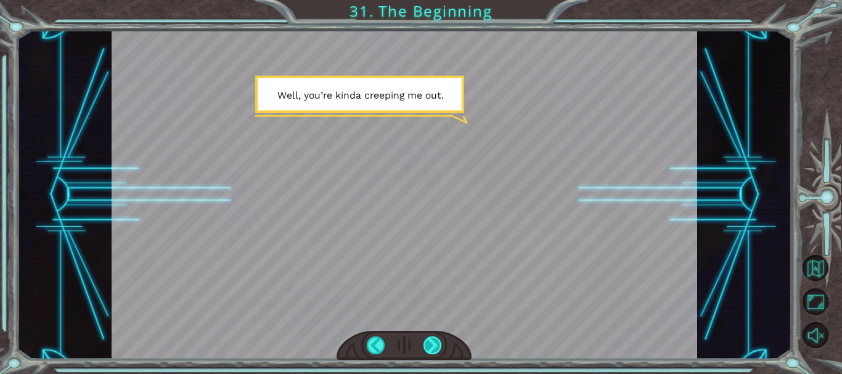
click at [437, 344] on div at bounding box center [433, 346] width 18 height 18
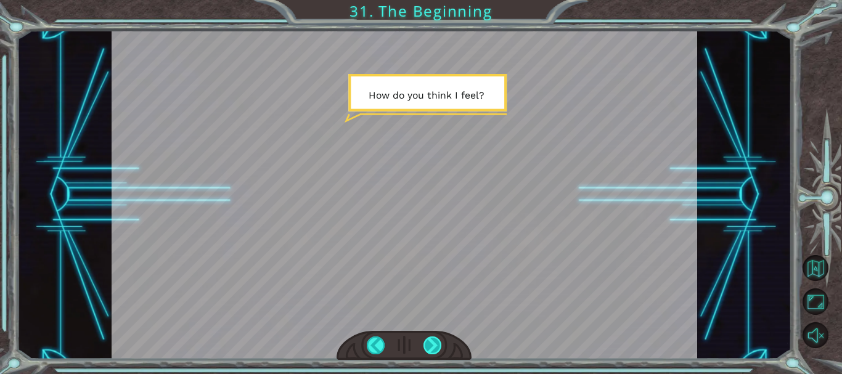
click at [437, 344] on div at bounding box center [433, 346] width 18 height 18
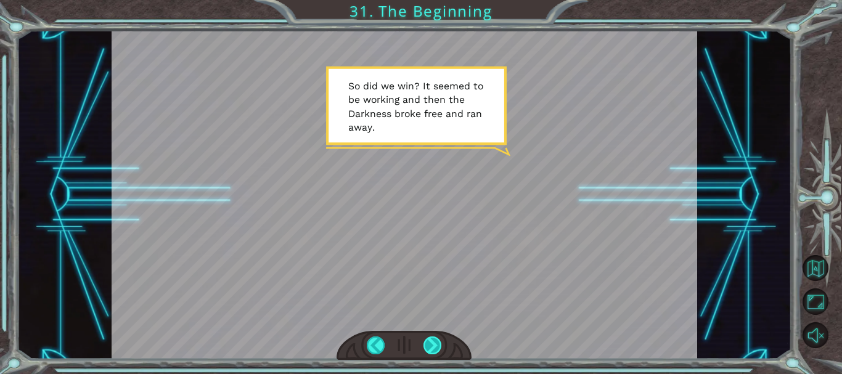
click at [437, 344] on div at bounding box center [433, 346] width 18 height 18
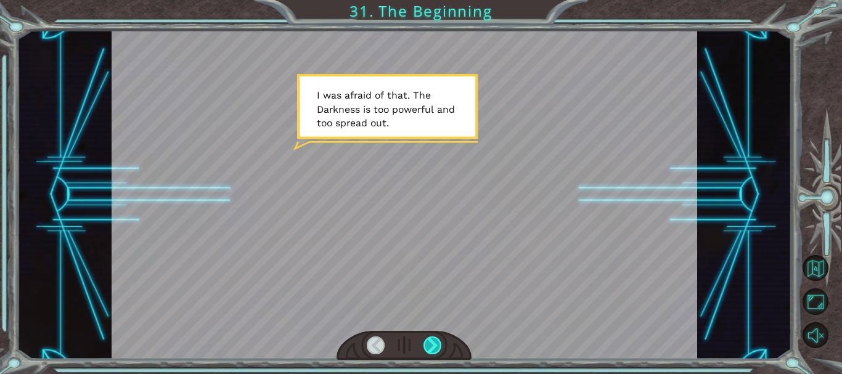
click at [437, 349] on div at bounding box center [433, 346] width 18 height 18
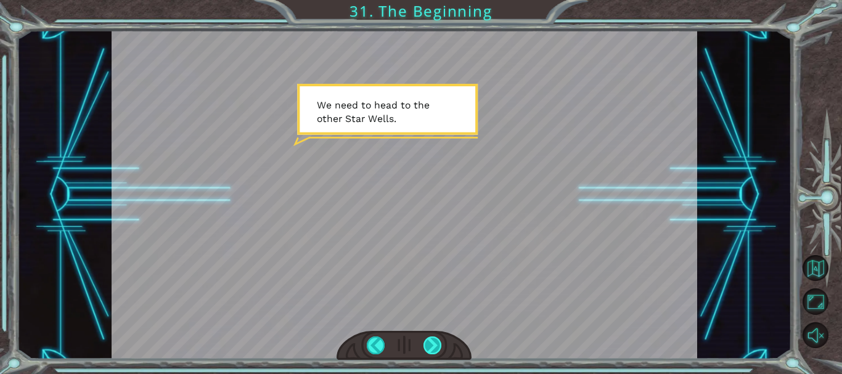
click at [437, 349] on div at bounding box center [433, 346] width 18 height 18
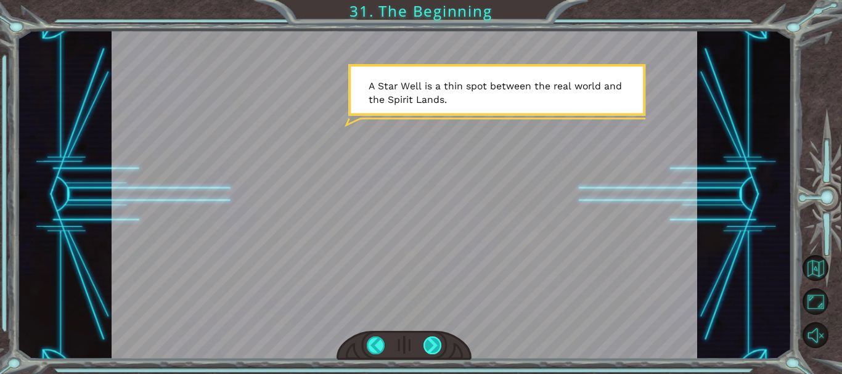
click at [437, 349] on div at bounding box center [433, 346] width 18 height 18
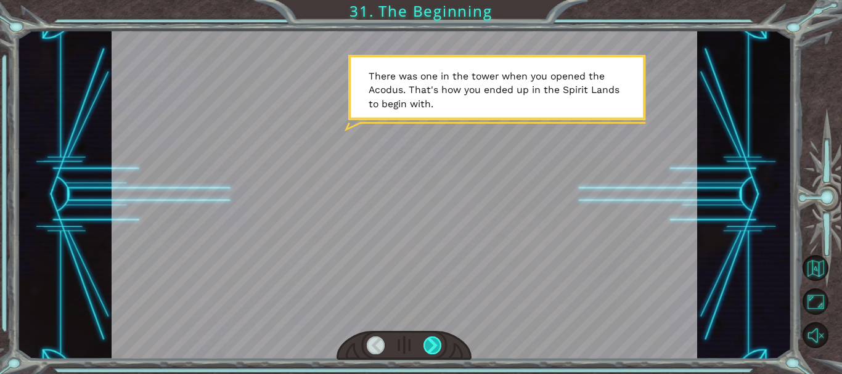
click at [437, 349] on div at bounding box center [433, 346] width 18 height 18
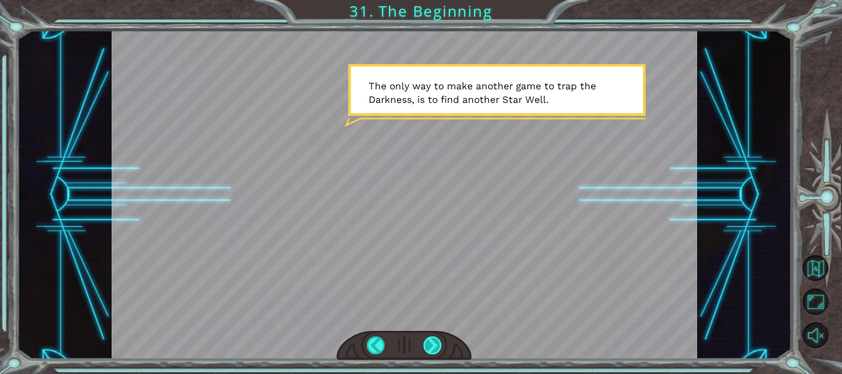
click at [437, 349] on div at bounding box center [433, 346] width 18 height 18
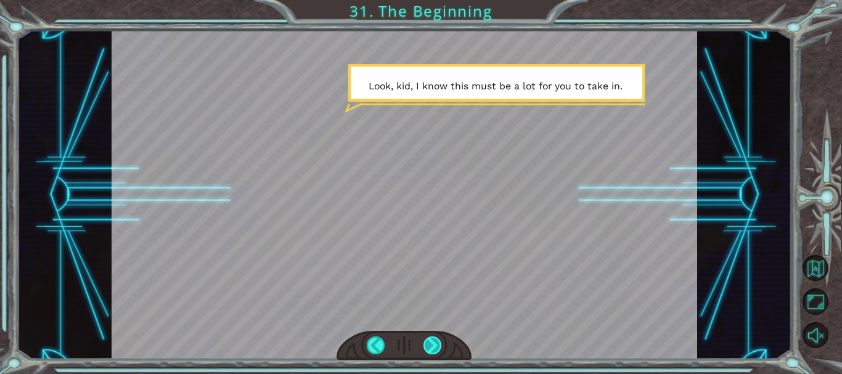
click at [437, 349] on div at bounding box center [433, 346] width 18 height 18
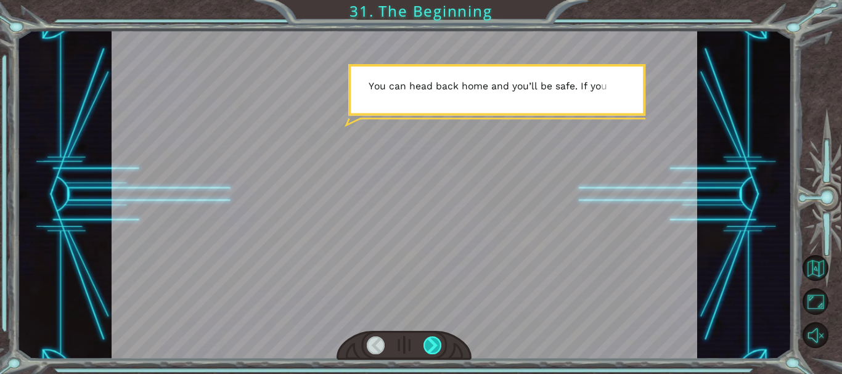
click at [437, 349] on div at bounding box center [433, 346] width 18 height 18
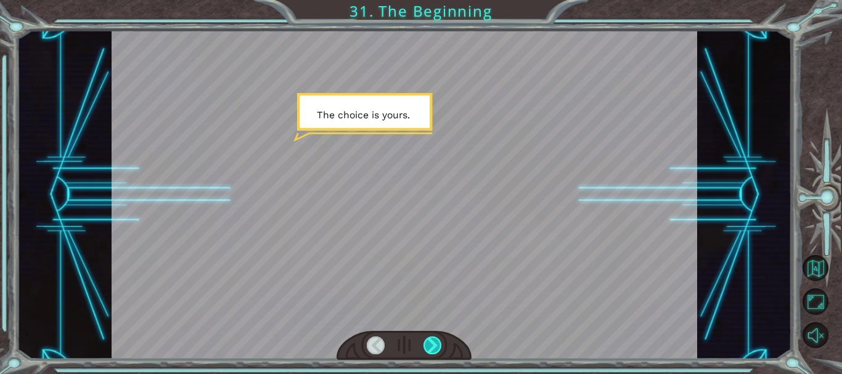
click at [437, 349] on div at bounding box center [433, 346] width 18 height 18
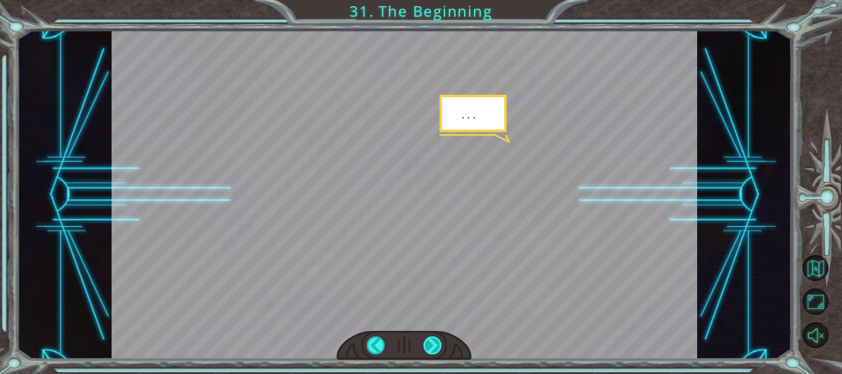
click at [437, 349] on div at bounding box center [433, 346] width 18 height 18
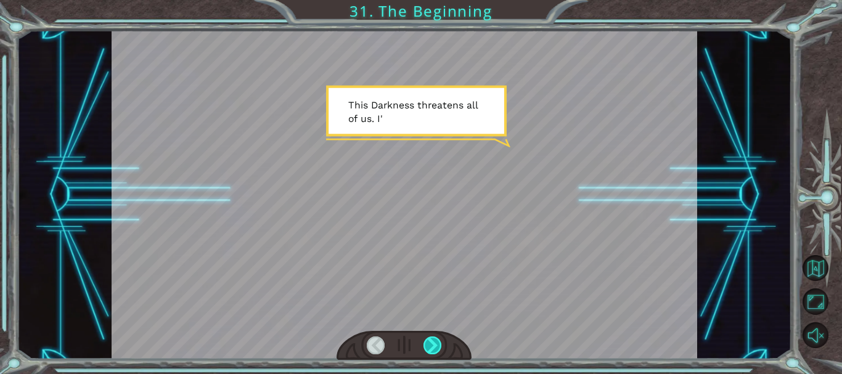
click at [437, 344] on div at bounding box center [433, 346] width 18 height 18
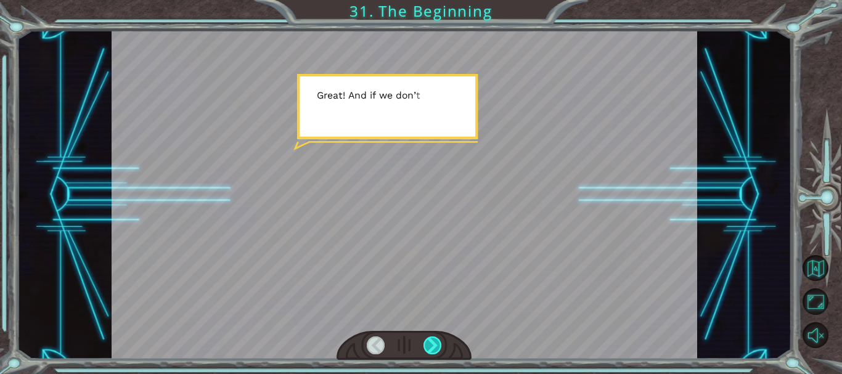
click at [437, 344] on div at bounding box center [433, 346] width 18 height 18
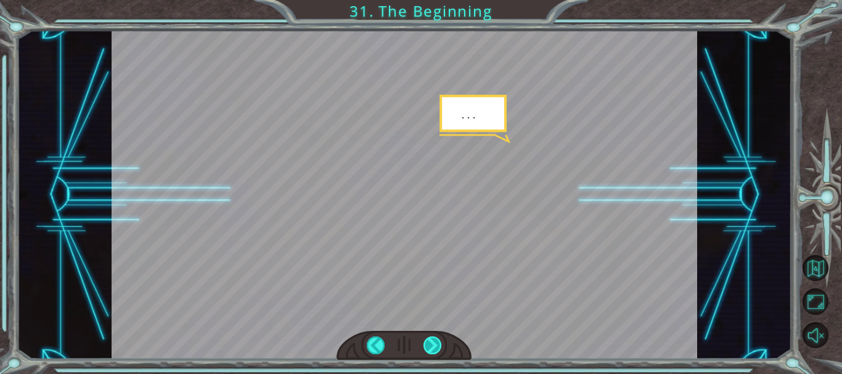
click at [437, 344] on div at bounding box center [433, 346] width 18 height 18
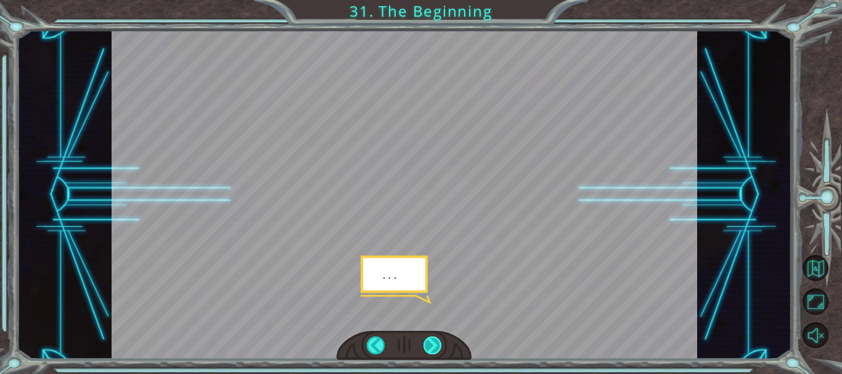
click at [437, 344] on div at bounding box center [433, 346] width 18 height 18
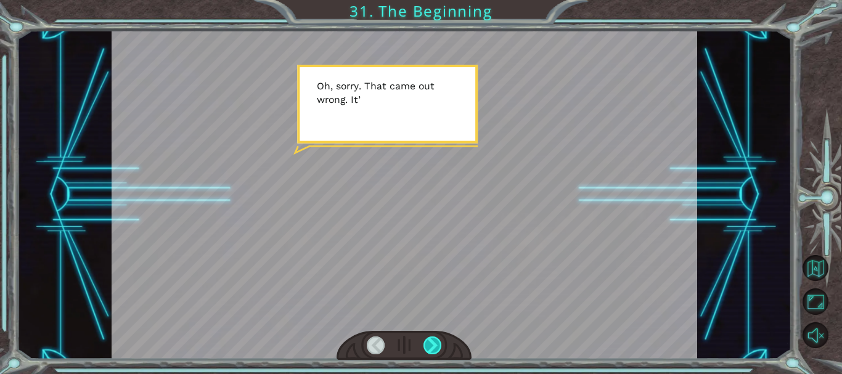
click at [437, 344] on div at bounding box center [433, 346] width 18 height 18
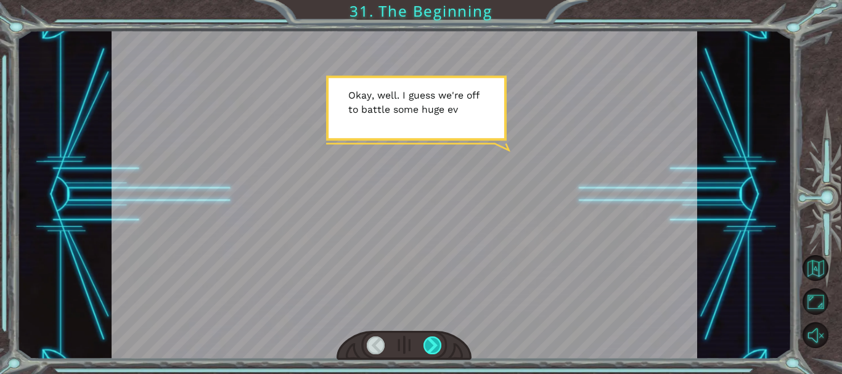
click at [437, 344] on div at bounding box center [433, 346] width 18 height 18
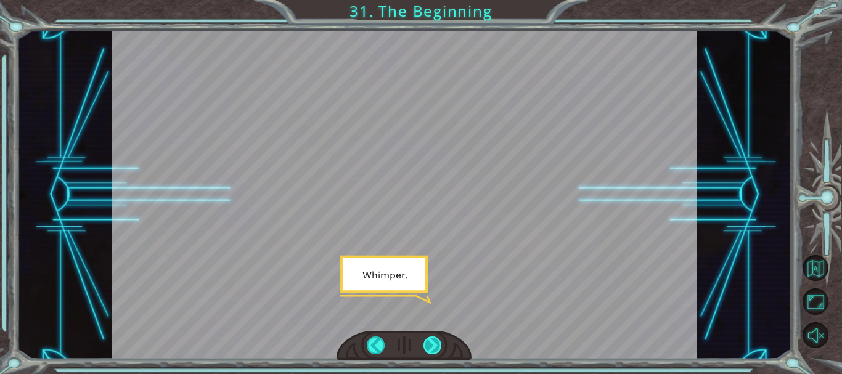
click at [437, 344] on div at bounding box center [433, 346] width 18 height 18
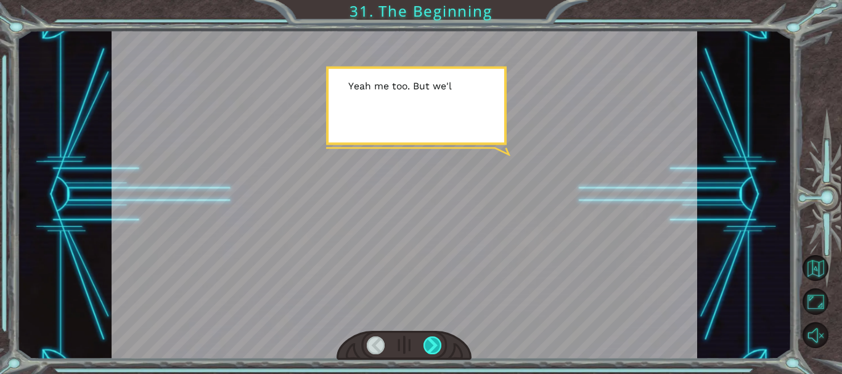
click at [437, 344] on div at bounding box center [433, 346] width 18 height 18
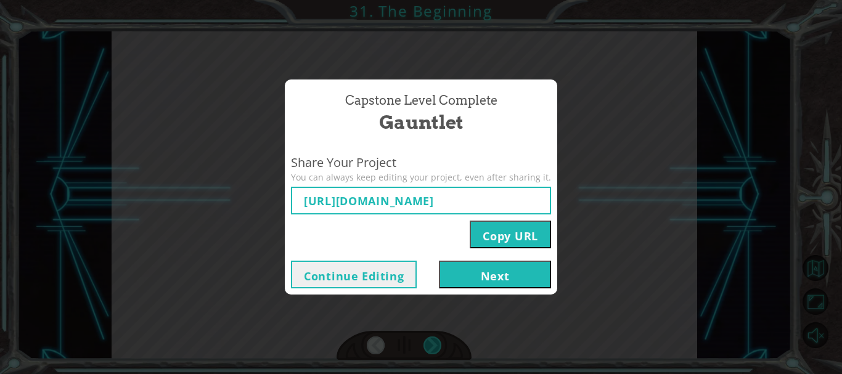
type input "[URL][DOMAIN_NAME]"
click at [469, 278] on button "Next" at bounding box center [495, 275] width 112 height 28
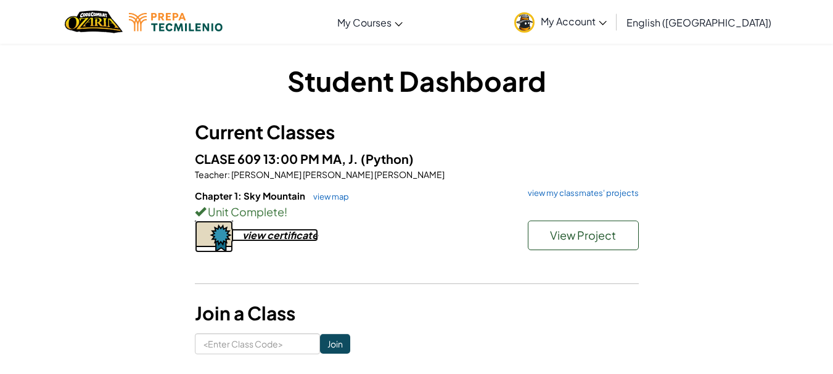
click at [260, 234] on div "view certificate" at bounding box center [280, 235] width 76 height 13
